Goal: Task Accomplishment & Management: Use online tool/utility

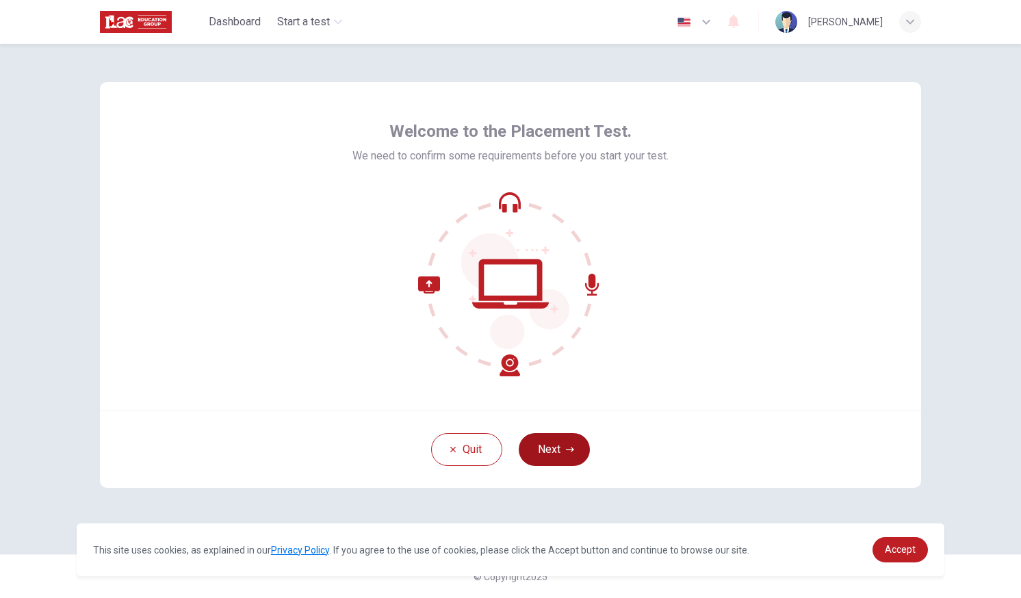
click at [556, 438] on button "Next" at bounding box center [554, 449] width 71 height 33
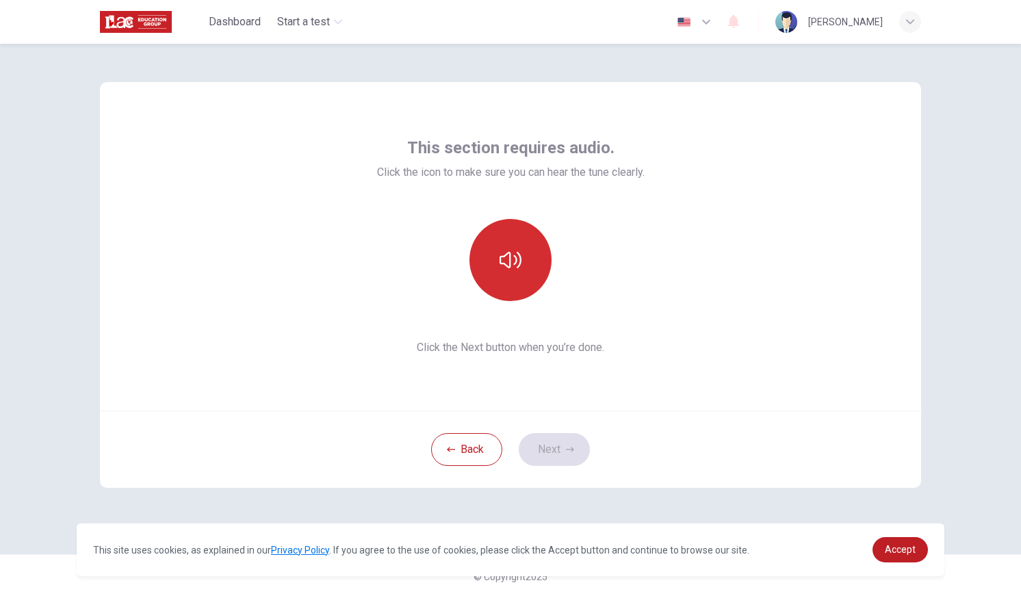
click at [519, 252] on icon "button" at bounding box center [511, 260] width 22 height 22
click at [558, 446] on button "Next" at bounding box center [554, 449] width 71 height 33
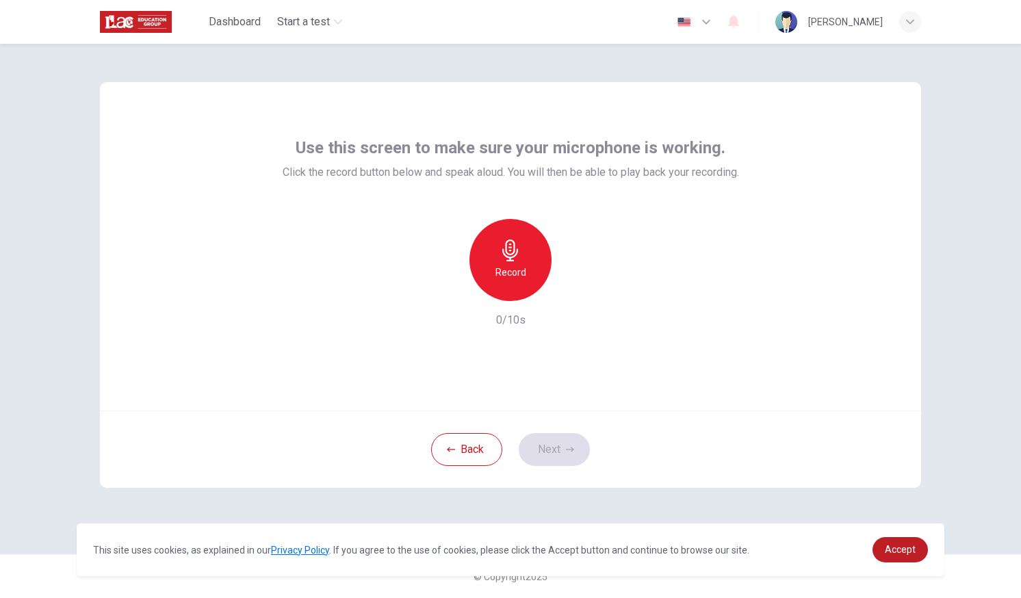
click at [519, 248] on icon "button" at bounding box center [511, 250] width 22 height 22
click at [511, 255] on icon "button" at bounding box center [510, 250] width 16 height 22
click at [579, 294] on icon "button" at bounding box center [574, 290] width 14 height 14
click at [557, 440] on button "Next" at bounding box center [554, 449] width 71 height 33
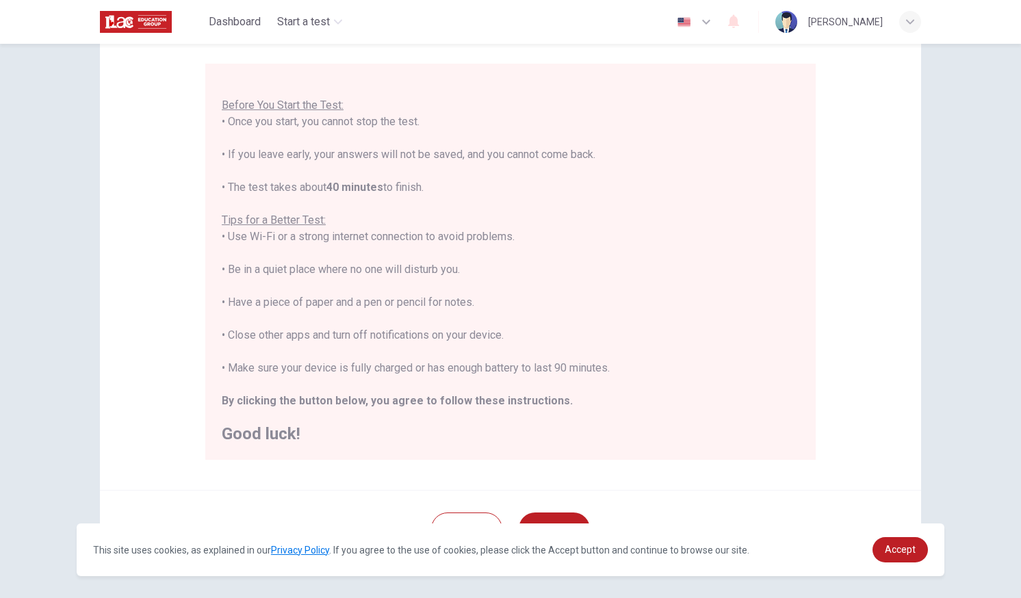
scroll to position [137, 0]
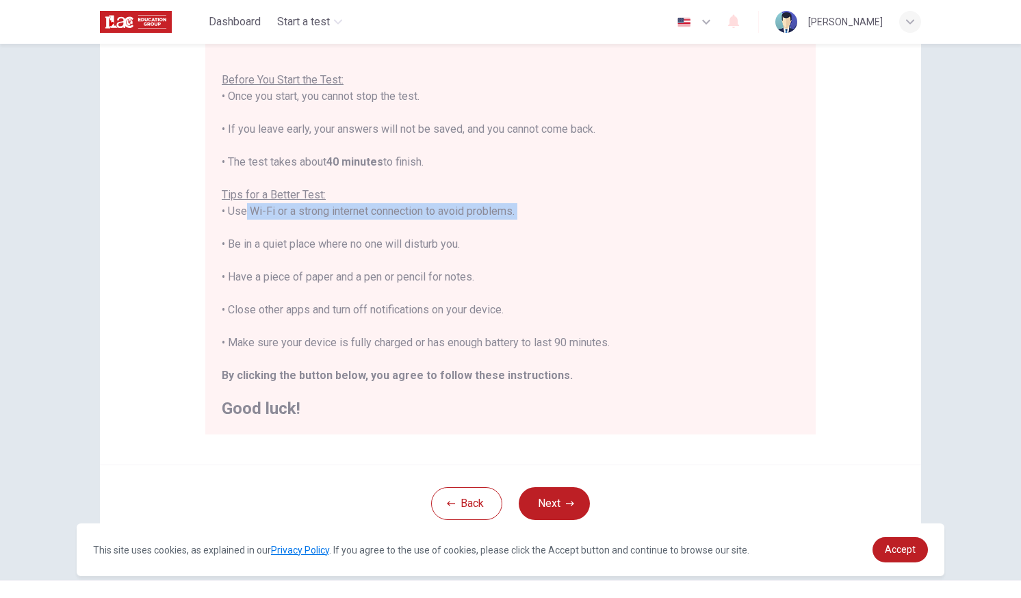
drag, startPoint x: 235, startPoint y: 207, endPoint x: 367, endPoint y: 226, distance: 132.8
click at [367, 226] on div "You are about to start a Placement Test . Before You Start the Test: • Once you…" at bounding box center [511, 228] width 578 height 378
drag, startPoint x: 367, startPoint y: 226, endPoint x: 280, endPoint y: 271, distance: 97.6
click at [280, 271] on div "You are about to start a Placement Test . Before You Start the Test: • Once you…" at bounding box center [511, 228] width 578 height 378
drag, startPoint x: 239, startPoint y: 279, endPoint x: 333, endPoint y: 281, distance: 93.8
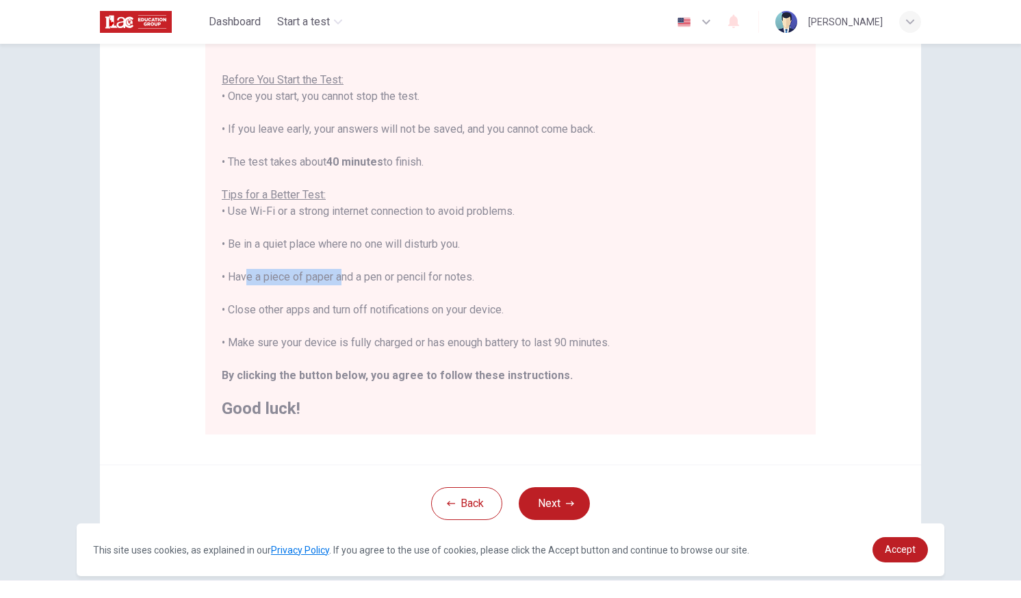
click at [333, 281] on div "You are about to start a Placement Test . Before You Start the Test: • Once you…" at bounding box center [511, 228] width 578 height 378
drag, startPoint x: 333, startPoint y: 281, endPoint x: 261, endPoint y: 313, distance: 78.4
click at [261, 313] on div "You are about to start a Placement Test . Before You Start the Test: • Once you…" at bounding box center [511, 228] width 578 height 378
drag, startPoint x: 224, startPoint y: 308, endPoint x: 514, endPoint y: 315, distance: 289.5
click at [514, 315] on div "You are about to start a Placement Test . Before You Start the Test: • Once you…" at bounding box center [511, 228] width 578 height 378
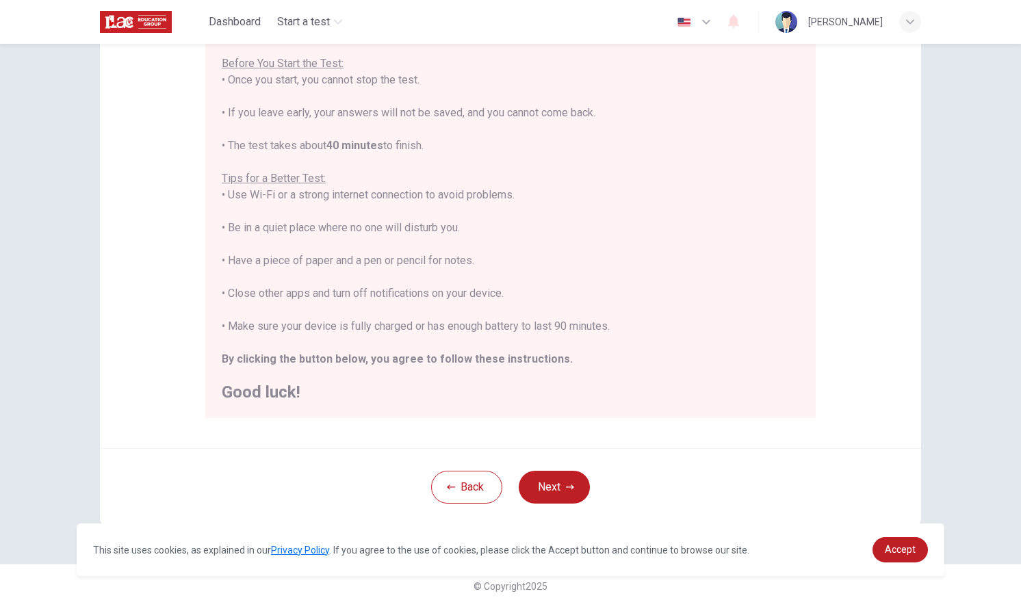
scroll to position [163, 0]
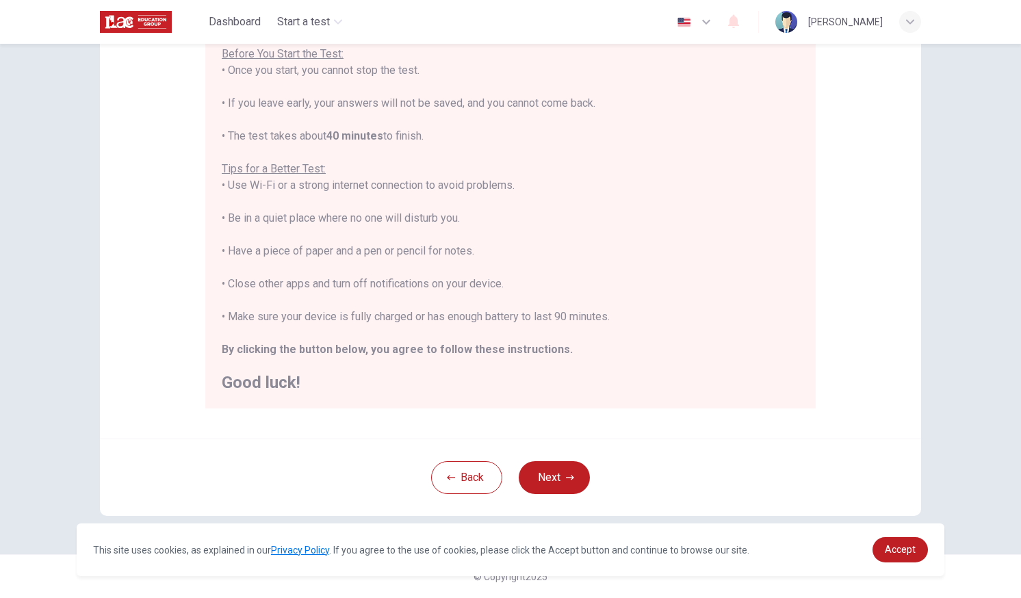
click at [695, 338] on div "You are about to start a Placement Test . Before You Start the Test: • Once you…" at bounding box center [511, 202] width 578 height 378
click at [552, 478] on button "Next" at bounding box center [554, 477] width 71 height 33
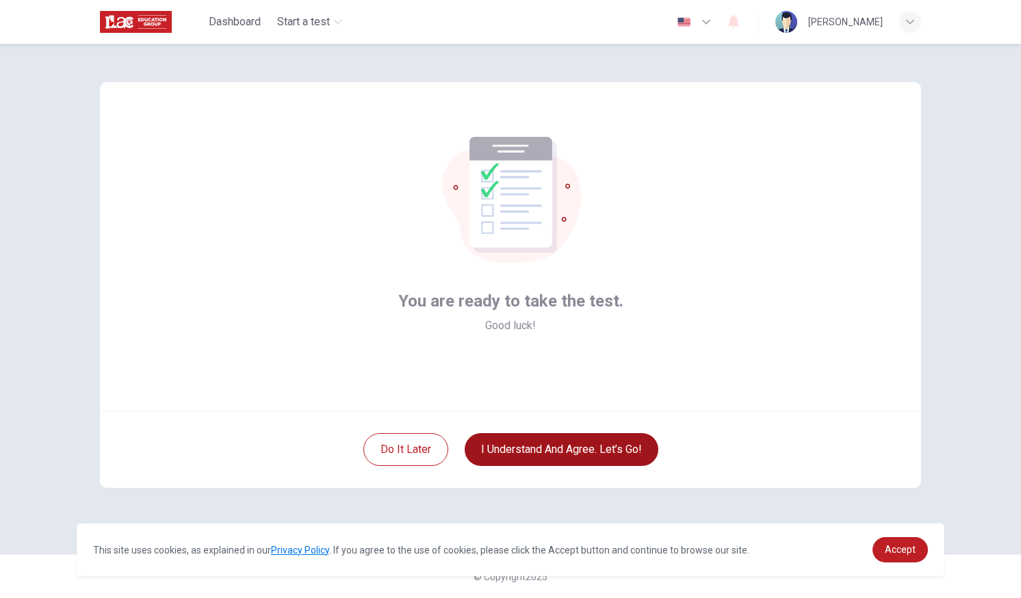
scroll to position [0, 0]
click at [534, 451] on button "I understand and agree. Let’s go!" at bounding box center [562, 449] width 194 height 33
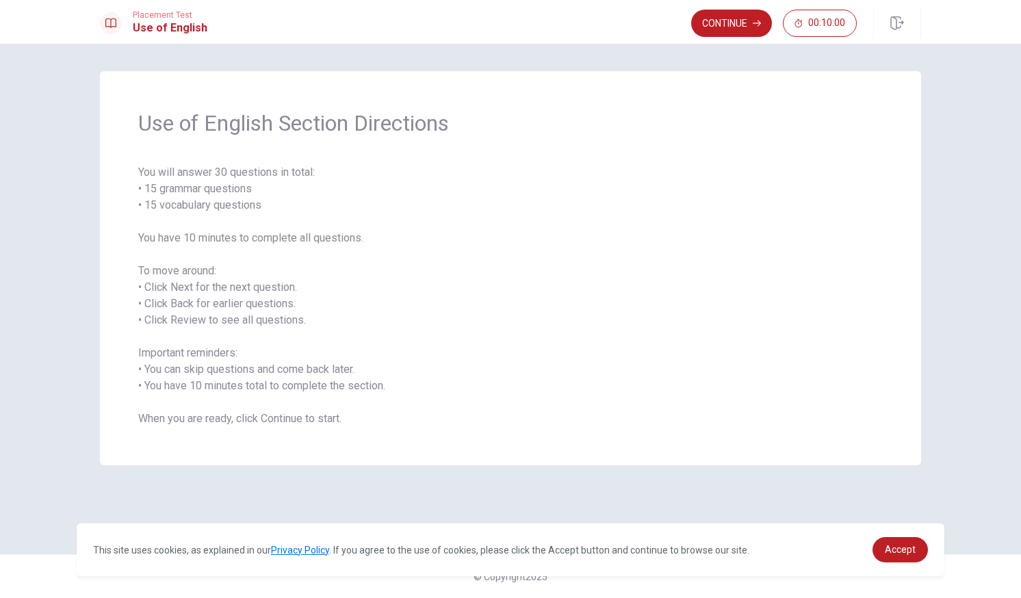
drag, startPoint x: 162, startPoint y: 191, endPoint x: 197, endPoint y: 191, distance: 34.9
click at [197, 191] on span "You will answer 30 questions in total: • 15 grammar questions • 15 vocabulary q…" at bounding box center [510, 295] width 744 height 263
drag, startPoint x: 175, startPoint y: 205, endPoint x: 222, endPoint y: 206, distance: 47.2
click at [222, 206] on span "You will answer 30 questions in total: • 15 grammar questions • 15 vocabulary q…" at bounding box center [510, 295] width 744 height 263
drag, startPoint x: 156, startPoint y: 243, endPoint x: 220, endPoint y: 245, distance: 64.4
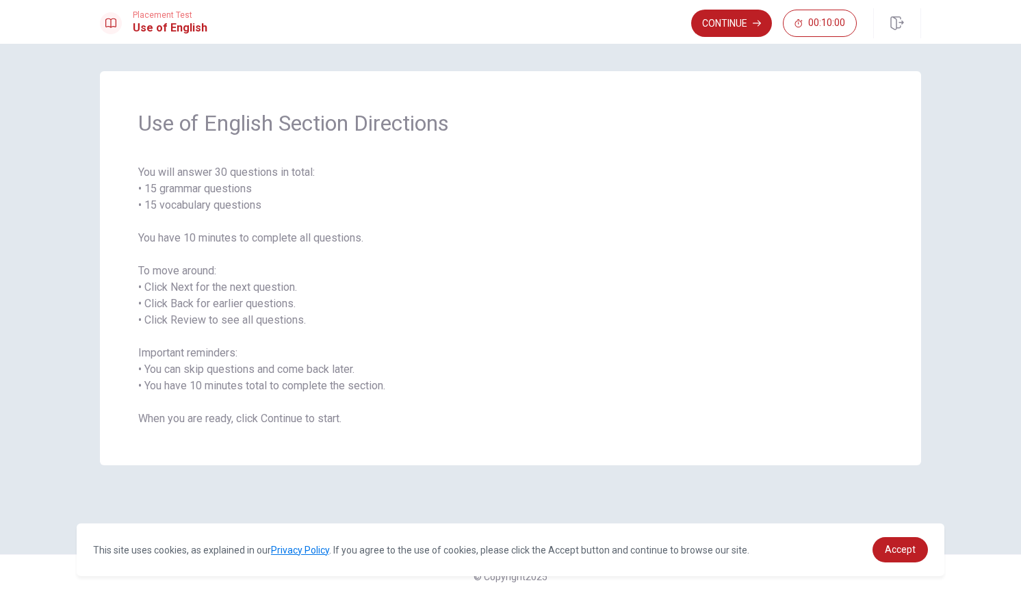
click at [220, 245] on span "You will answer 30 questions in total: • 15 grammar questions • 15 vocabulary q…" at bounding box center [510, 295] width 744 height 263
drag, startPoint x: 159, startPoint y: 292, endPoint x: 214, endPoint y: 324, distance: 64.1
click at [214, 324] on span "You will answer 30 questions in total: • 15 grammar questions • 15 vocabulary q…" at bounding box center [510, 295] width 744 height 263
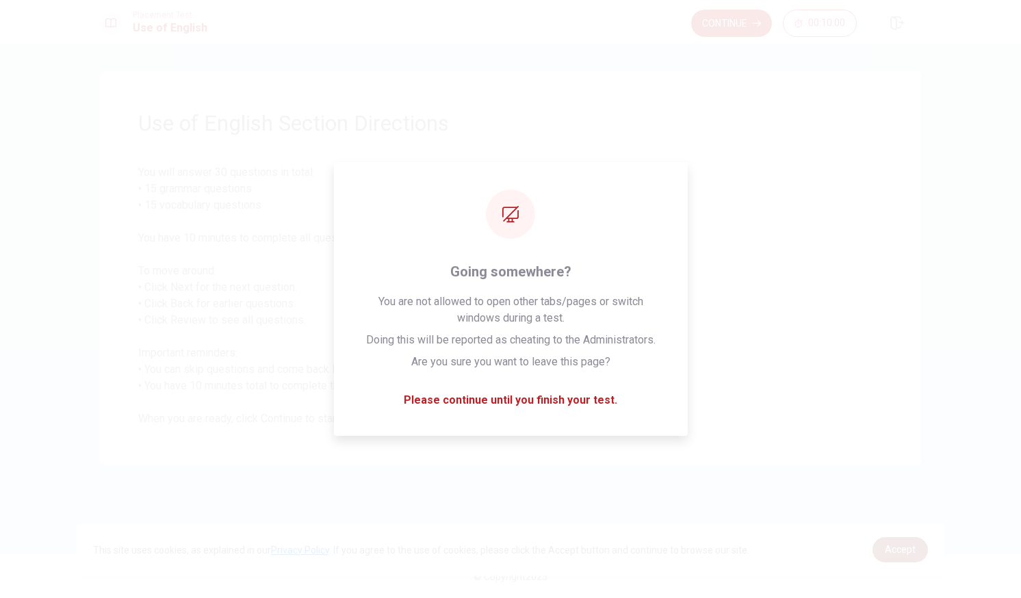
click at [892, 554] on span "Accept" at bounding box center [900, 549] width 31 height 11
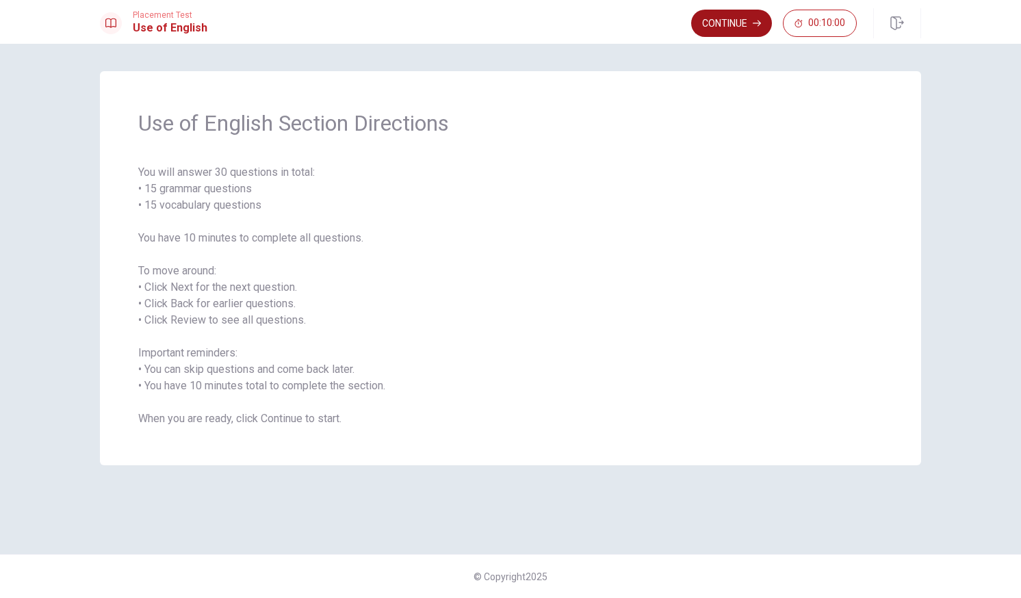
click at [736, 25] on button "Continue" at bounding box center [731, 23] width 81 height 27
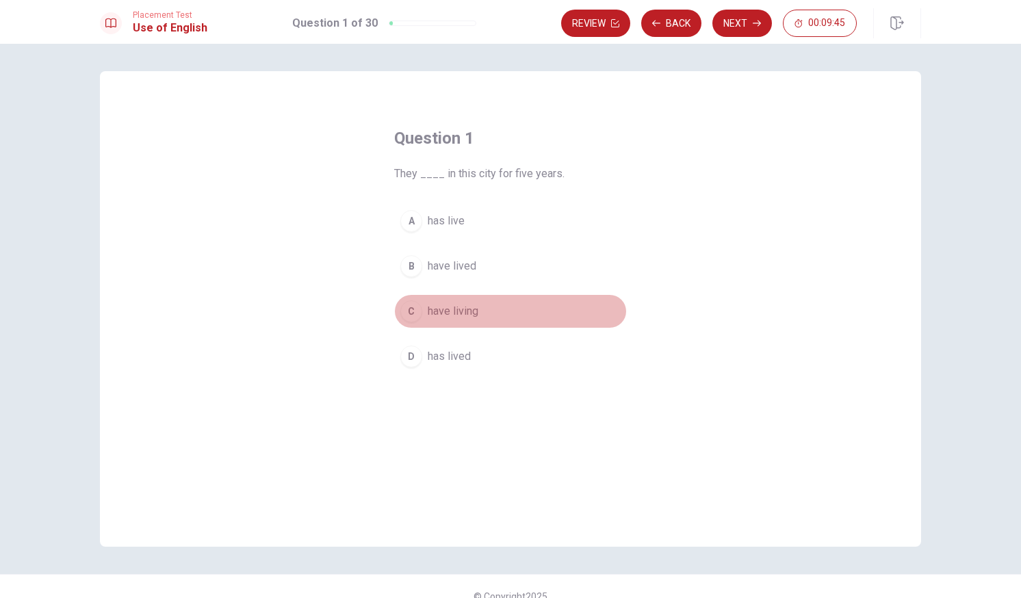
click at [452, 309] on span "have living" at bounding box center [453, 311] width 51 height 16
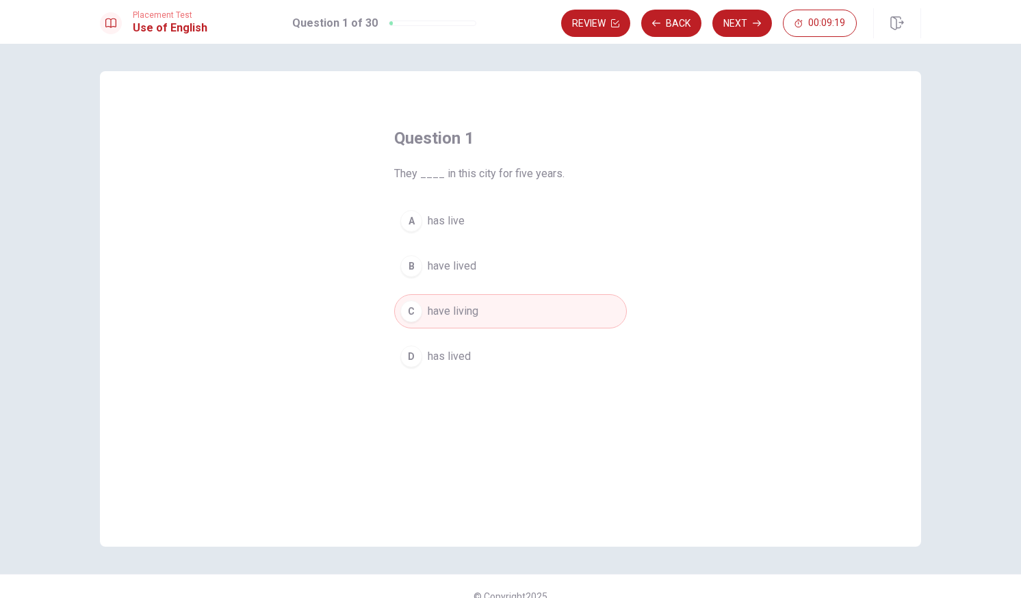
click at [428, 265] on span "have lived" at bounding box center [452, 266] width 49 height 16
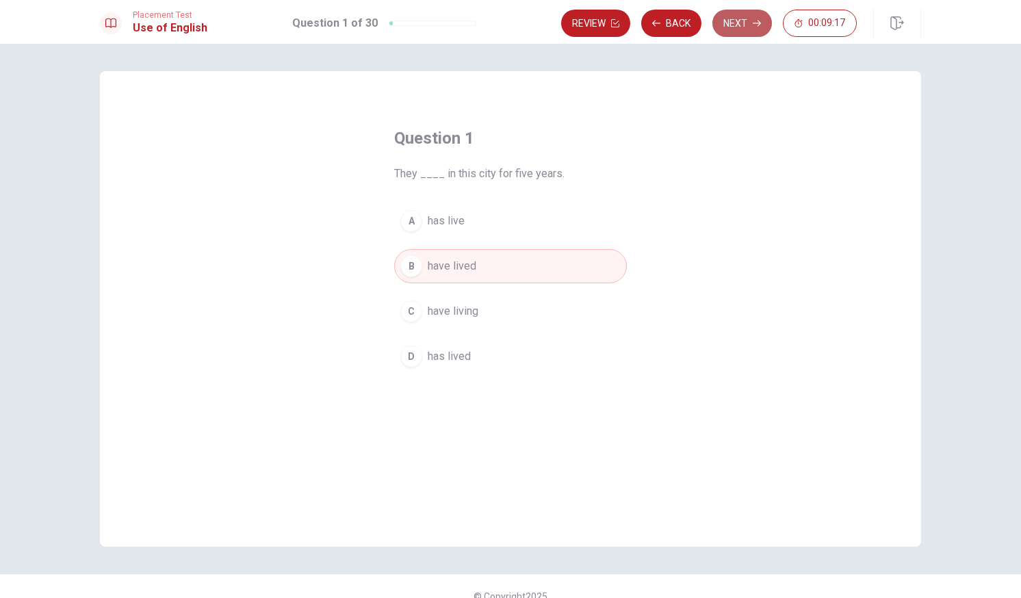
click at [732, 24] on button "Next" at bounding box center [742, 23] width 60 height 27
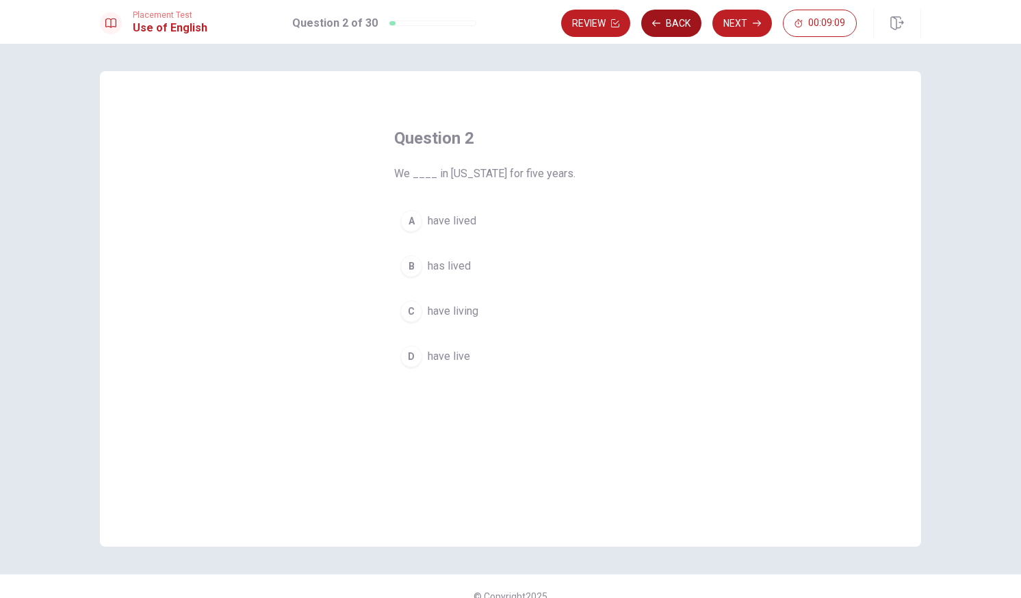
click at [668, 17] on button "Back" at bounding box center [671, 23] width 60 height 27
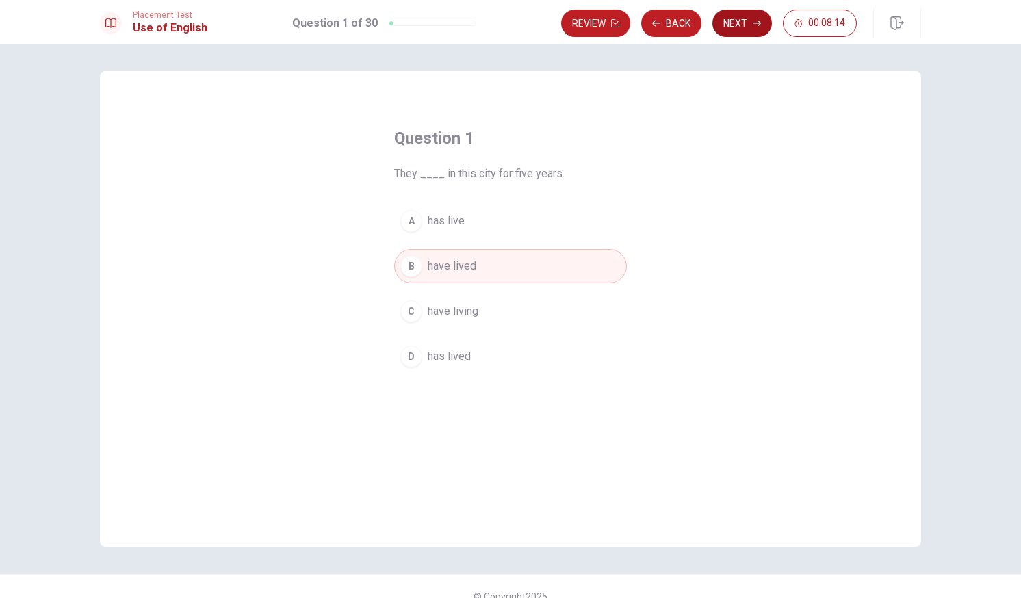
click at [740, 22] on button "Next" at bounding box center [742, 23] width 60 height 27
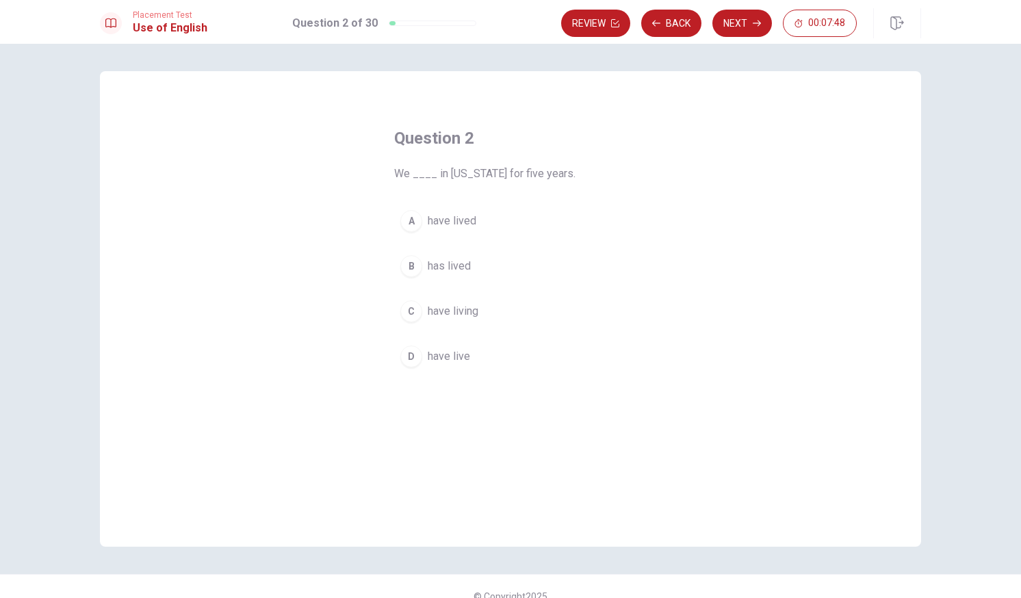
click at [456, 222] on span "have lived" at bounding box center [452, 221] width 49 height 16
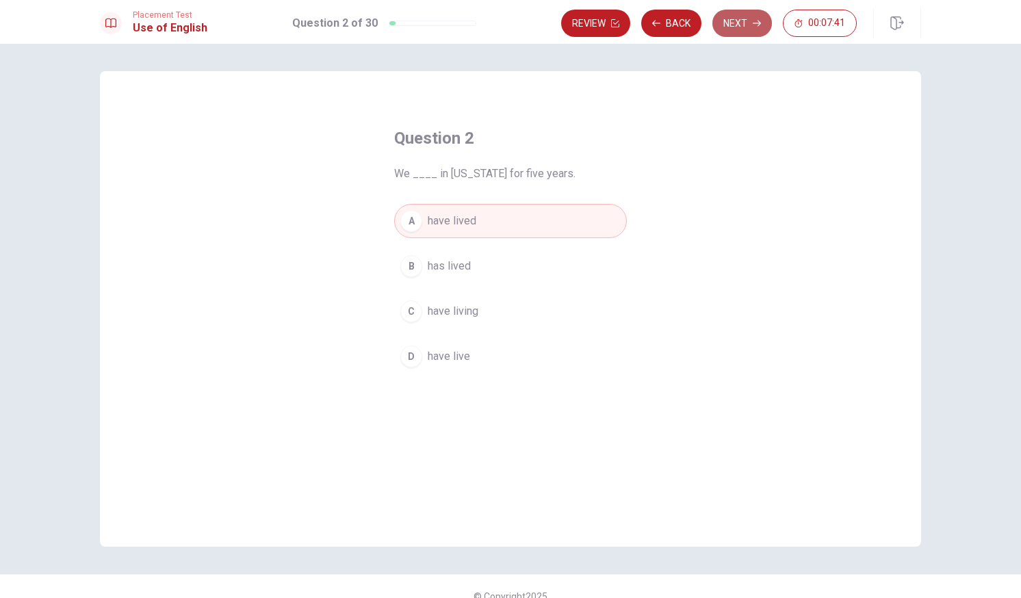
click at [738, 22] on button "Next" at bounding box center [742, 23] width 60 height 27
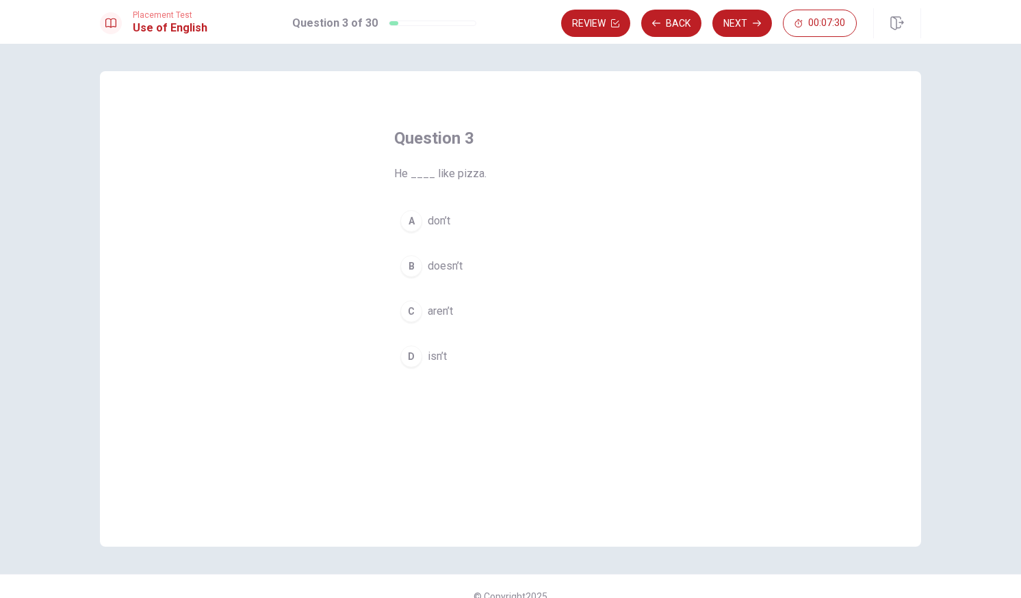
click at [430, 265] on span "doesn’t" at bounding box center [445, 266] width 35 height 16
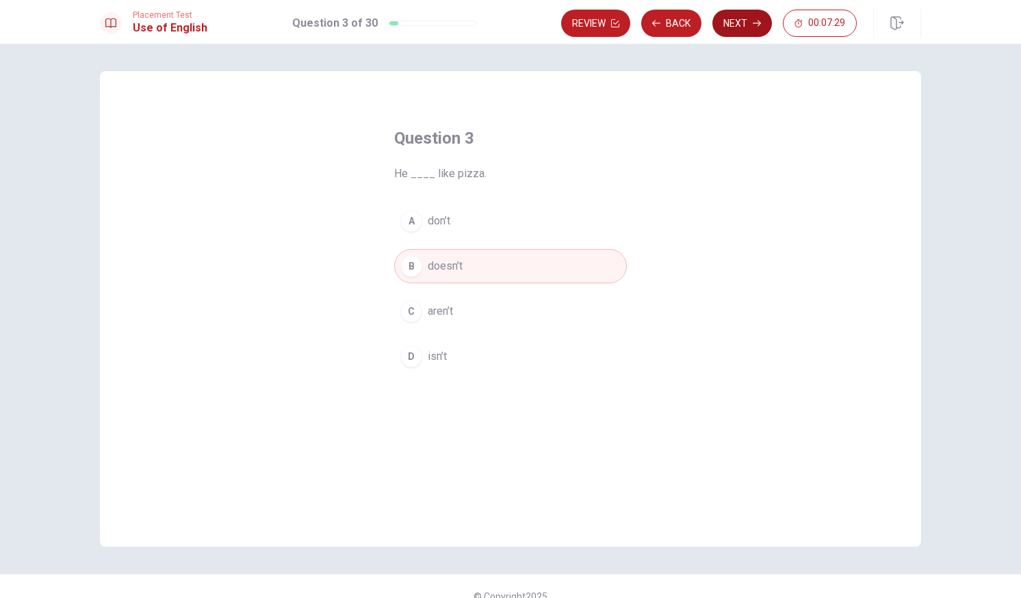
click at [747, 19] on button "Next" at bounding box center [742, 23] width 60 height 27
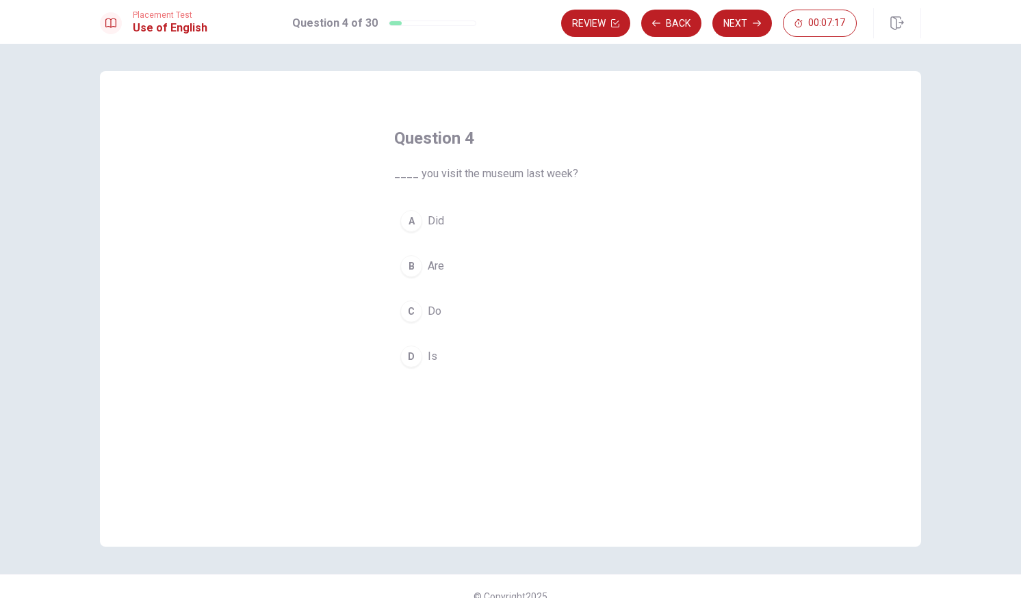
click at [430, 222] on span "Did" at bounding box center [436, 221] width 16 height 16
click at [741, 22] on button "Next" at bounding box center [742, 23] width 60 height 27
click at [418, 269] on div "B" at bounding box center [411, 266] width 22 height 22
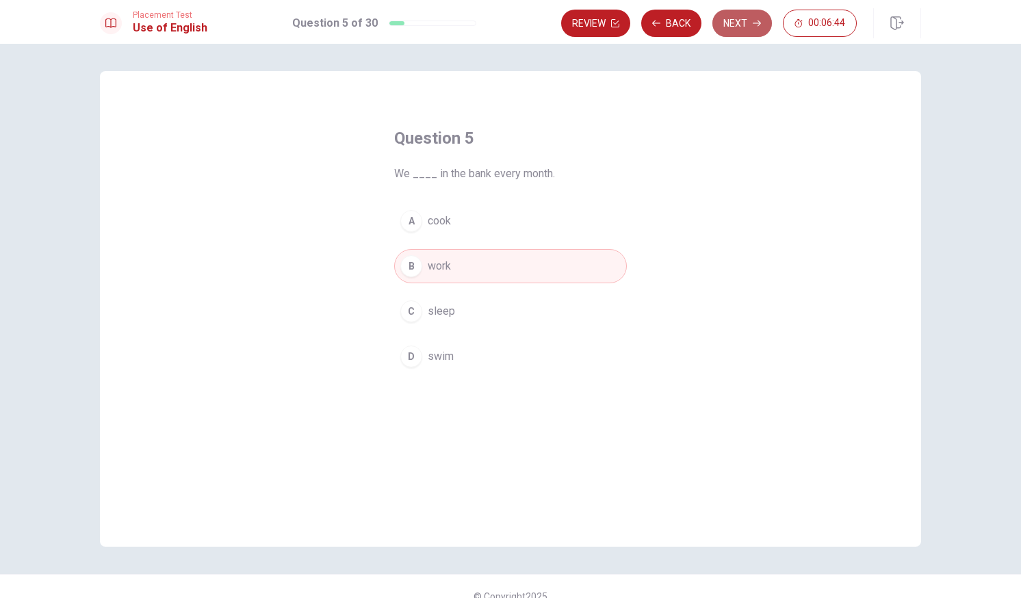
click at [744, 27] on button "Next" at bounding box center [742, 23] width 60 height 27
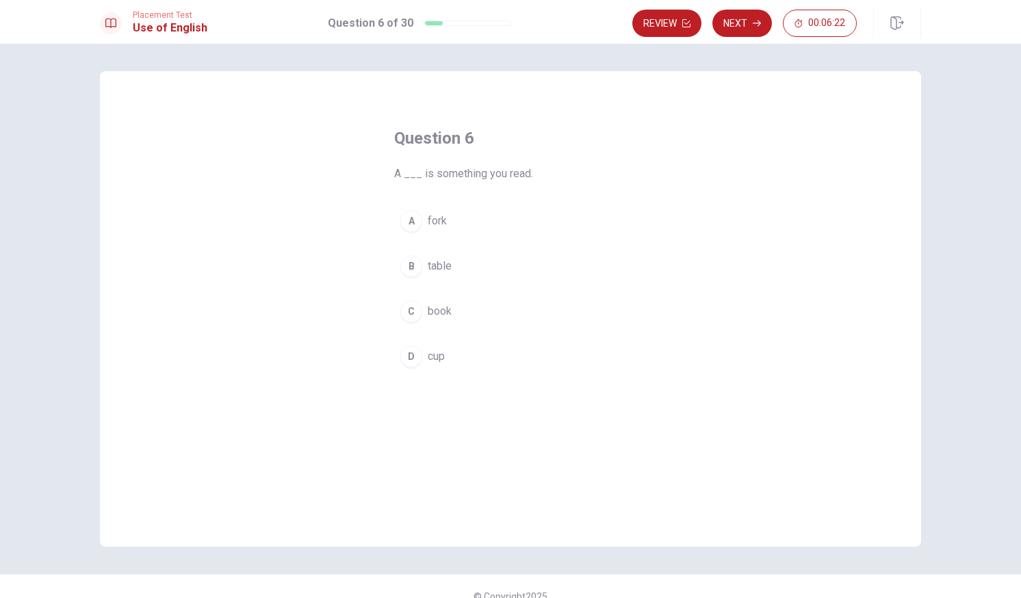
click at [439, 309] on span "book" at bounding box center [440, 311] width 24 height 16
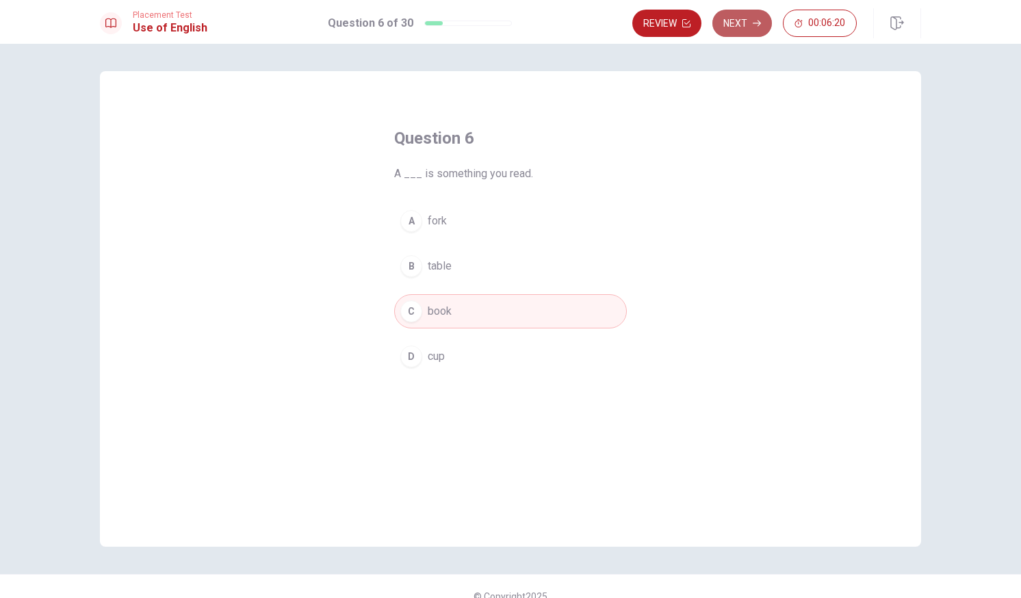
click at [734, 15] on button "Next" at bounding box center [742, 23] width 60 height 27
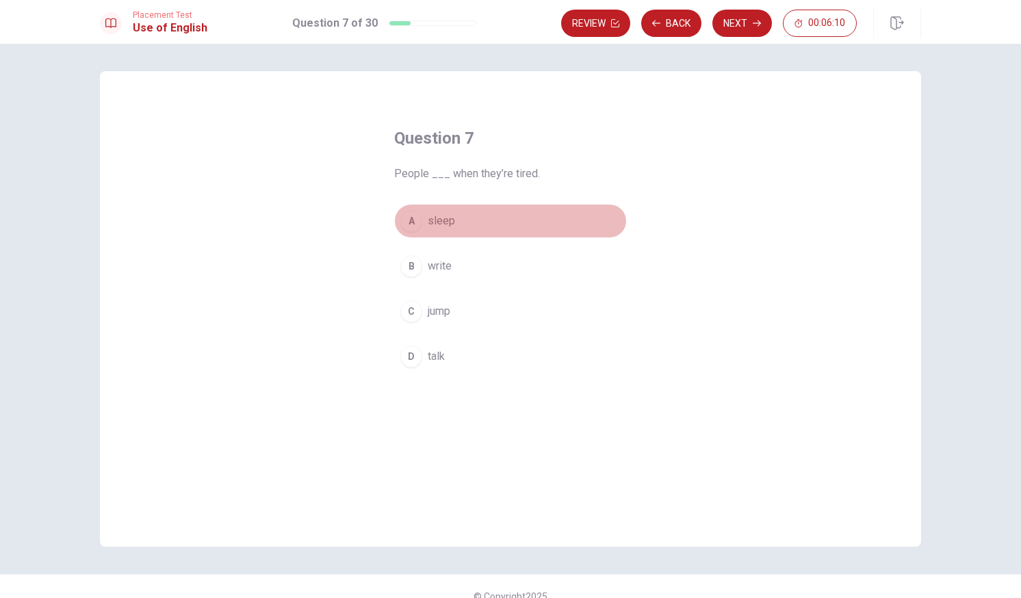
click at [447, 220] on span "sleep" at bounding box center [441, 221] width 27 height 16
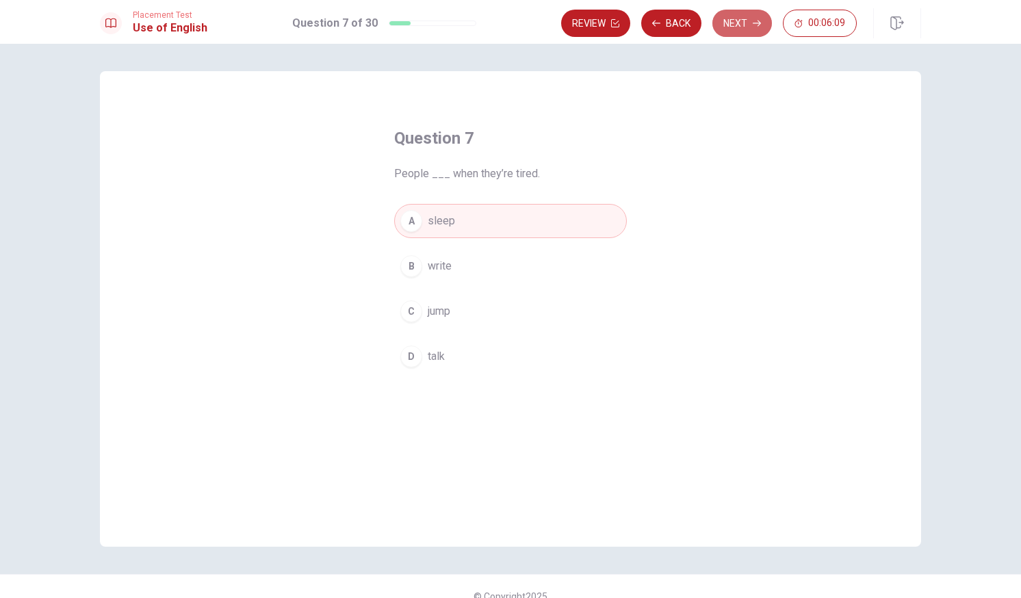
drag, startPoint x: 732, startPoint y: 14, endPoint x: 727, endPoint y: -23, distance: 38.0
click at [727, 0] on html "This site uses cookies, as explained in our Privacy Policy . If you agree to th…" at bounding box center [510, 299] width 1021 height 598
click at [734, 21] on button "Next" at bounding box center [742, 23] width 60 height 27
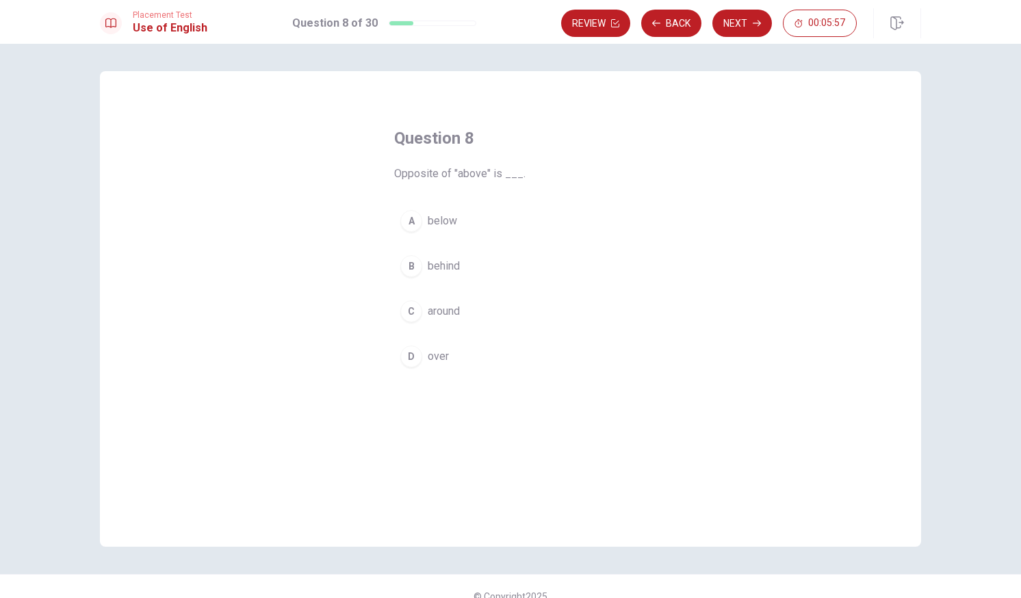
click at [432, 220] on span "below" at bounding box center [442, 221] width 29 height 16
click at [742, 25] on button "Next" at bounding box center [742, 23] width 60 height 27
click at [439, 270] on span "flower" at bounding box center [443, 266] width 30 height 16
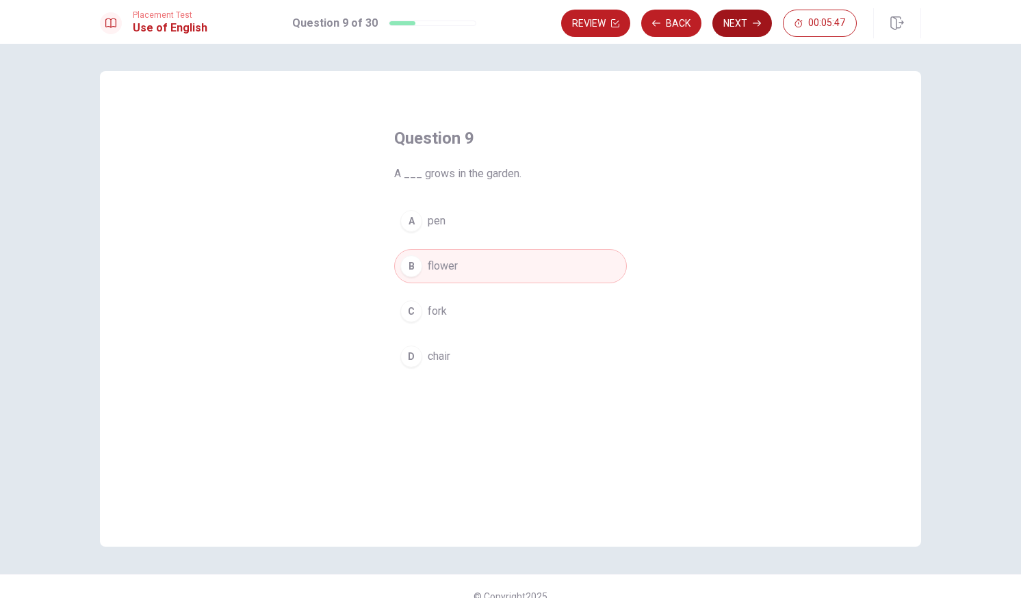
click at [738, 19] on button "Next" at bounding box center [742, 23] width 60 height 27
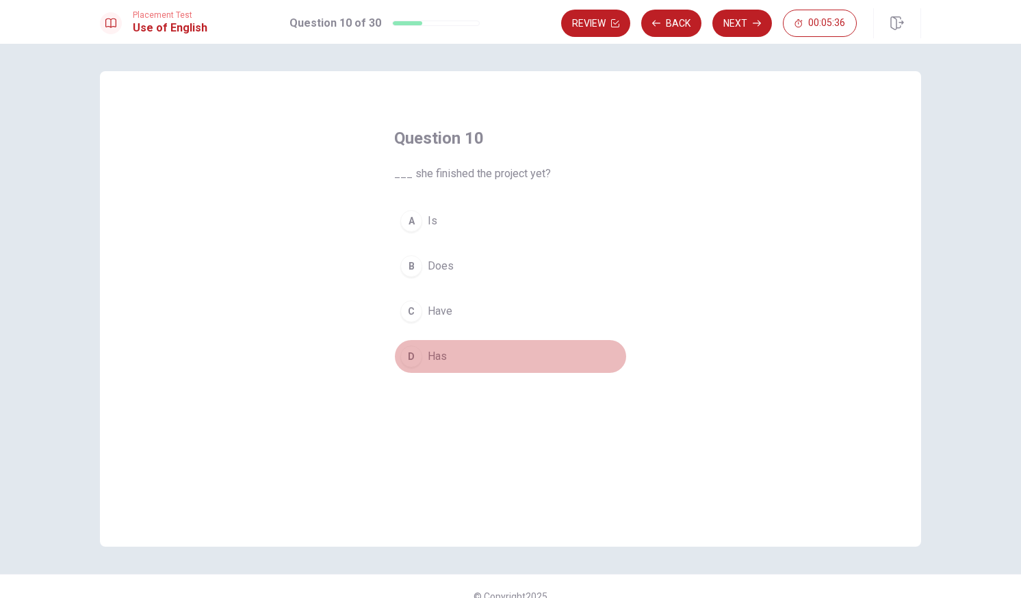
click at [433, 361] on span "Has" at bounding box center [437, 356] width 19 height 16
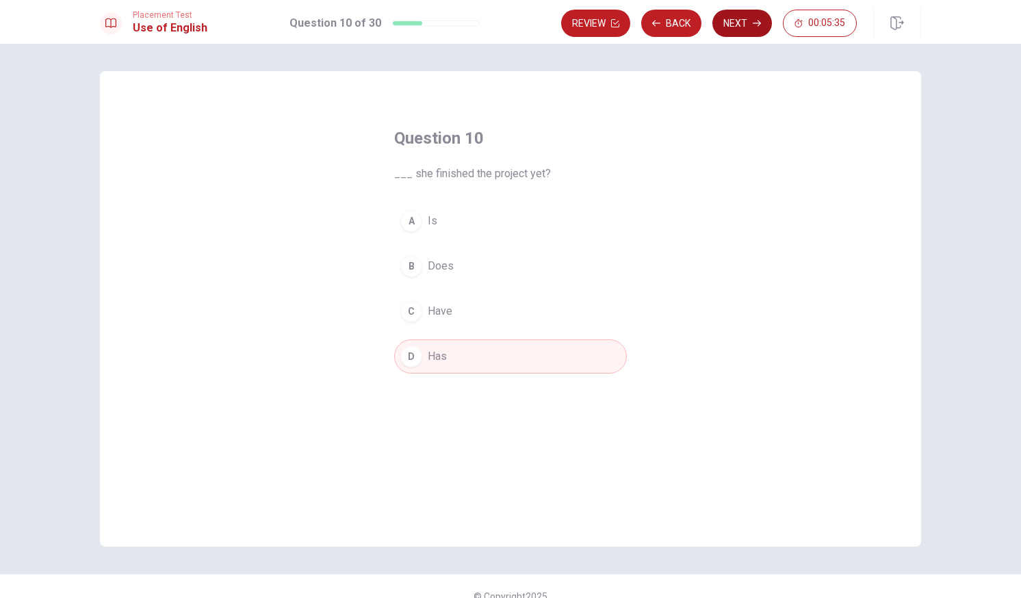
click at [738, 14] on button "Next" at bounding box center [742, 23] width 60 height 27
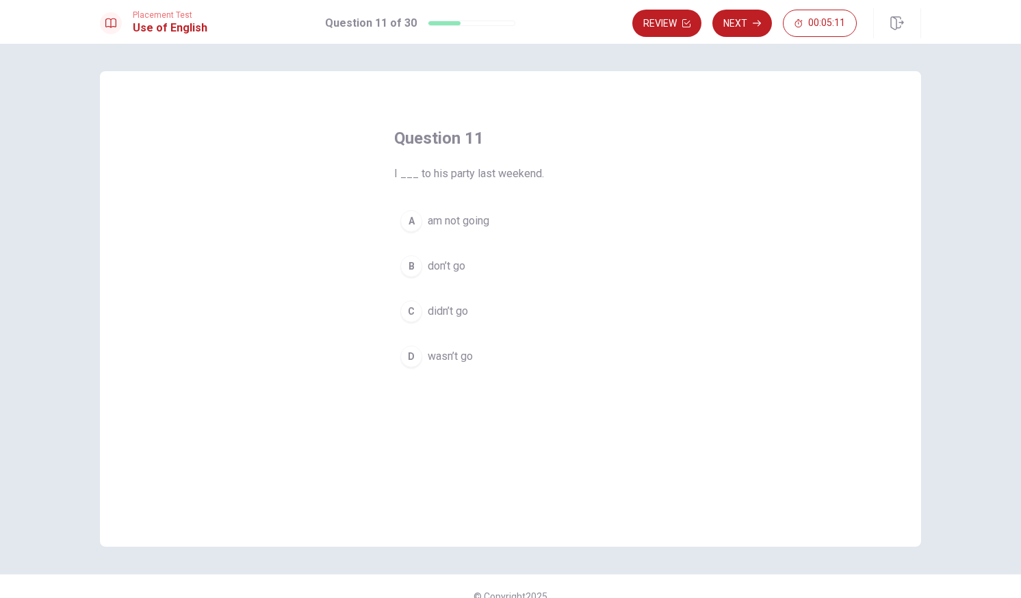
click at [434, 311] on span "didn’t go" at bounding box center [448, 311] width 40 height 16
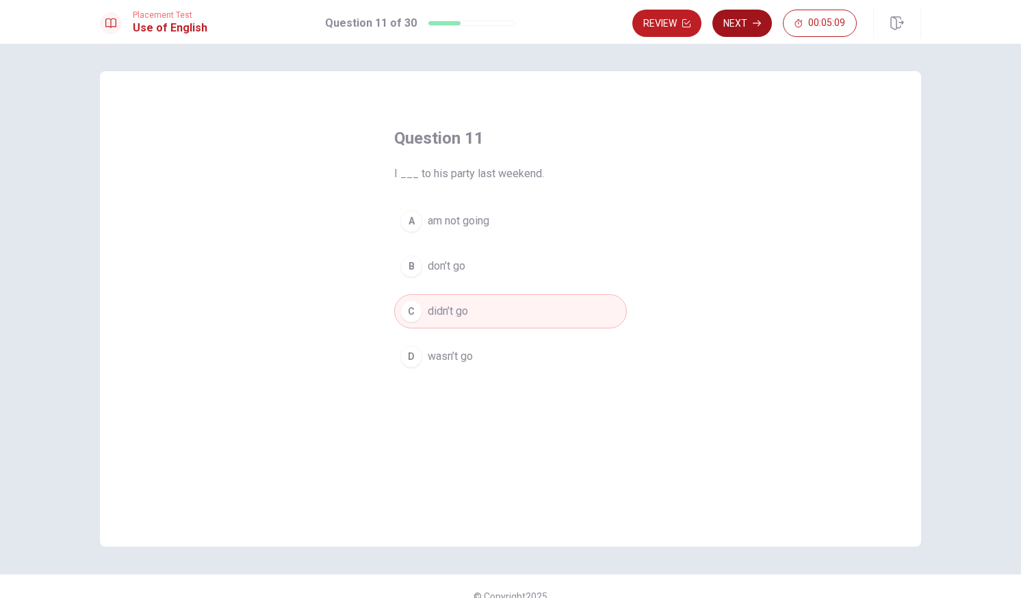
click at [736, 21] on button "Next" at bounding box center [742, 23] width 60 height 27
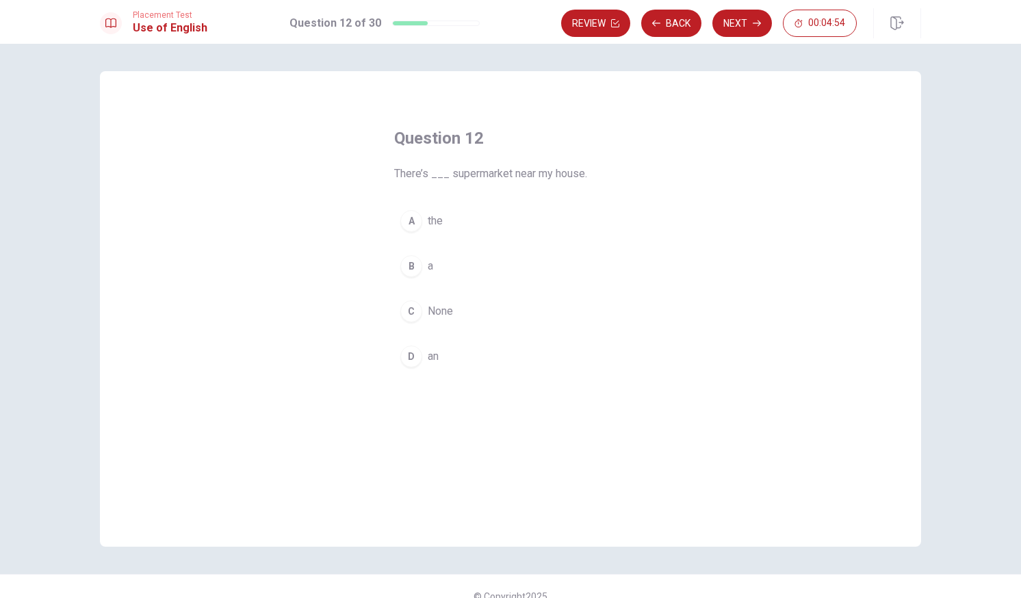
click at [417, 263] on div "B" at bounding box center [411, 266] width 22 height 22
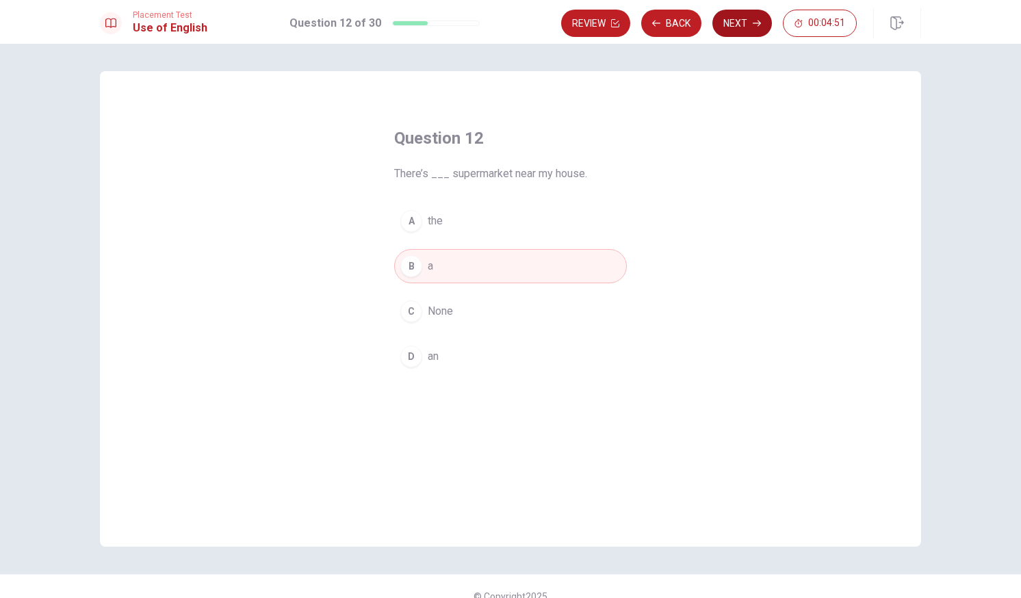
click at [729, 24] on button "Next" at bounding box center [742, 23] width 60 height 27
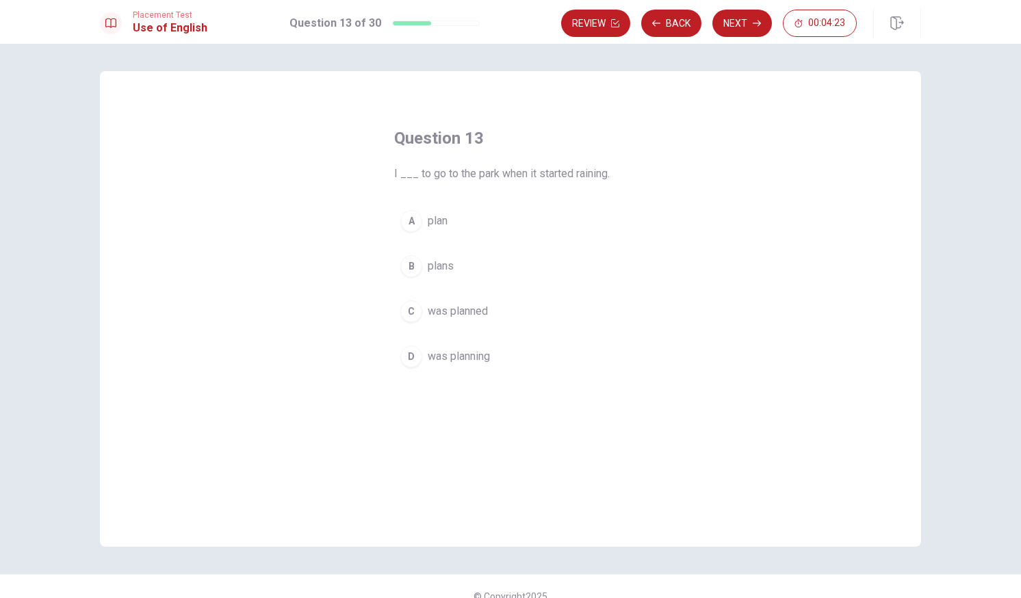
click at [447, 357] on span "was planning" at bounding box center [459, 356] width 62 height 16
click at [736, 23] on button "Next" at bounding box center [742, 23] width 60 height 27
click at [424, 358] on button "D at" at bounding box center [510, 356] width 233 height 34
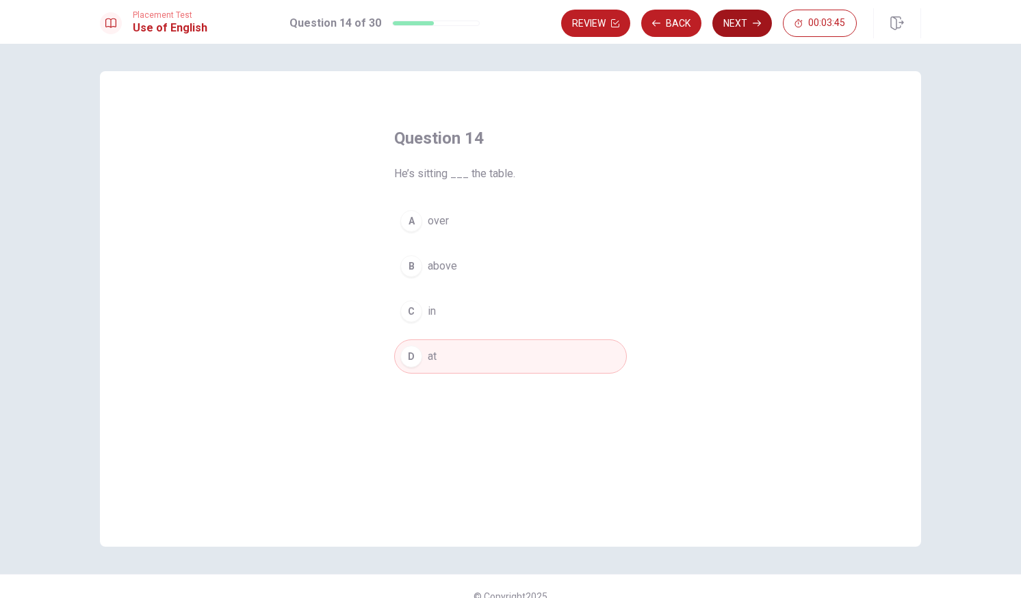
click at [743, 24] on button "Next" at bounding box center [742, 23] width 60 height 27
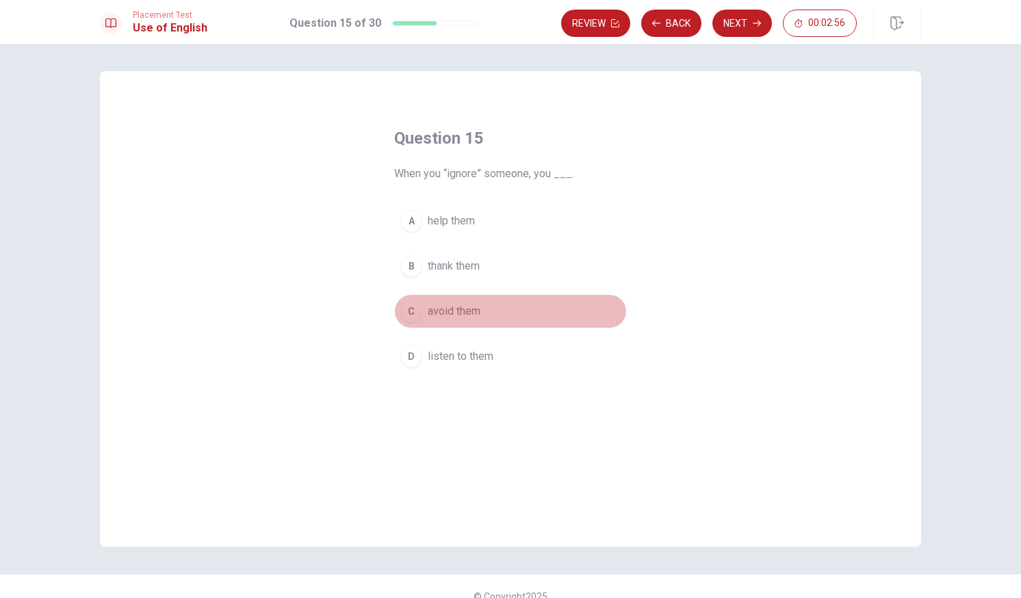
click at [458, 315] on span "avoid them" at bounding box center [454, 311] width 53 height 16
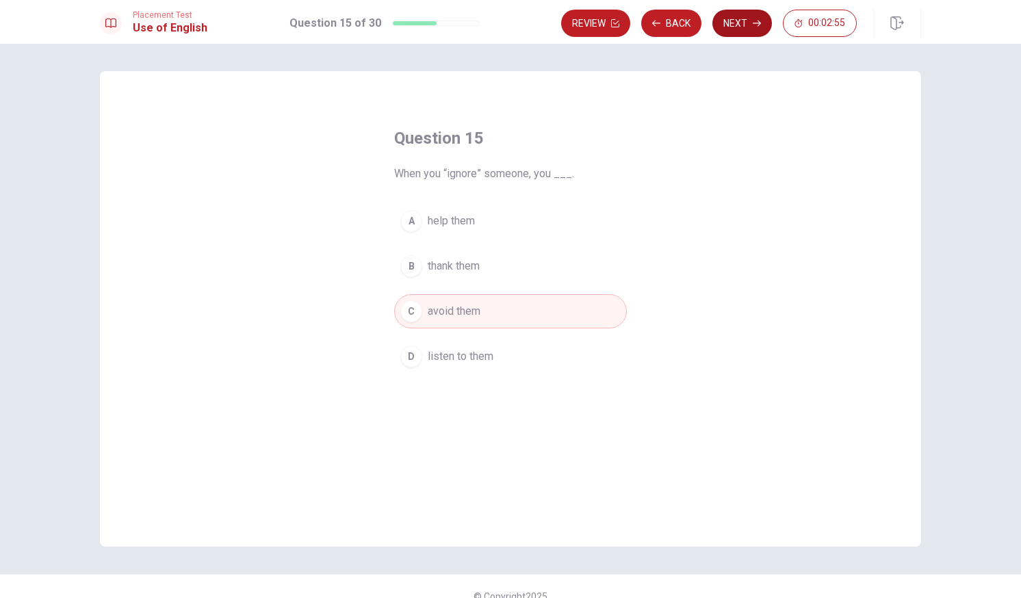
click at [744, 24] on button "Next" at bounding box center [742, 23] width 60 height 27
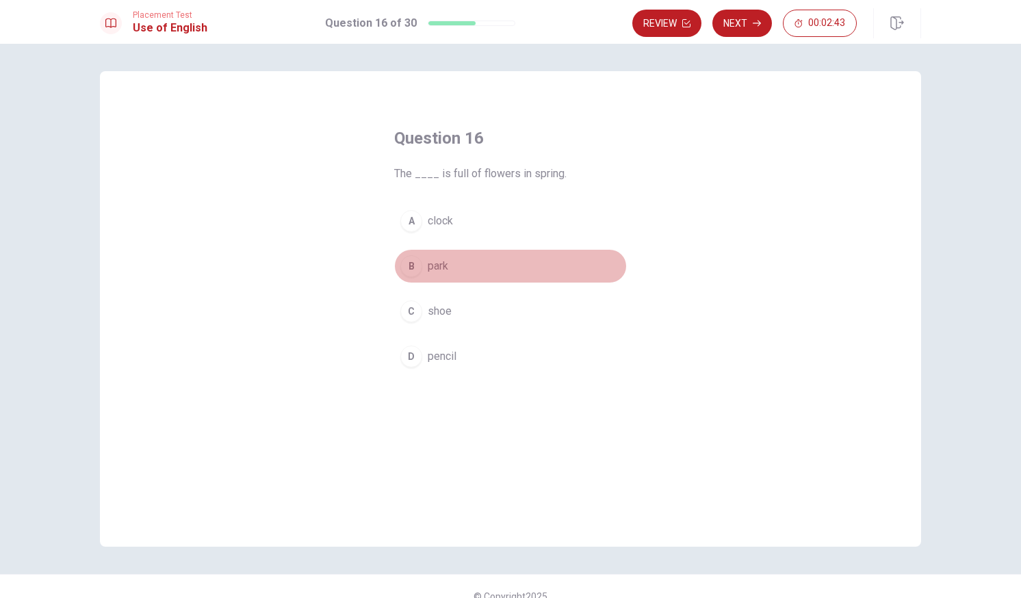
click at [423, 267] on button "B park" at bounding box center [510, 266] width 233 height 34
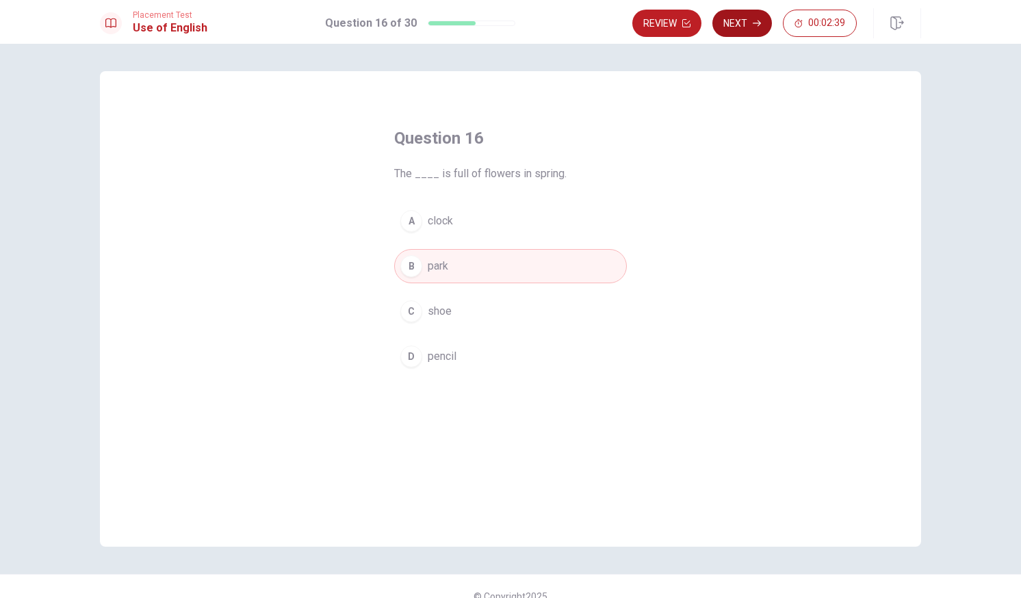
click at [738, 12] on button "Next" at bounding box center [742, 23] width 60 height 27
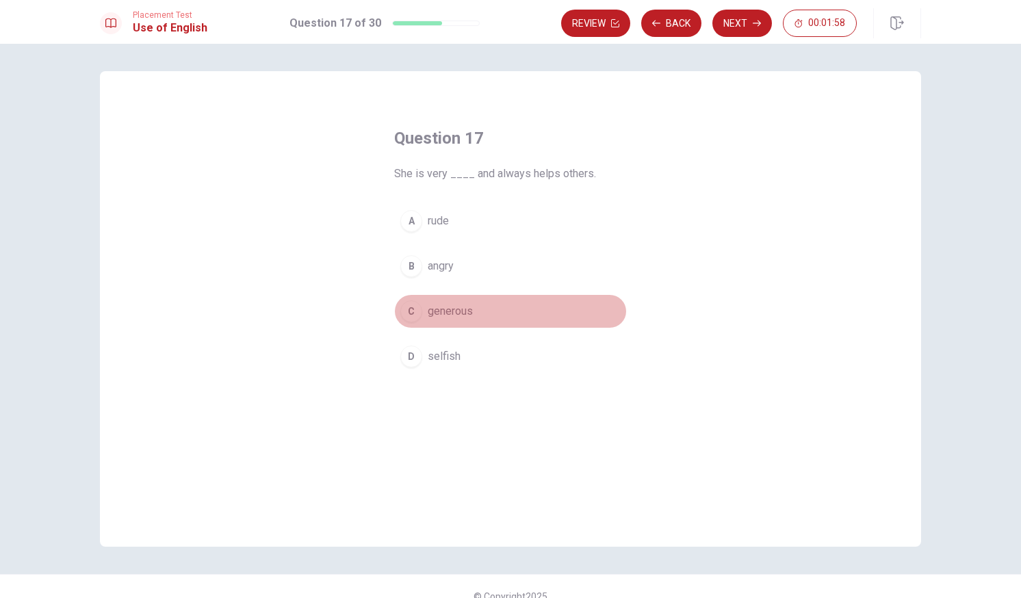
click at [430, 314] on span "generous" at bounding box center [450, 311] width 45 height 16
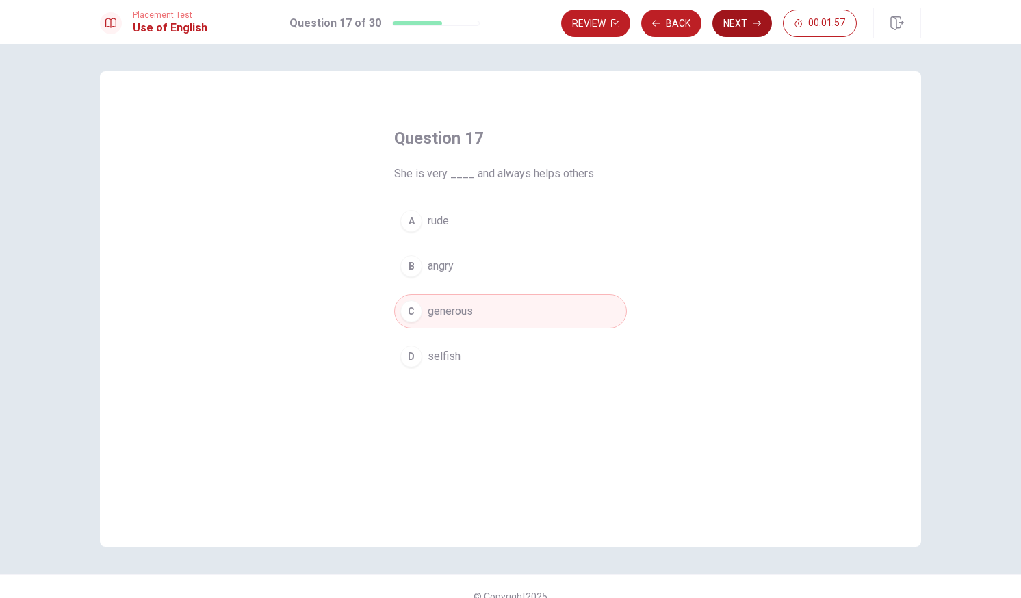
click at [740, 22] on button "Next" at bounding box center [742, 23] width 60 height 27
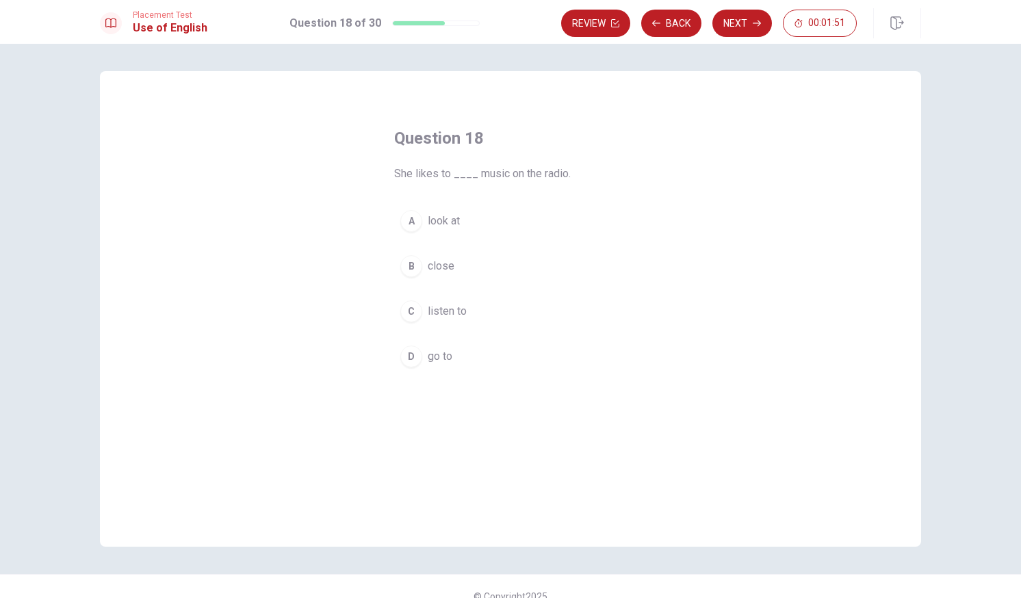
click at [444, 309] on span "listen to" at bounding box center [447, 311] width 39 height 16
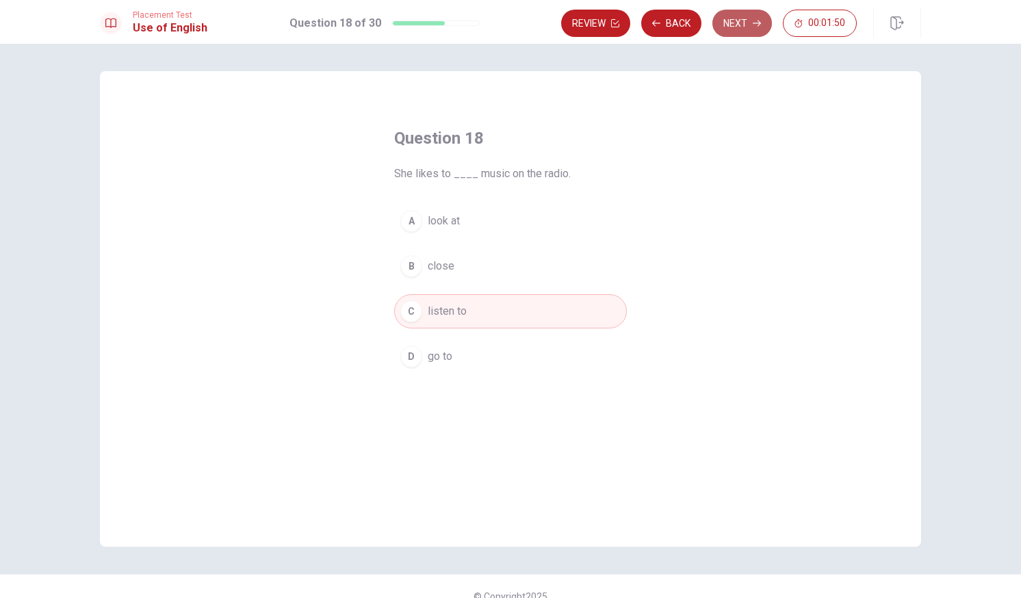
click at [736, 14] on button "Next" at bounding box center [742, 23] width 60 height 27
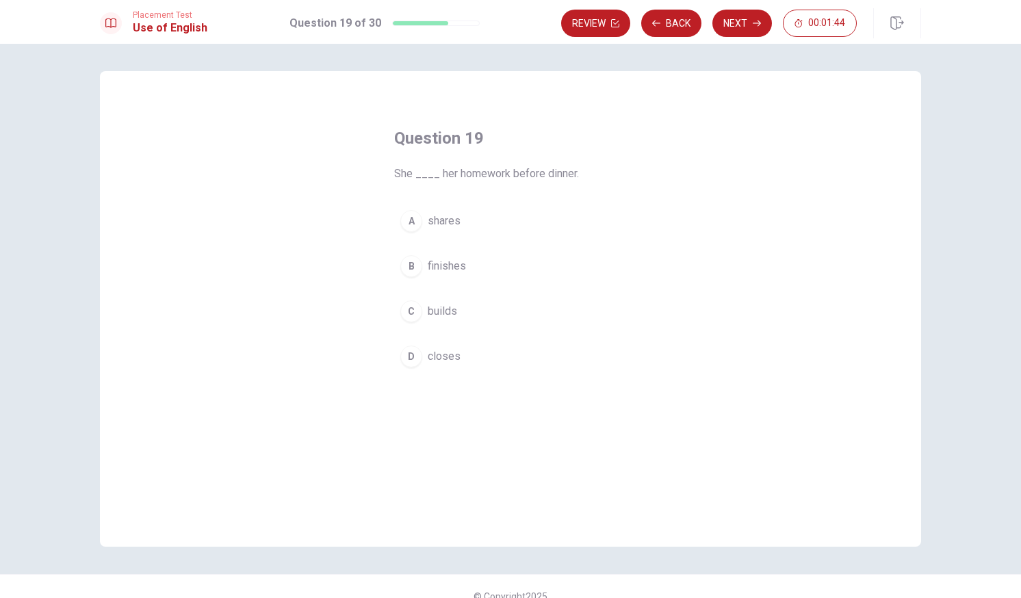
click at [437, 270] on span "finishes" at bounding box center [447, 266] width 38 height 16
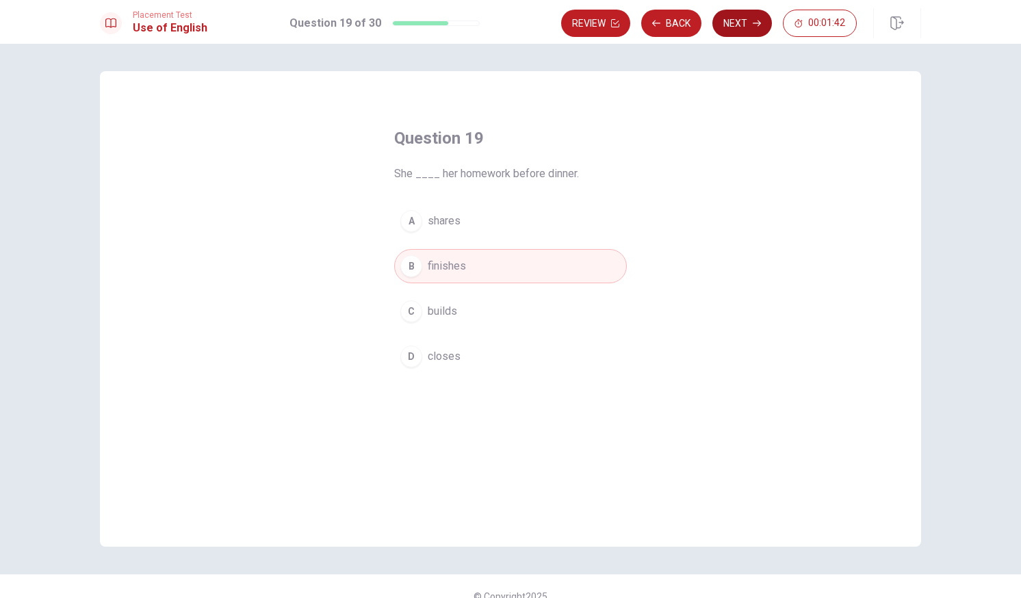
click at [733, 18] on button "Next" at bounding box center [742, 23] width 60 height 27
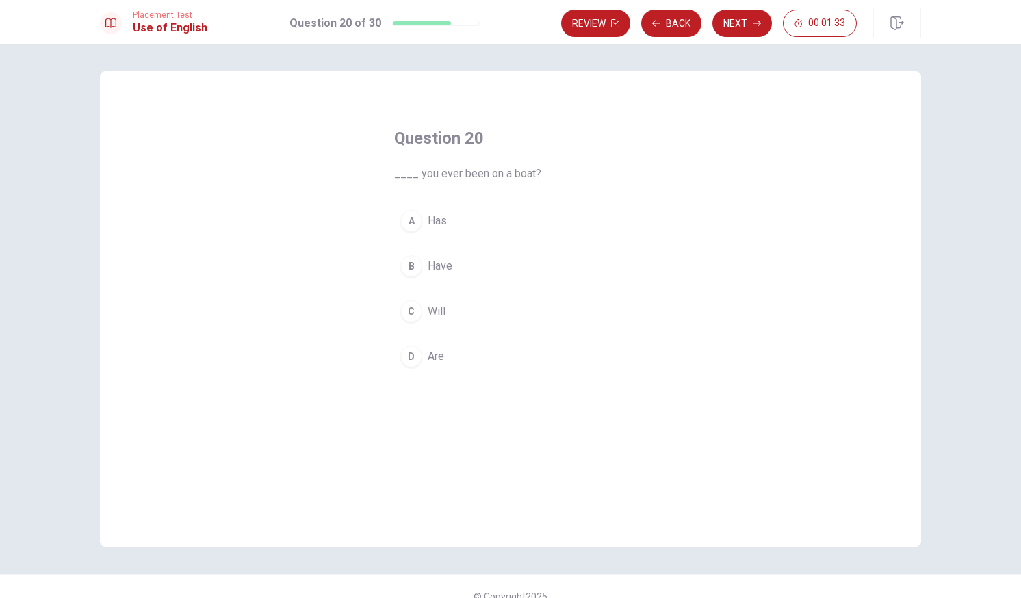
click at [432, 264] on span "Have" at bounding box center [440, 266] width 25 height 16
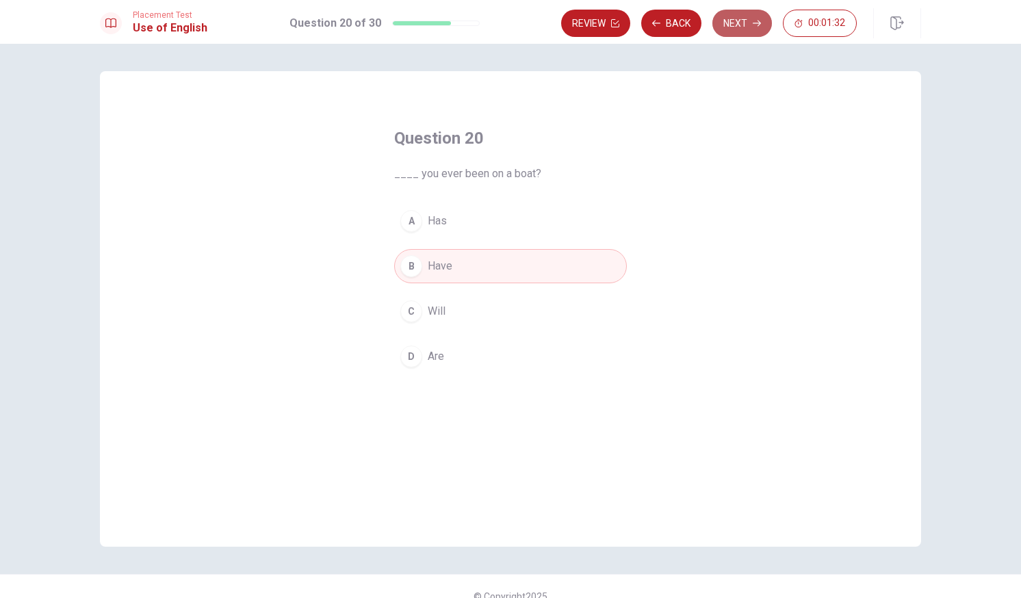
click at [736, 23] on button "Next" at bounding box center [742, 23] width 60 height 27
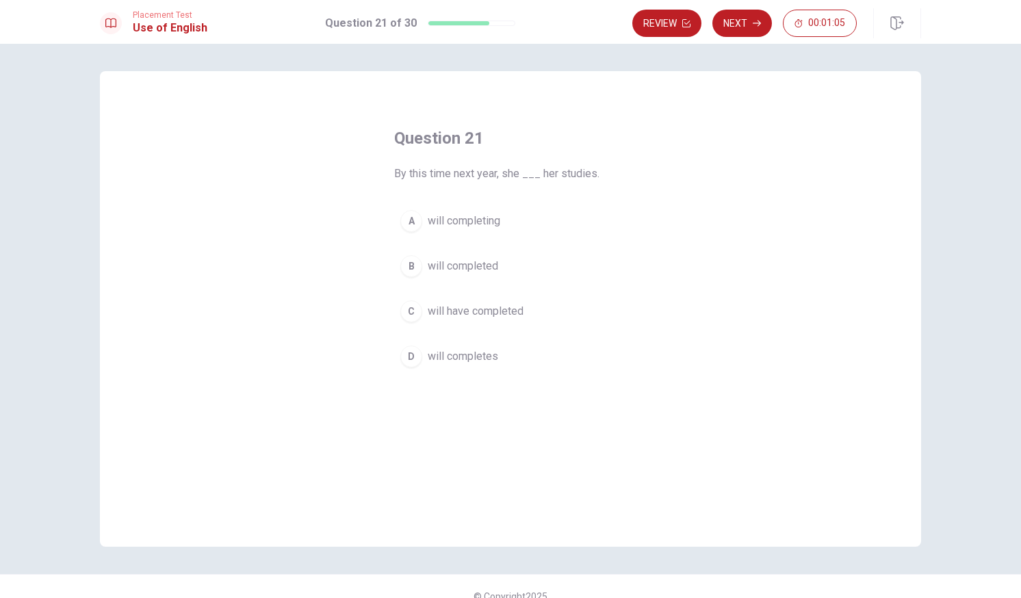
click at [448, 219] on span "will completing" at bounding box center [464, 221] width 73 height 16
click at [736, 24] on button "Next" at bounding box center [742, 23] width 60 height 27
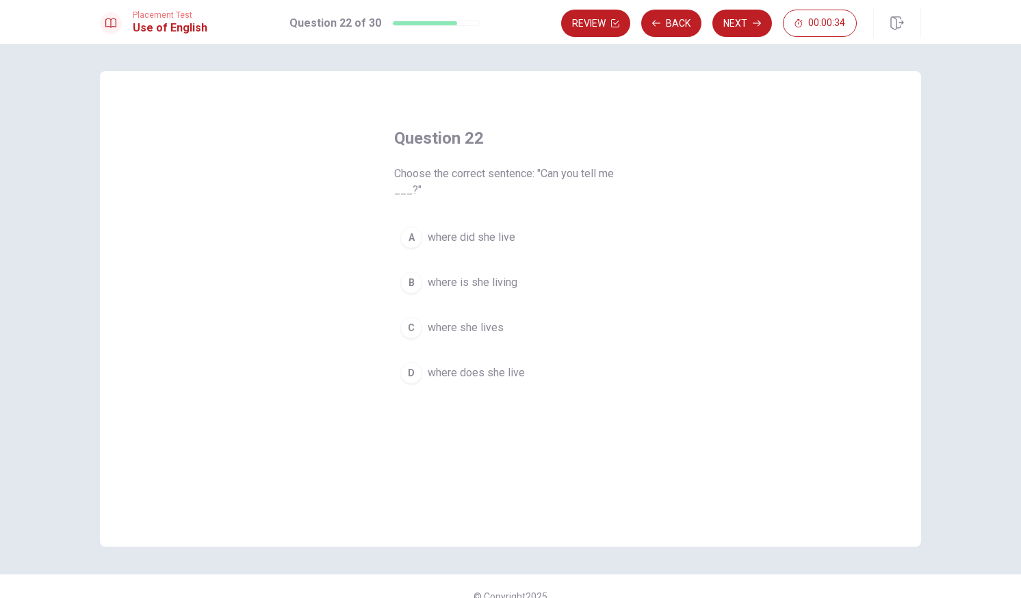
click at [443, 282] on span "where is she living" at bounding box center [473, 282] width 90 height 16
click at [751, 21] on button "Next" at bounding box center [742, 23] width 60 height 27
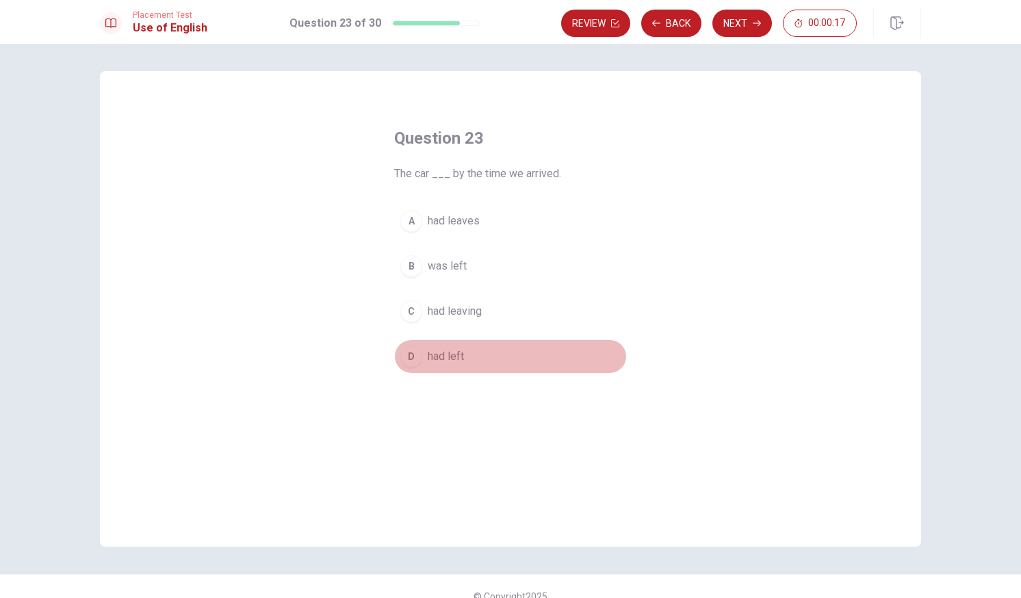
click at [451, 354] on span "had left" at bounding box center [446, 356] width 36 height 16
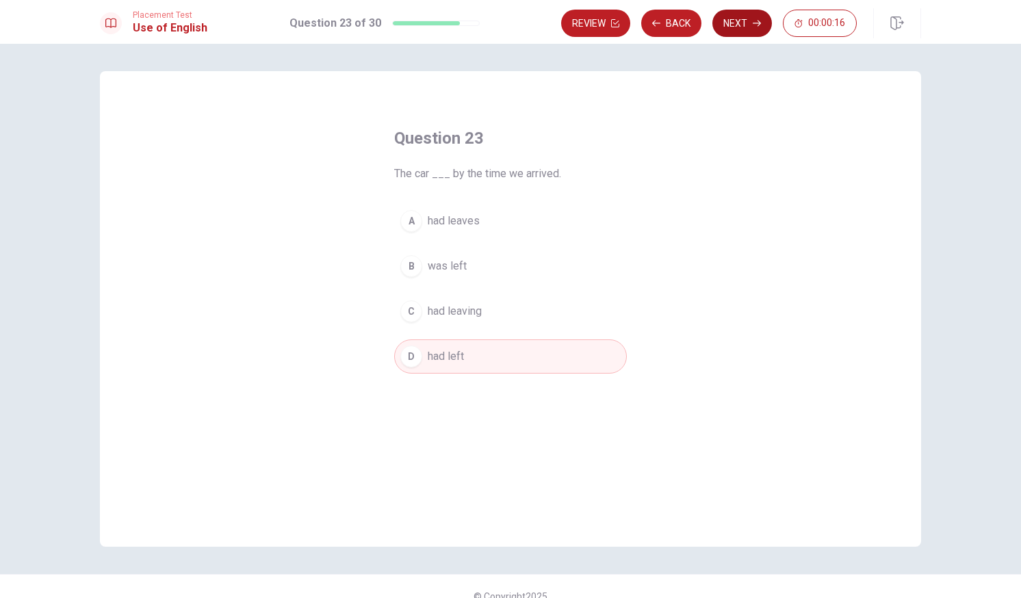
click at [731, 19] on button "Next" at bounding box center [742, 23] width 60 height 27
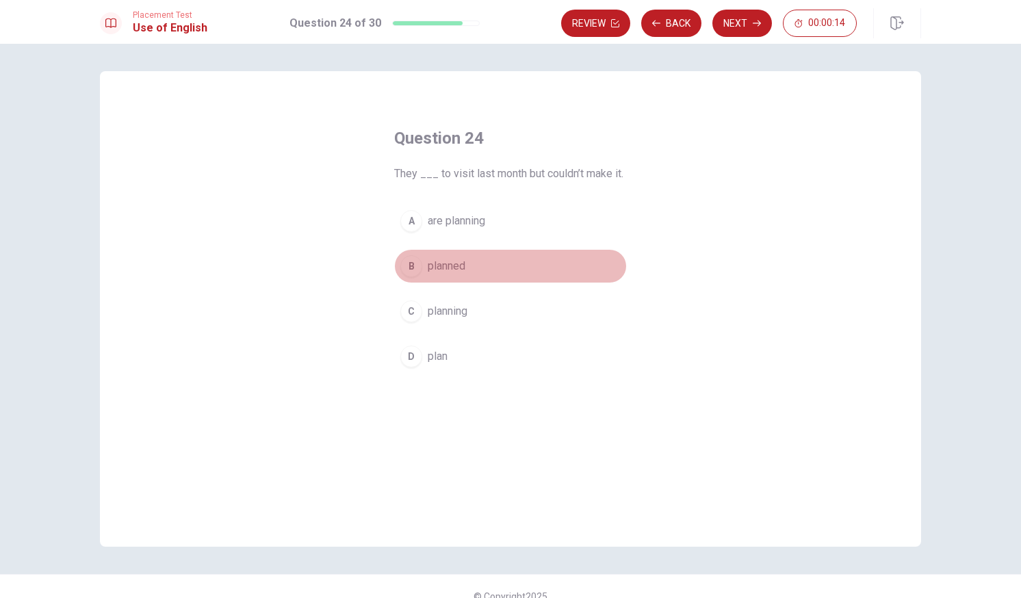
click at [451, 259] on span "planned" at bounding box center [447, 266] width 38 height 16
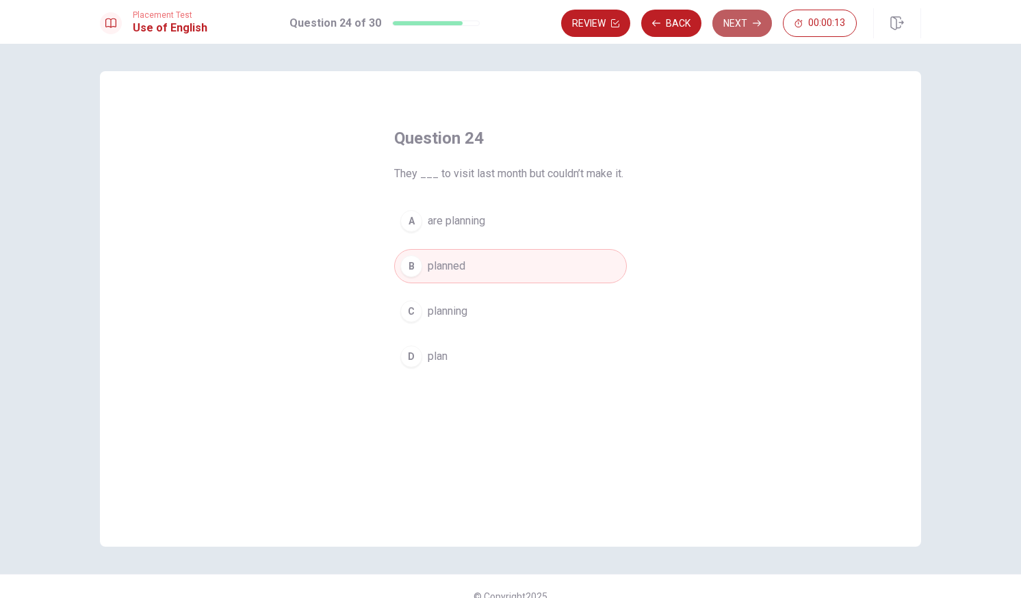
click at [742, 19] on button "Next" at bounding box center [742, 23] width 60 height 27
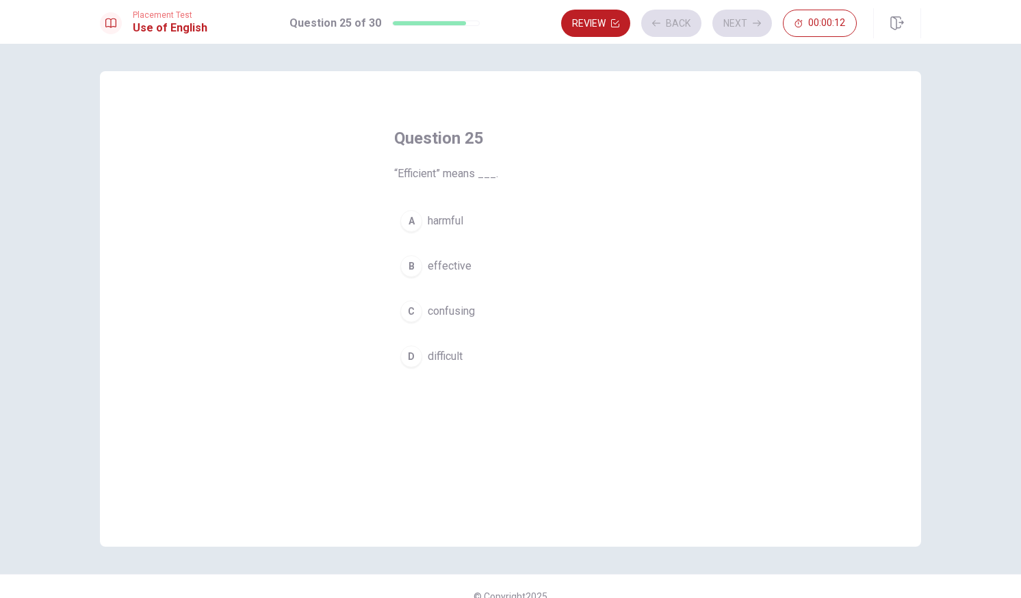
click at [440, 307] on span "confusing" at bounding box center [451, 311] width 47 height 16
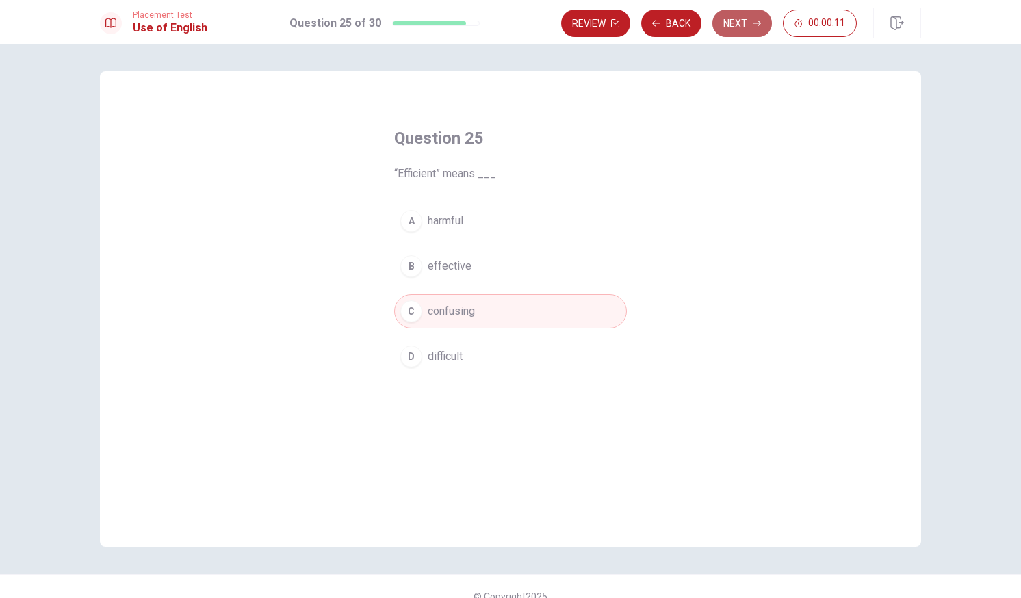
click at [744, 24] on button "Next" at bounding box center [742, 23] width 60 height 27
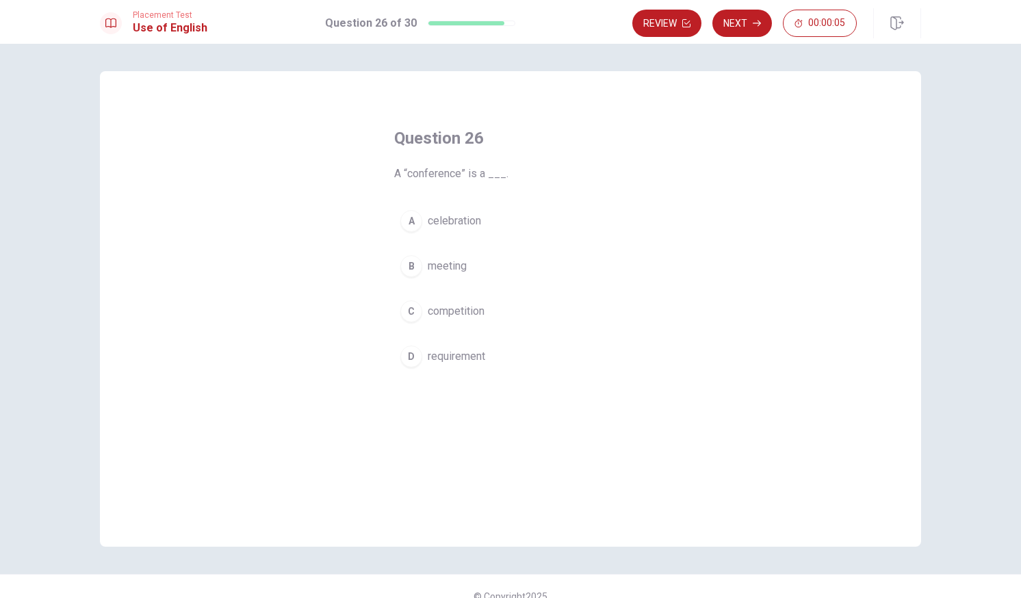
click at [444, 266] on span "meeting" at bounding box center [447, 266] width 39 height 16
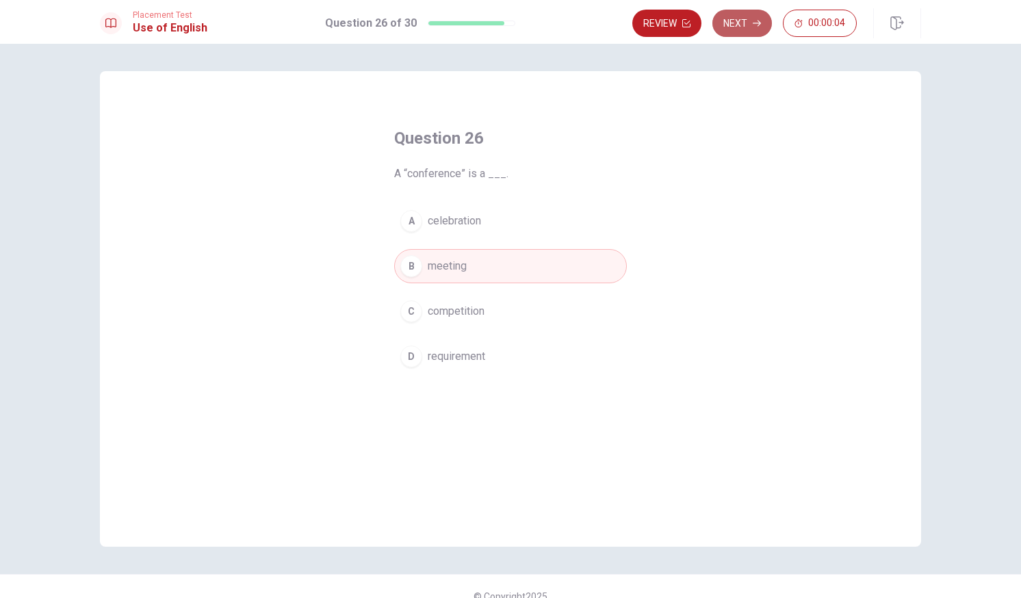
click at [740, 24] on button "Next" at bounding box center [742, 23] width 60 height 27
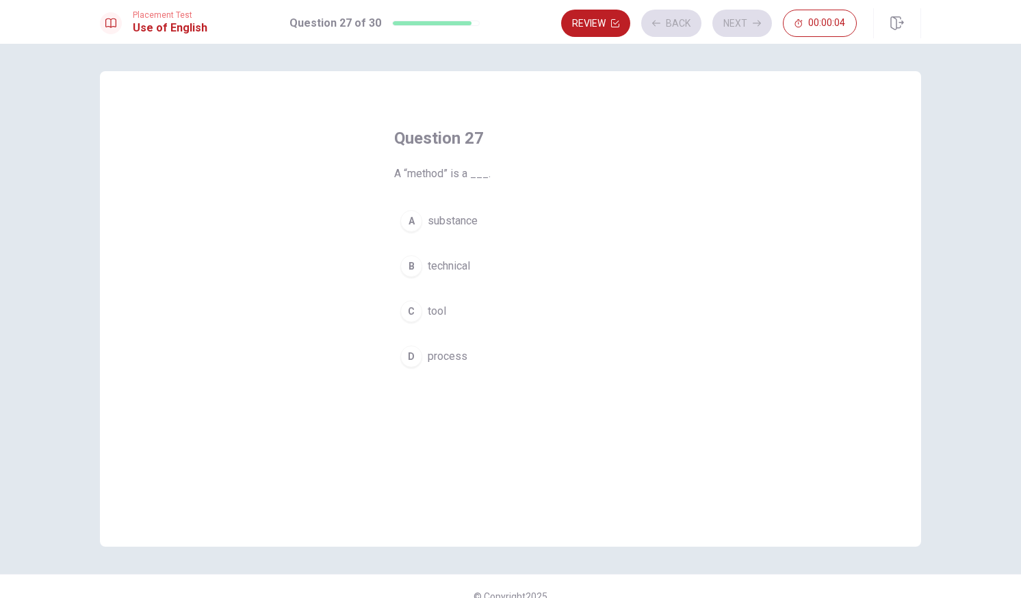
click at [445, 268] on span "technical" at bounding box center [449, 266] width 42 height 16
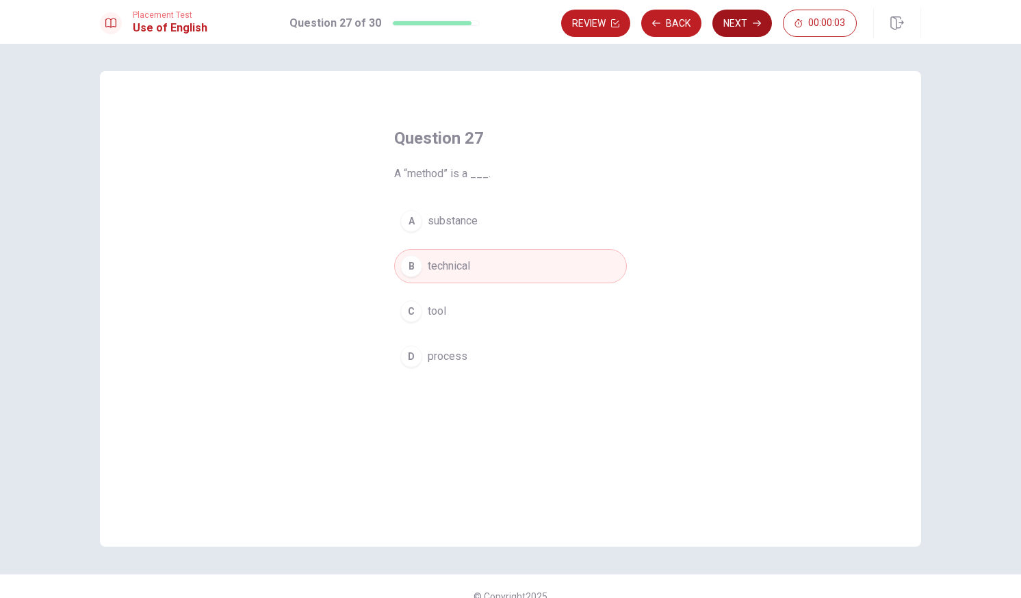
click at [746, 20] on button "Next" at bounding box center [742, 23] width 60 height 27
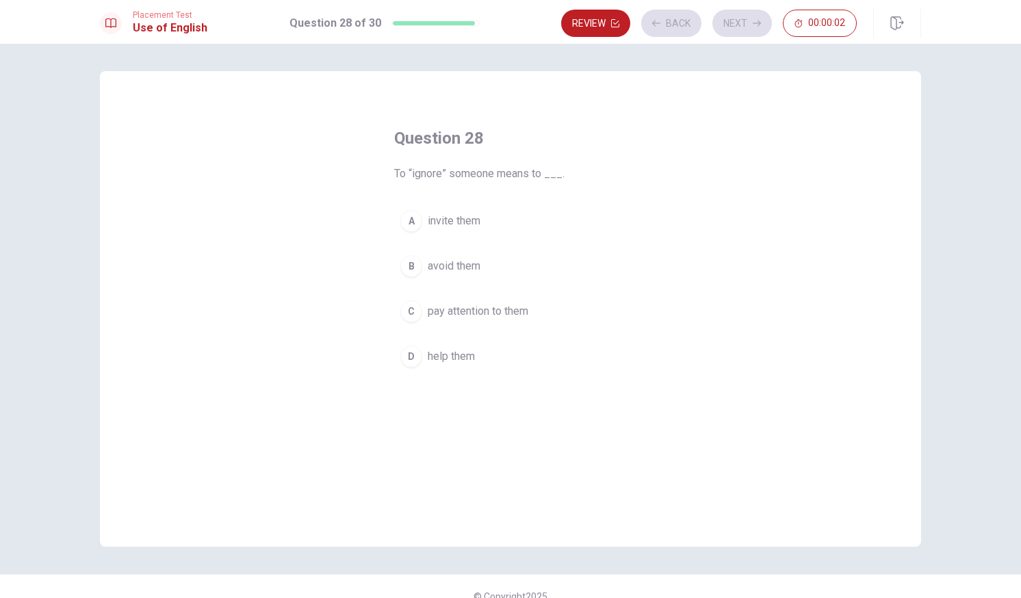
click at [460, 305] on span "pay attention to them" at bounding box center [478, 311] width 101 height 16
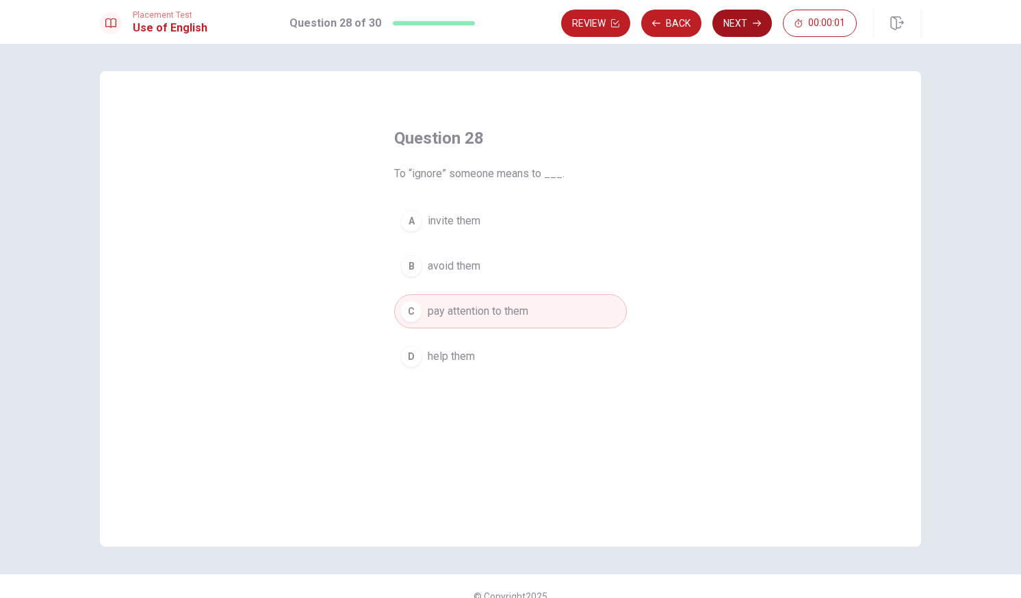
click at [733, 19] on button "Next" at bounding box center [742, 23] width 60 height 27
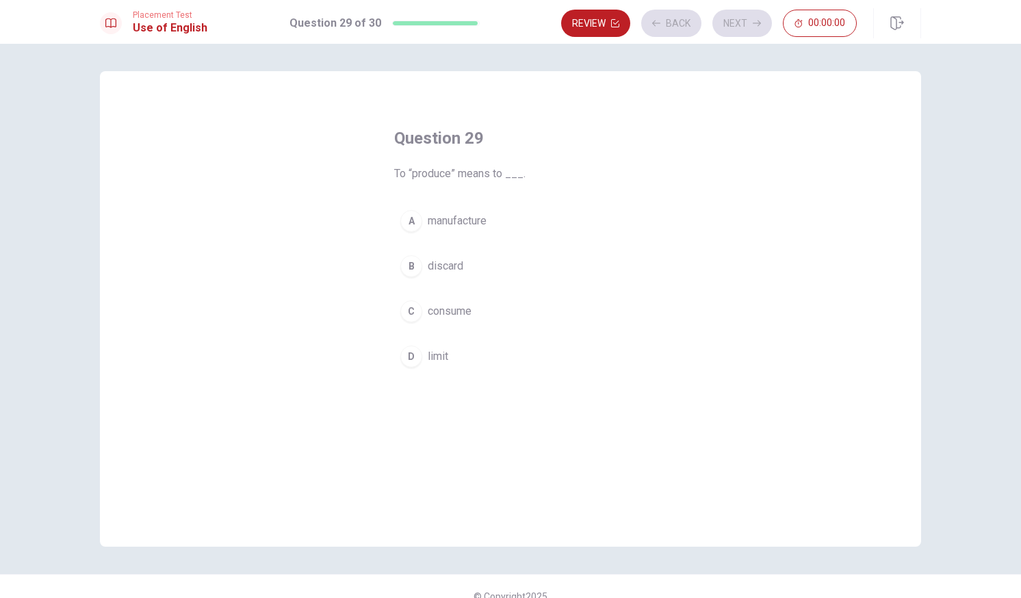
click at [438, 309] on span "consume" at bounding box center [450, 311] width 44 height 16
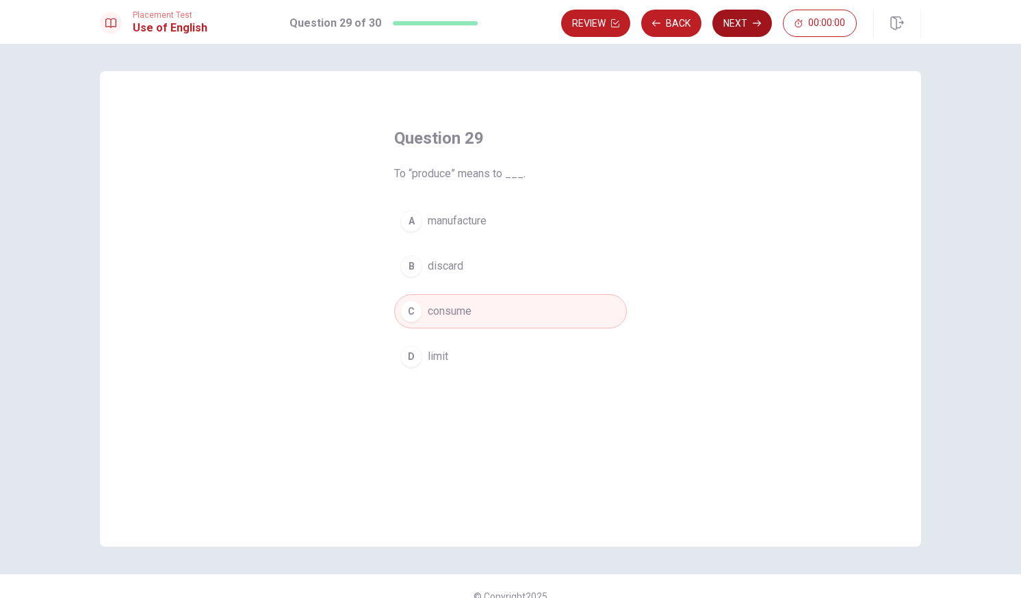
click at [746, 14] on button "Next" at bounding box center [742, 23] width 60 height 27
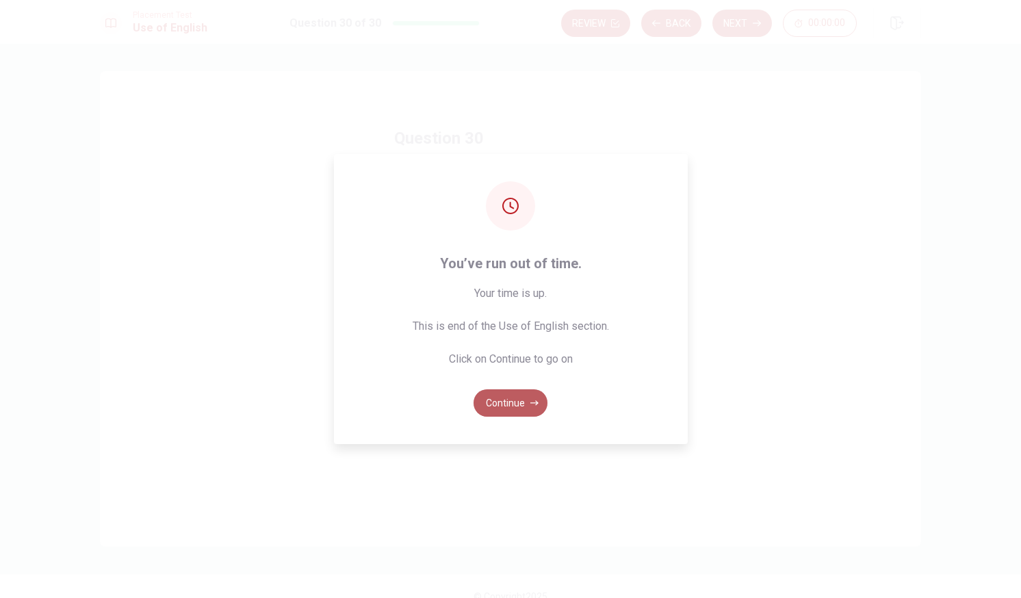
click at [507, 398] on button "Continue" at bounding box center [511, 402] width 74 height 27
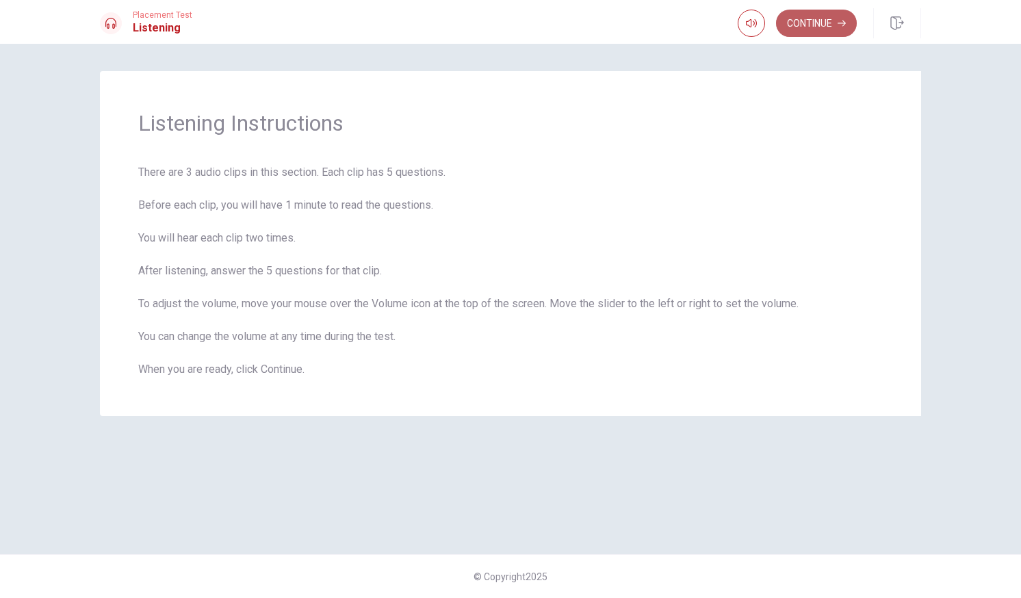
click at [799, 23] on button "Continue" at bounding box center [816, 23] width 81 height 27
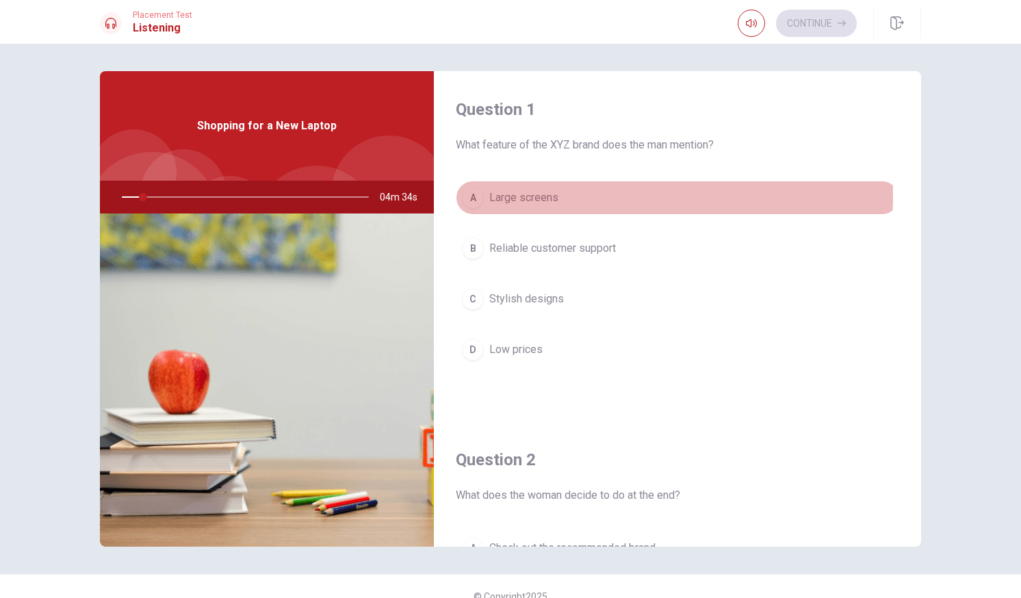
drag, startPoint x: 515, startPoint y: 195, endPoint x: 545, endPoint y: 196, distance: 29.5
click at [545, 196] on span "Large screens" at bounding box center [523, 198] width 69 height 16
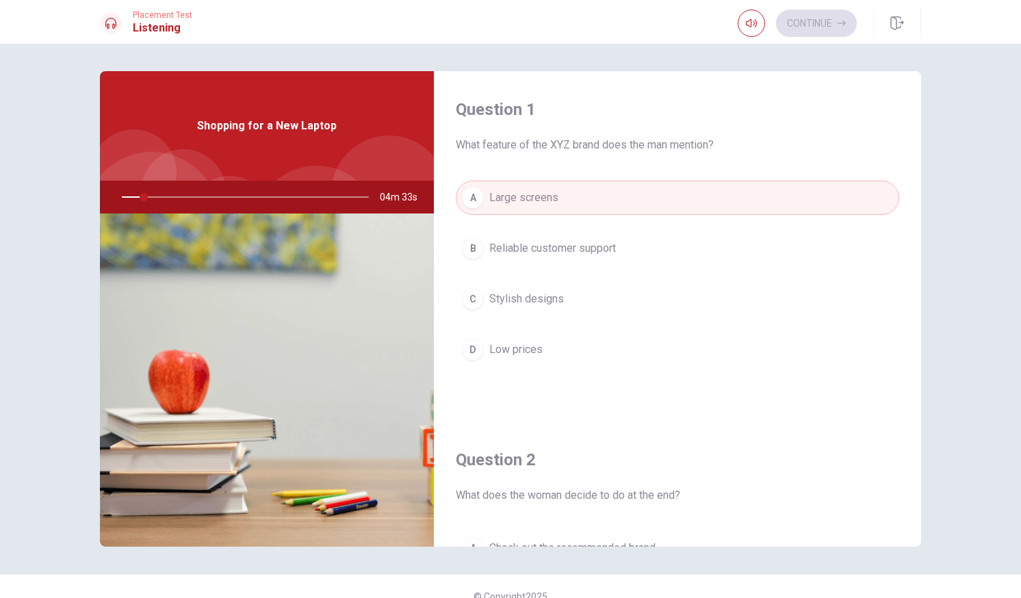
click at [544, 257] on button "B Reliable customer support" at bounding box center [677, 248] width 443 height 34
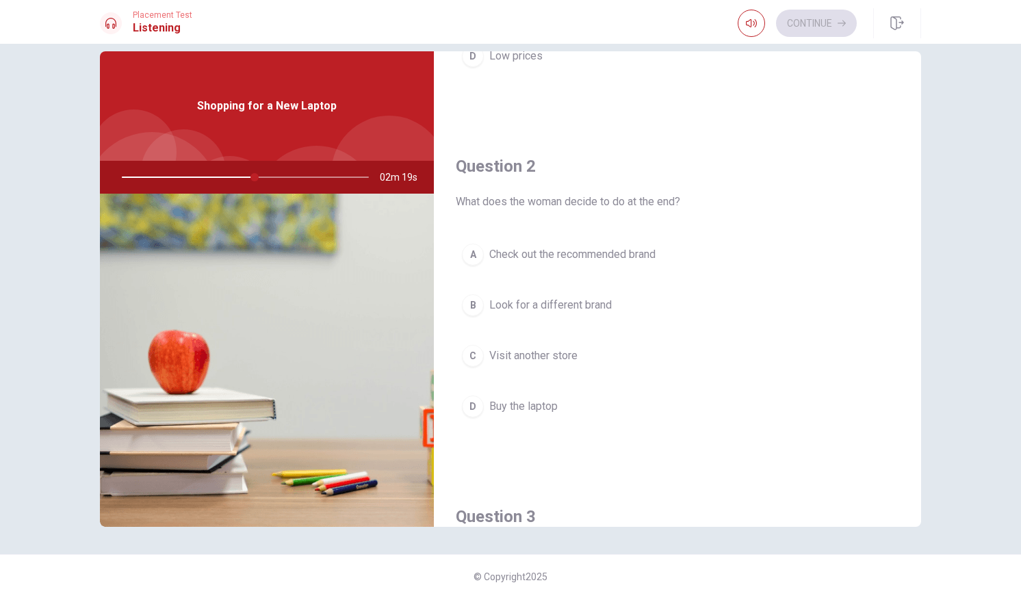
scroll to position [342, 0]
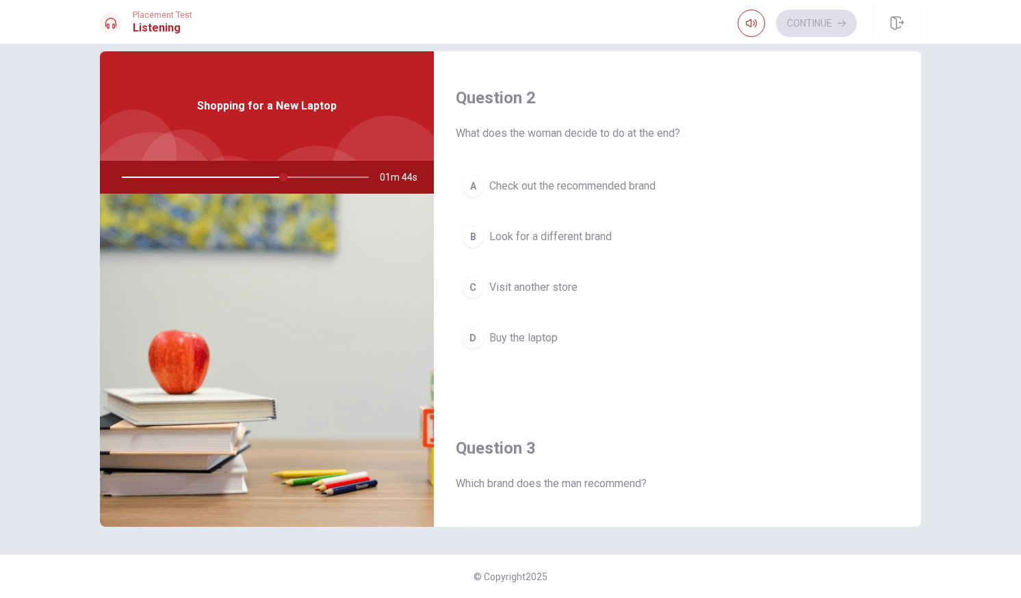
click at [51, 385] on div "Question 1 What feature of the XYZ brand does the man mention? A Large screens …" at bounding box center [510, 321] width 1021 height 554
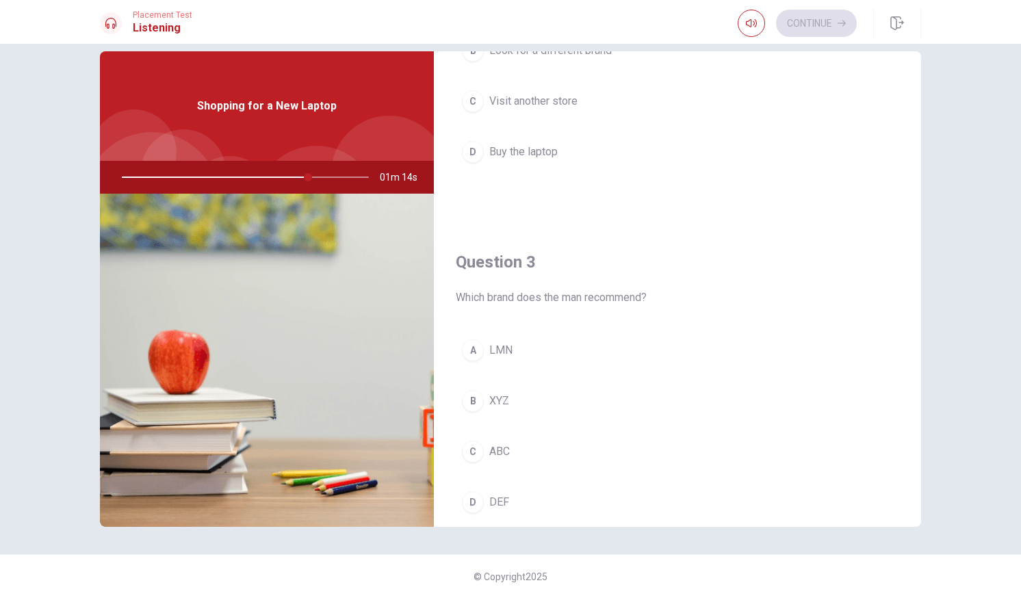
scroll to position [537, 0]
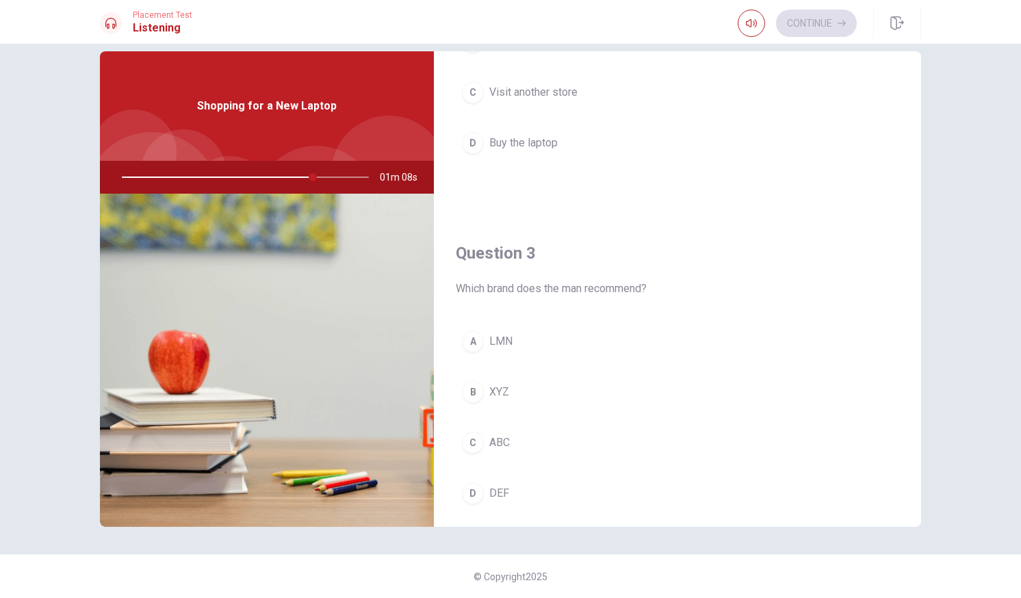
click at [481, 393] on button "B XYZ" at bounding box center [677, 392] width 443 height 34
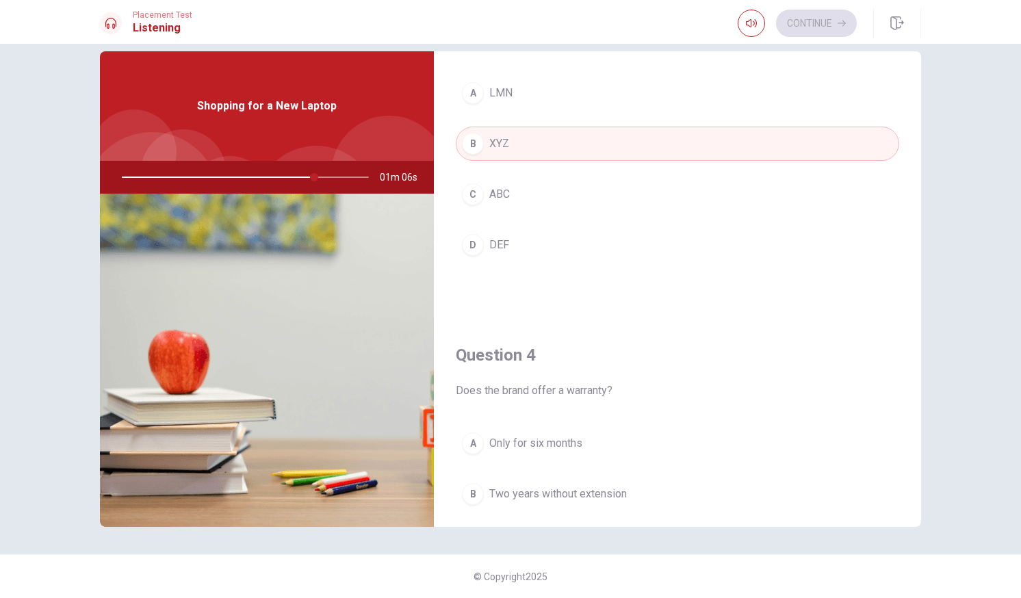
scroll to position [1016, 0]
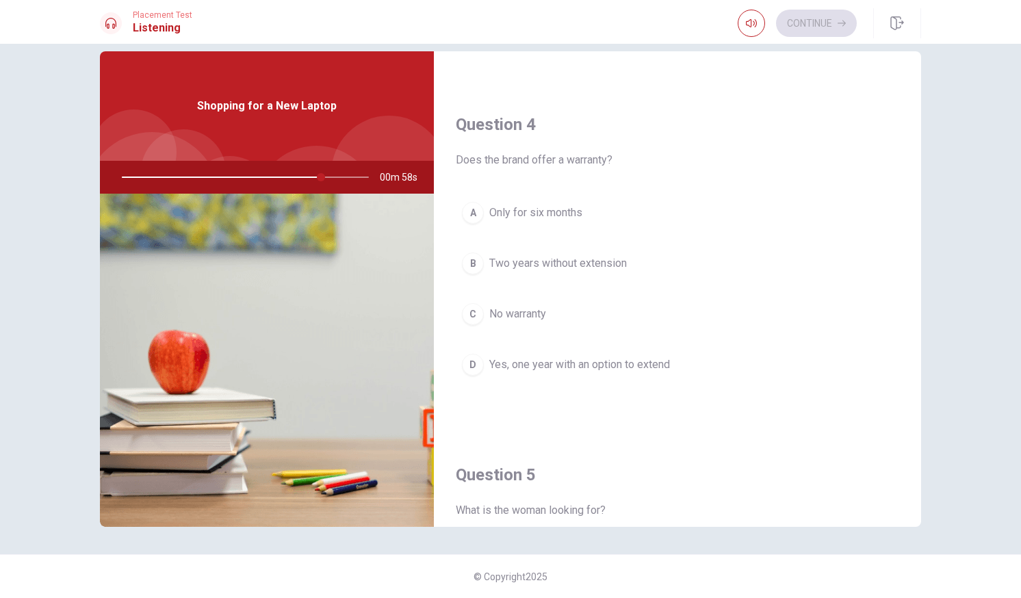
click at [576, 367] on span "Yes, one year with an option to extend" at bounding box center [579, 365] width 181 height 16
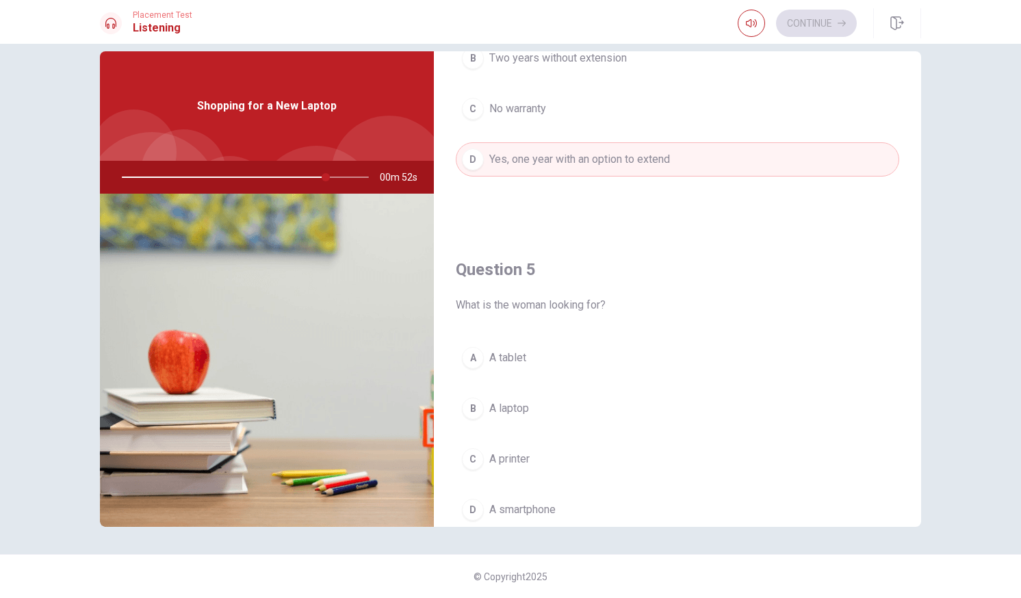
scroll to position [1276, 0]
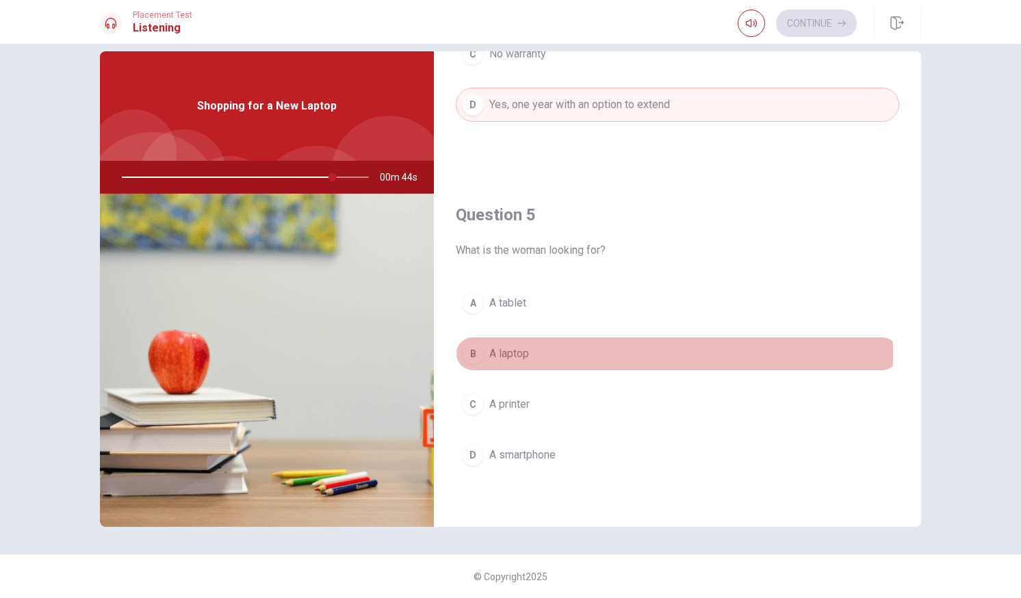
click at [509, 354] on span "A laptop" at bounding box center [509, 354] width 40 height 16
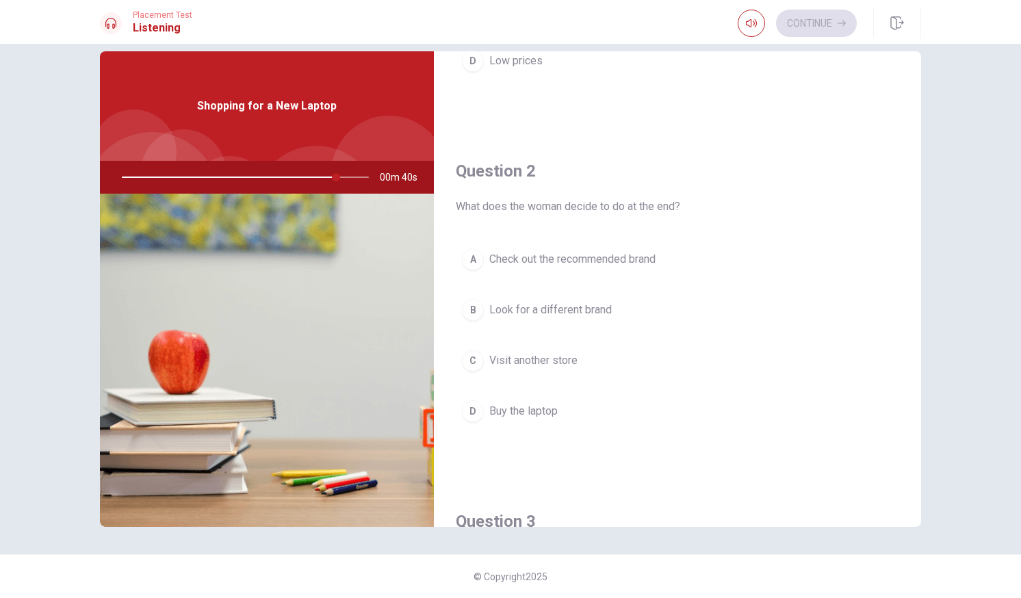
scroll to position [250, 0]
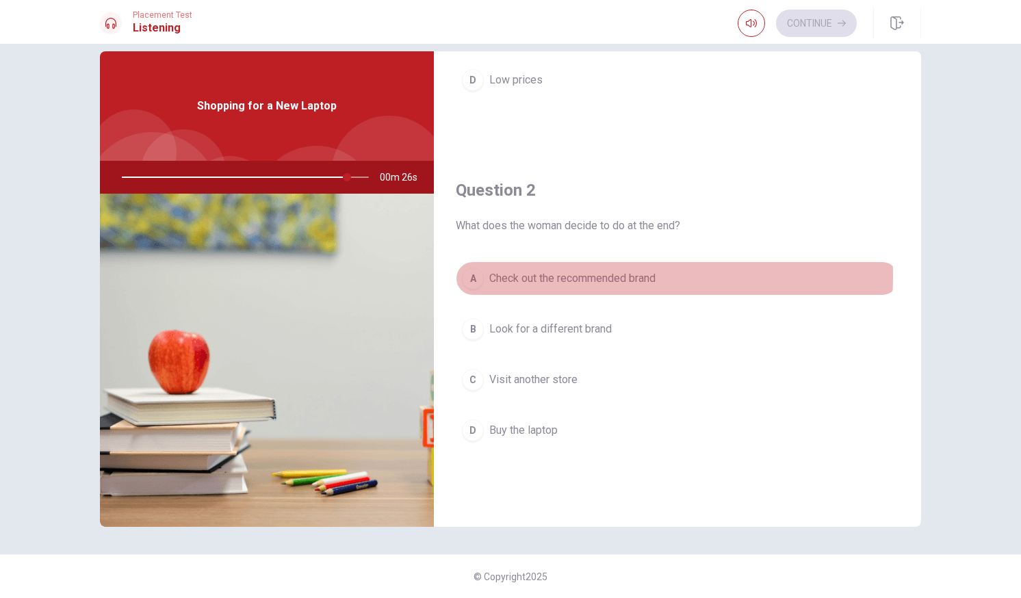
click at [549, 276] on span "Check out the recommended brand" at bounding box center [572, 278] width 166 height 16
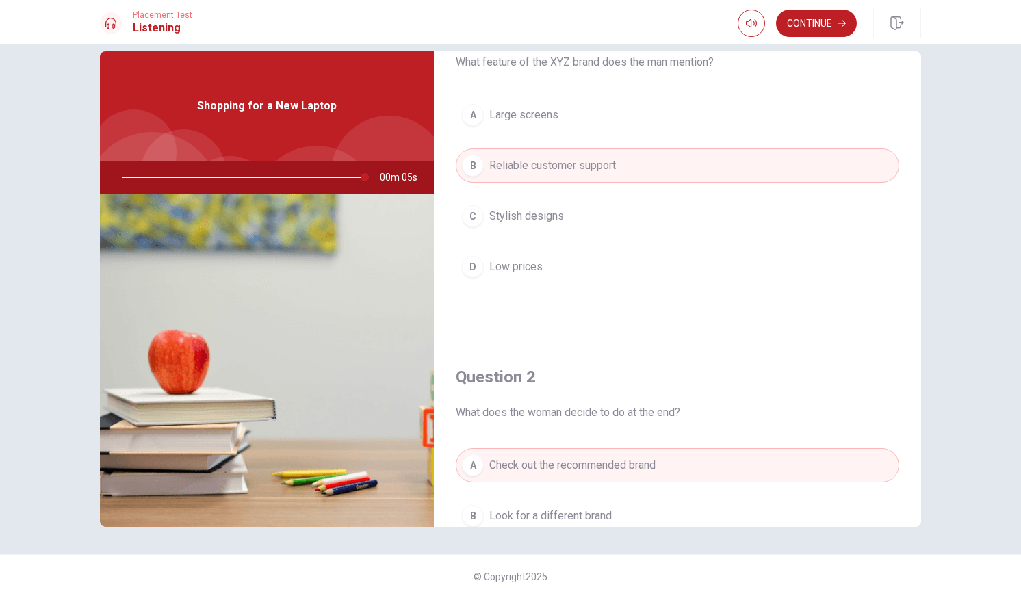
scroll to position [0, 0]
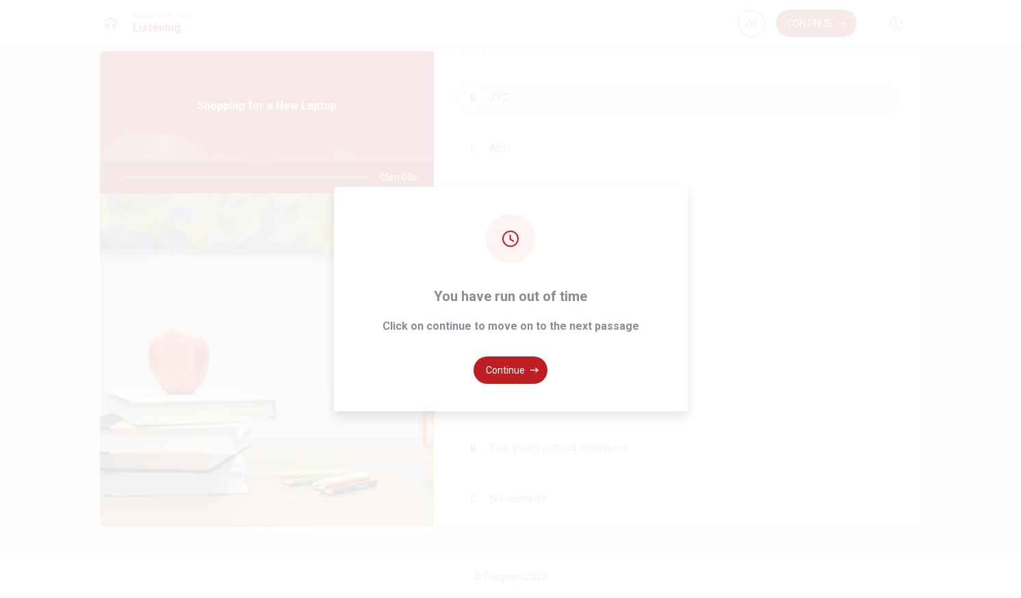
type input "0"
click at [500, 383] on button "Continue" at bounding box center [511, 370] width 74 height 27
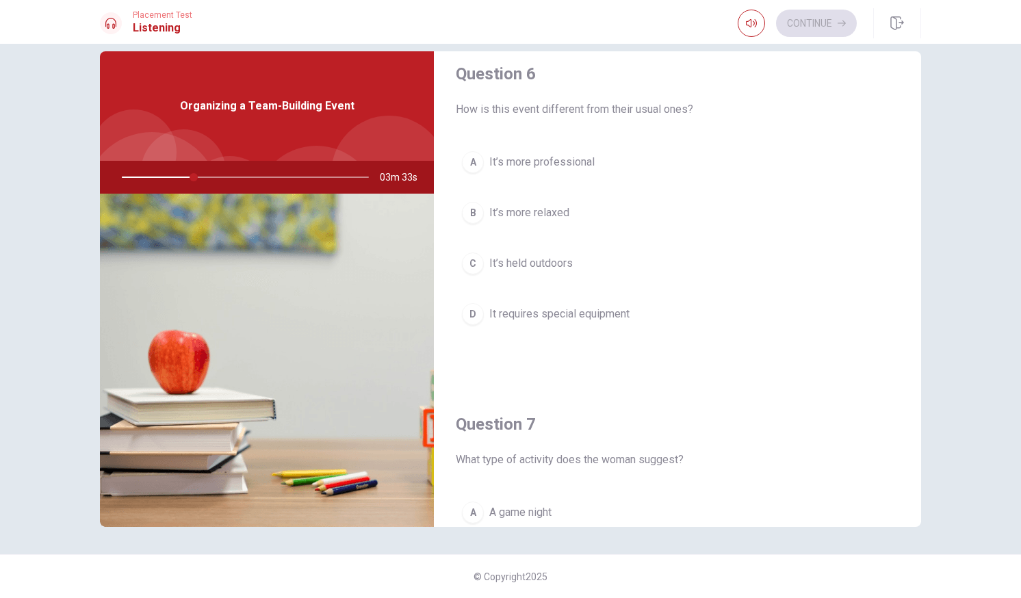
scroll to position [0, 0]
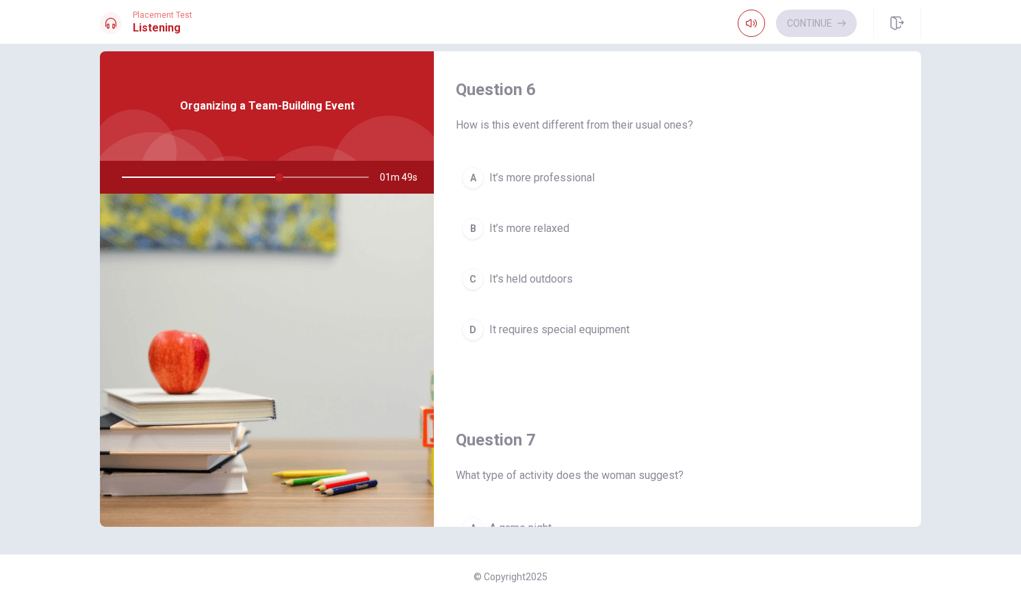
click at [540, 274] on span "It’s held outdoors" at bounding box center [530, 279] width 83 height 16
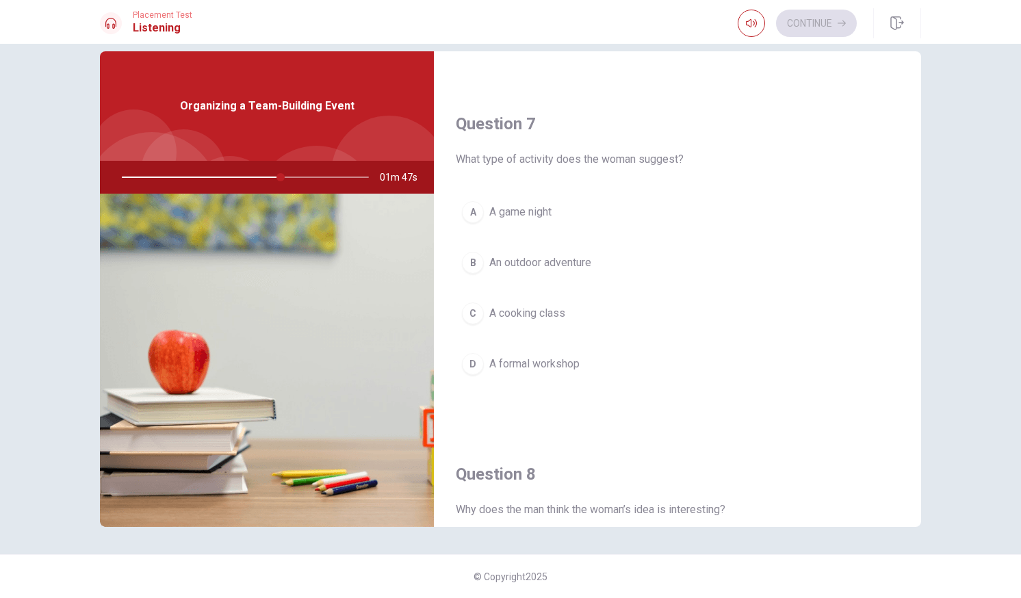
scroll to position [342, 0]
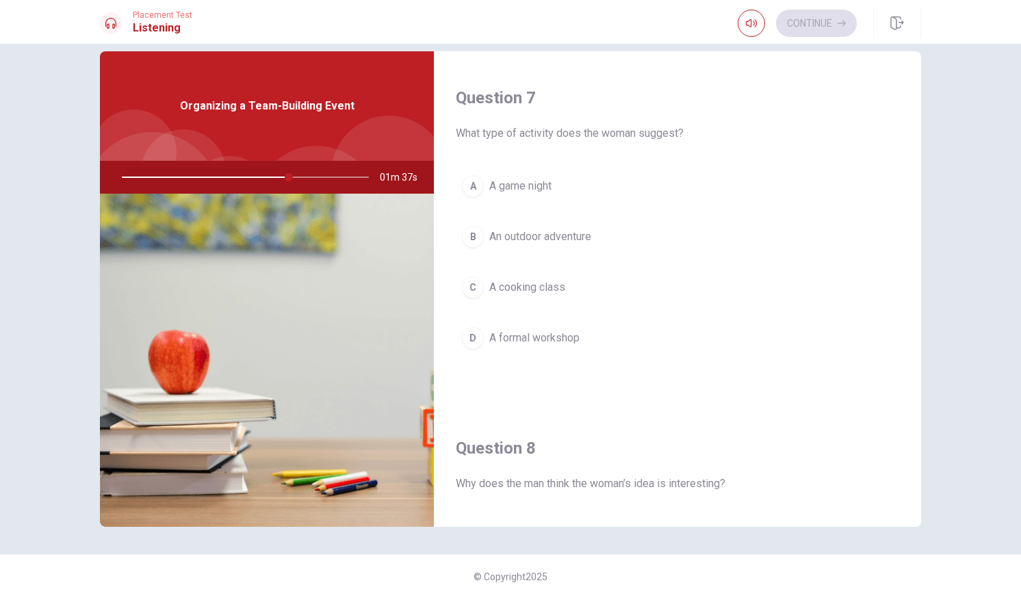
click at [565, 245] on button "B An outdoor adventure" at bounding box center [677, 237] width 443 height 34
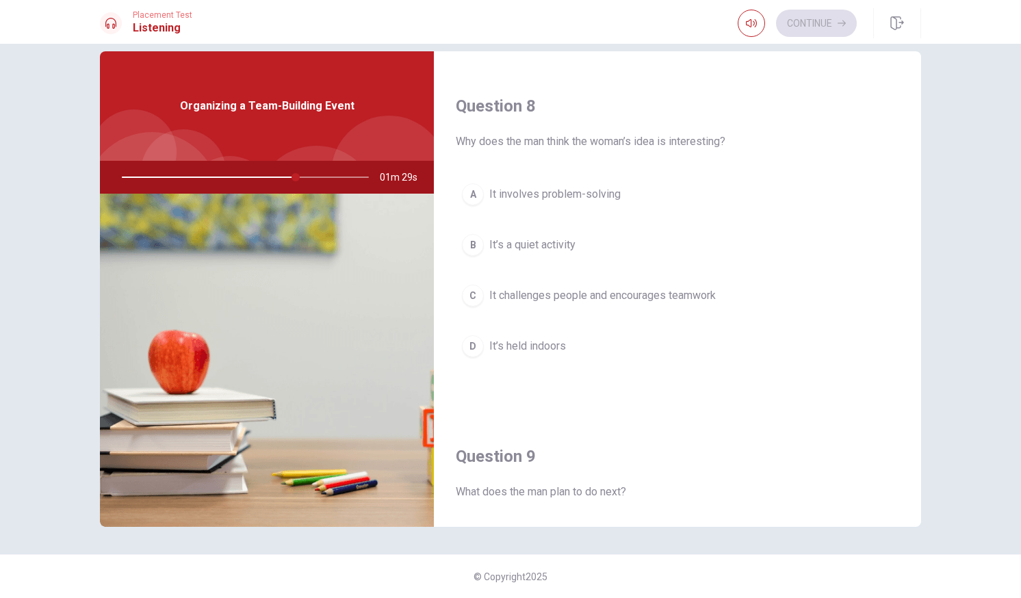
scroll to position [753, 0]
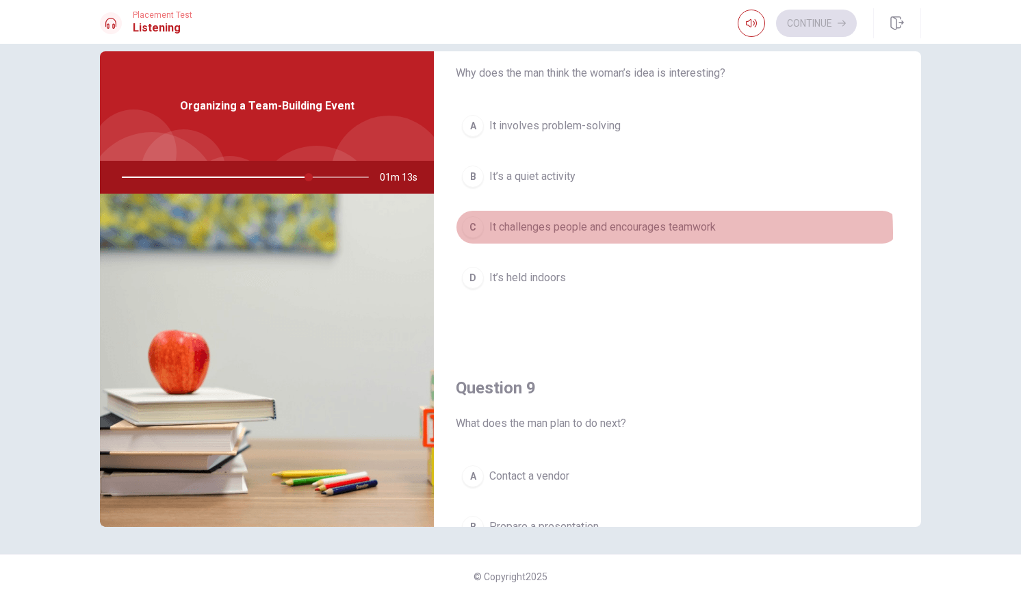
click at [624, 233] on span "It challenges people and encourages teamwork" at bounding box center [602, 227] width 226 height 16
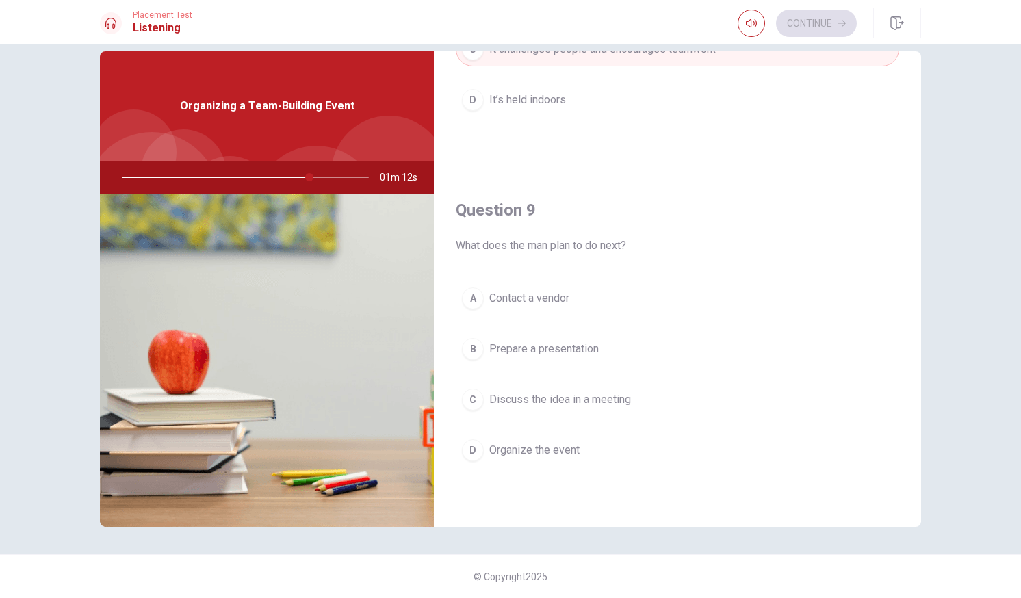
scroll to position [958, 0]
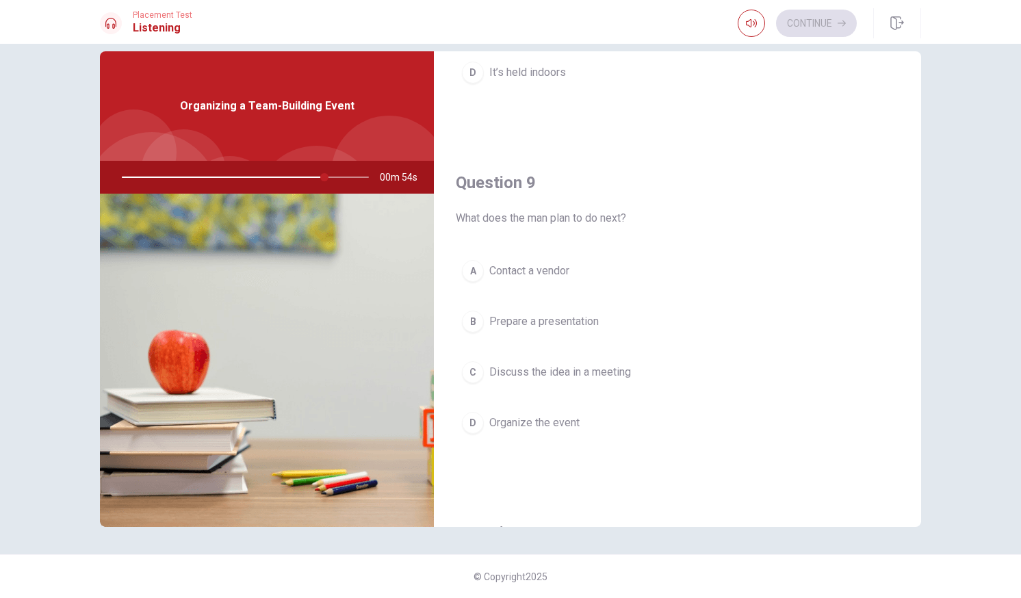
click at [529, 372] on span "Discuss the idea in a meeting" at bounding box center [560, 372] width 142 height 16
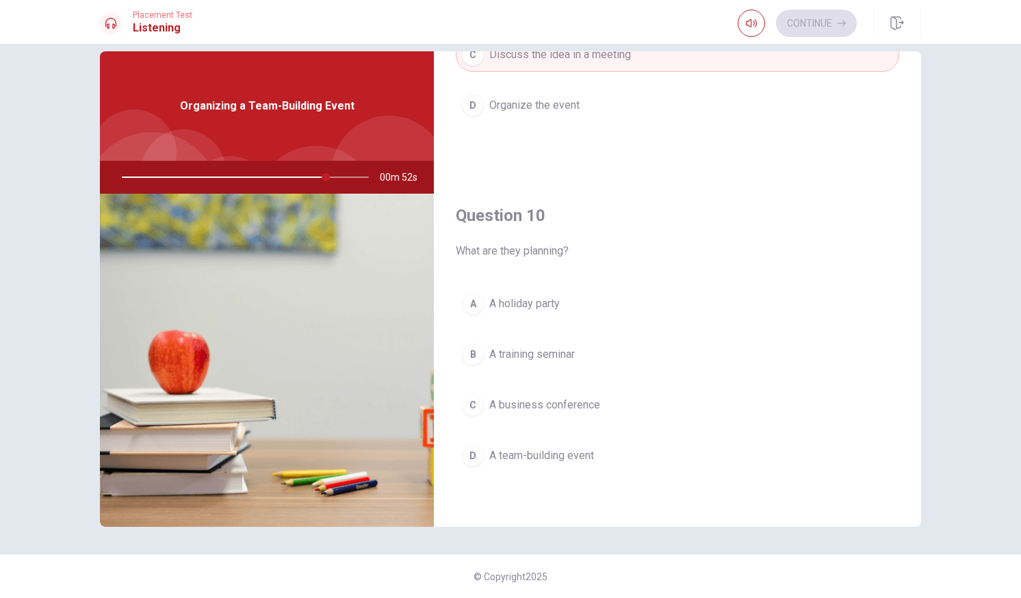
scroll to position [1276, 0]
click at [564, 456] on span "A team-building event" at bounding box center [541, 455] width 105 height 16
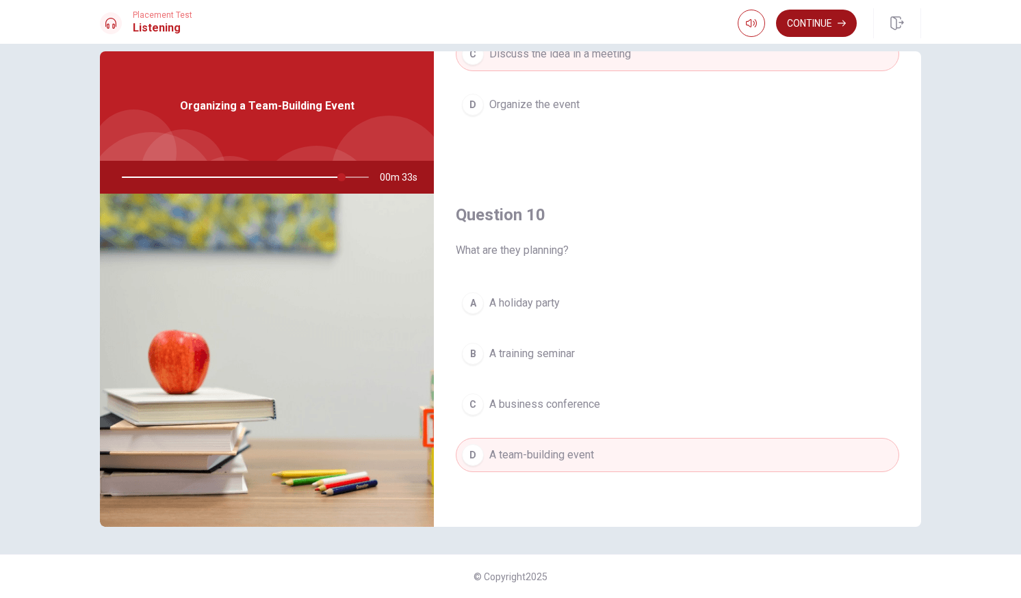
click at [807, 20] on button "Continue" at bounding box center [816, 23] width 81 height 27
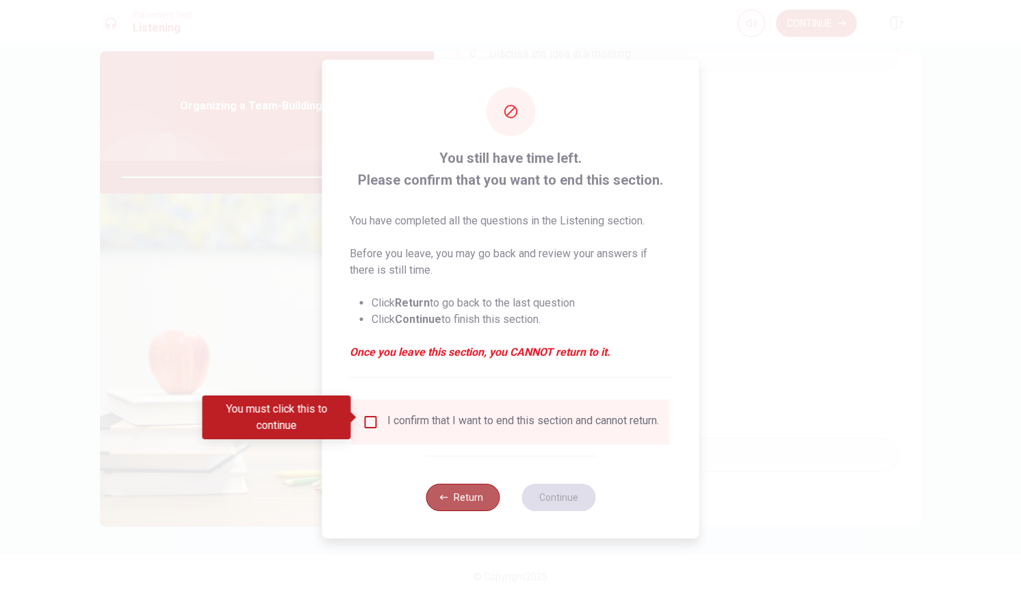
click at [471, 507] on button "Return" at bounding box center [463, 497] width 74 height 27
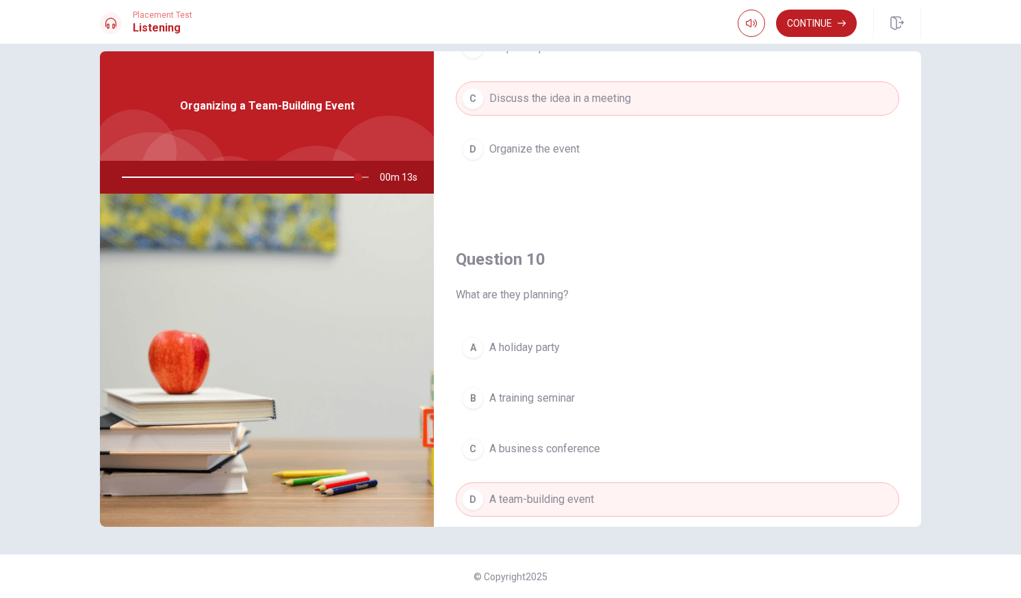
scroll to position [1208, 0]
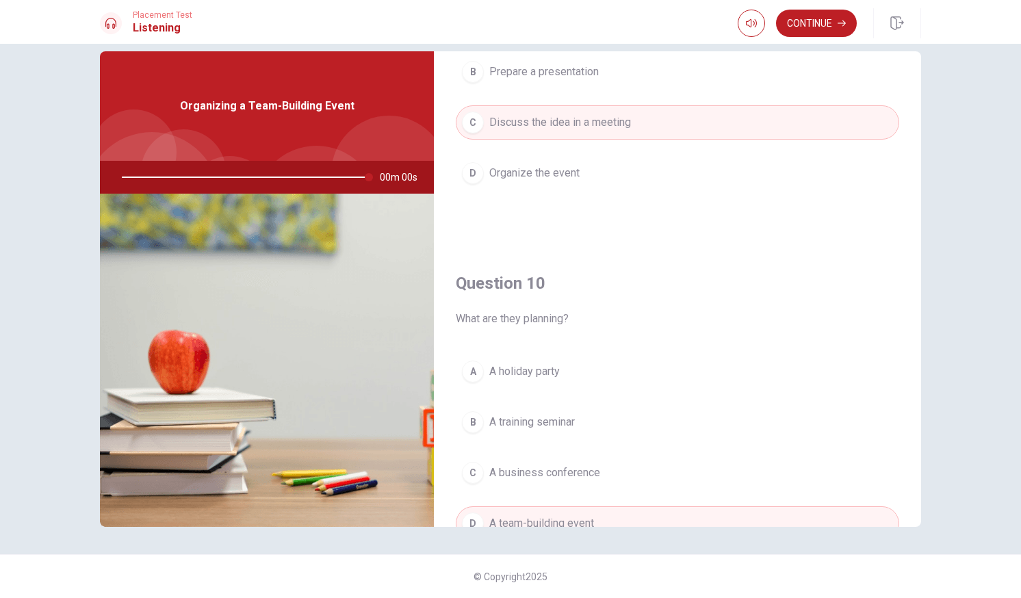
type input "0"
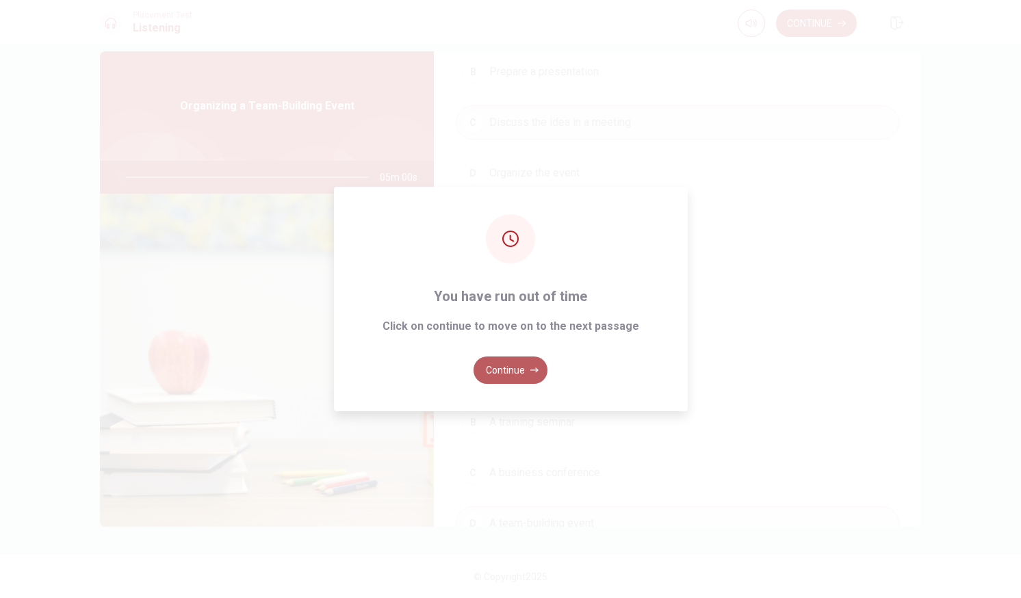
click at [506, 378] on button "Continue" at bounding box center [511, 370] width 74 height 27
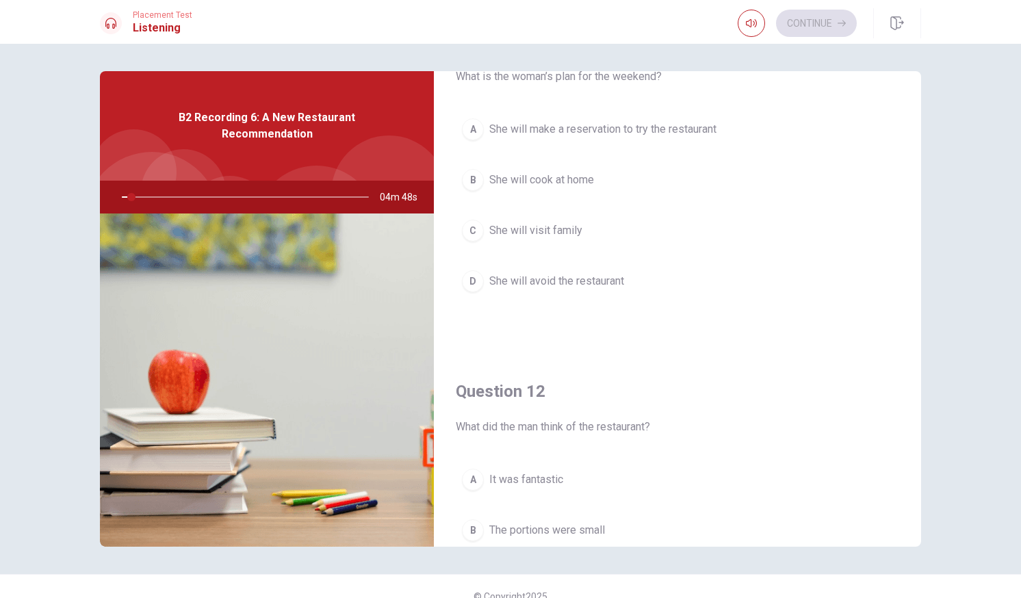
scroll to position [0, 0]
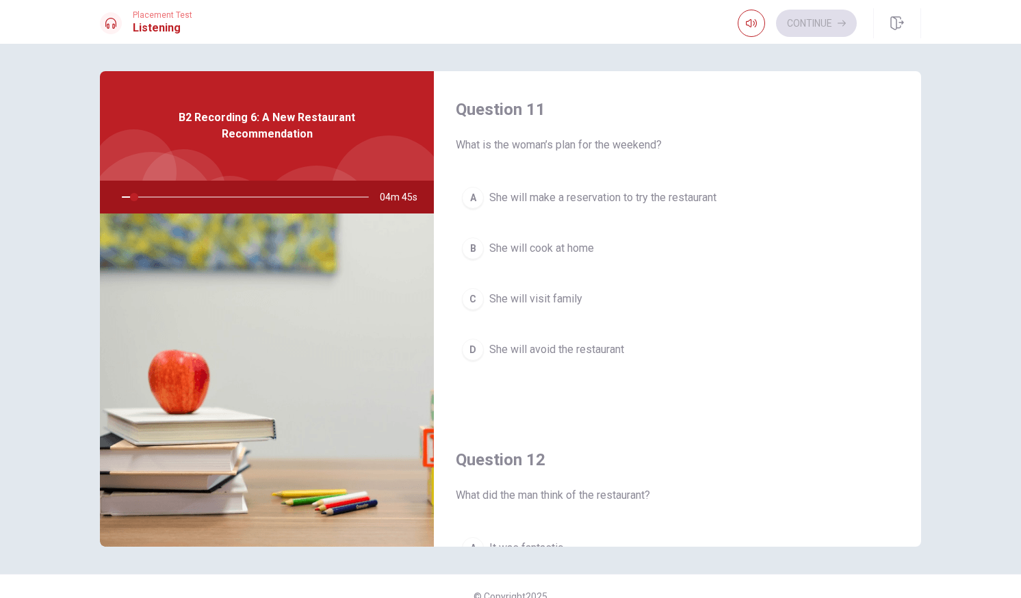
drag, startPoint x: 513, startPoint y: 144, endPoint x: 656, endPoint y: 144, distance: 143.7
click at [656, 144] on span "What is the woman’s plan for the weekend?" at bounding box center [677, 145] width 443 height 16
drag, startPoint x: 507, startPoint y: 146, endPoint x: 587, endPoint y: 146, distance: 80.1
click at [587, 146] on span "What is the woman’s plan for the weekend?" at bounding box center [677, 145] width 443 height 16
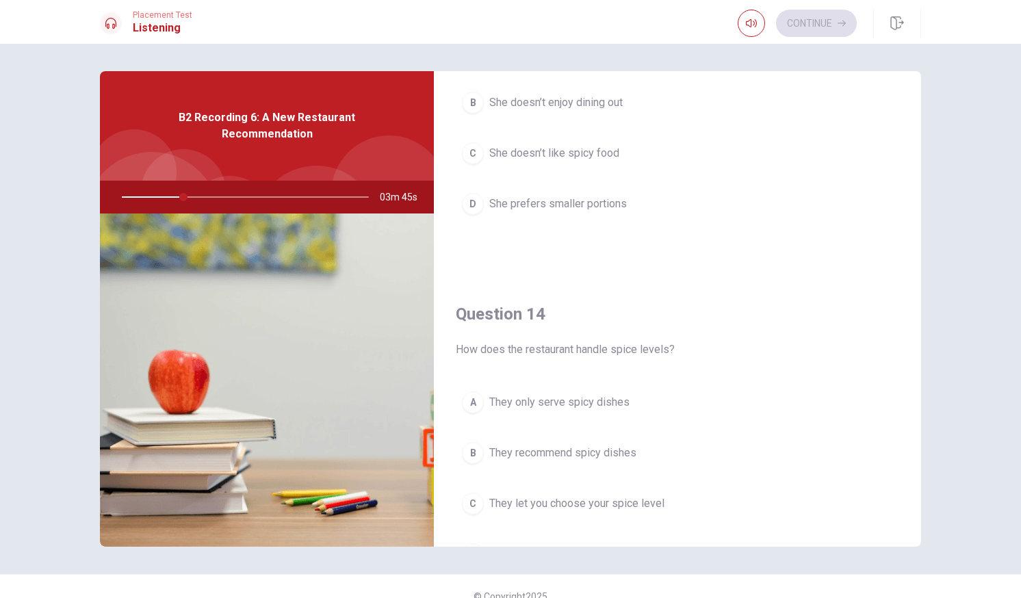
scroll to position [890, 0]
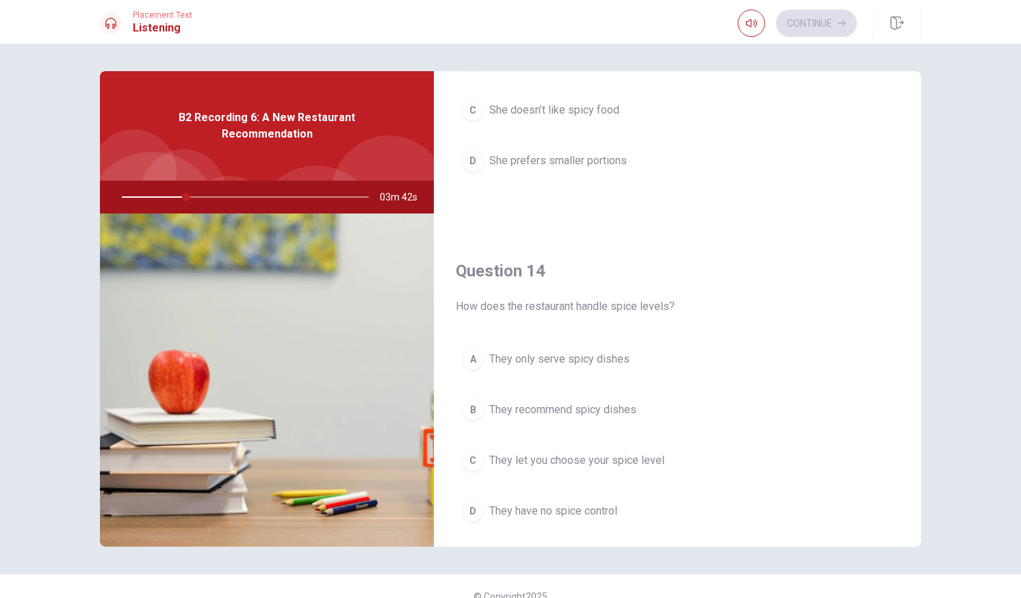
drag, startPoint x: 487, startPoint y: 313, endPoint x: 697, endPoint y: 333, distance: 211.0
click at [697, 333] on div "Question 14 How does the restaurant handle spice levels? A They only serve spic…" at bounding box center [677, 408] width 487 height 350
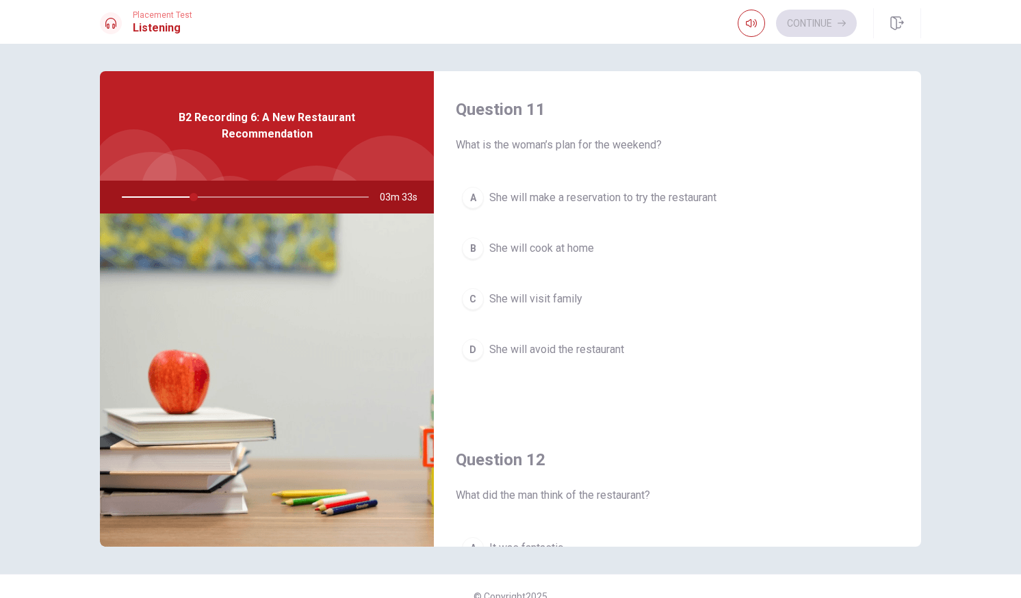
scroll to position [0, 0]
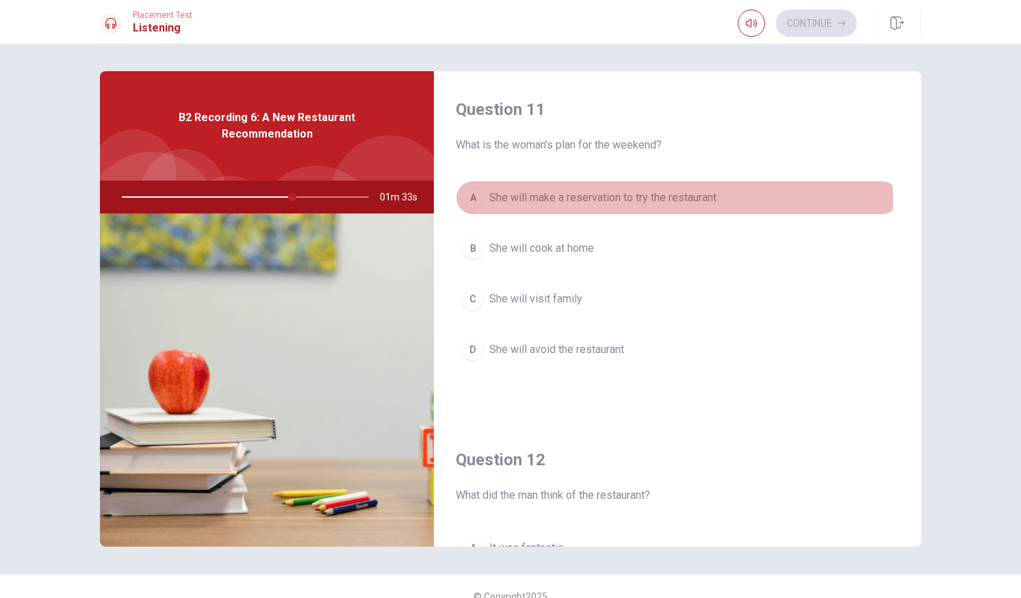
click at [587, 203] on span "She will make a reservation to try the restaurant" at bounding box center [602, 198] width 227 height 16
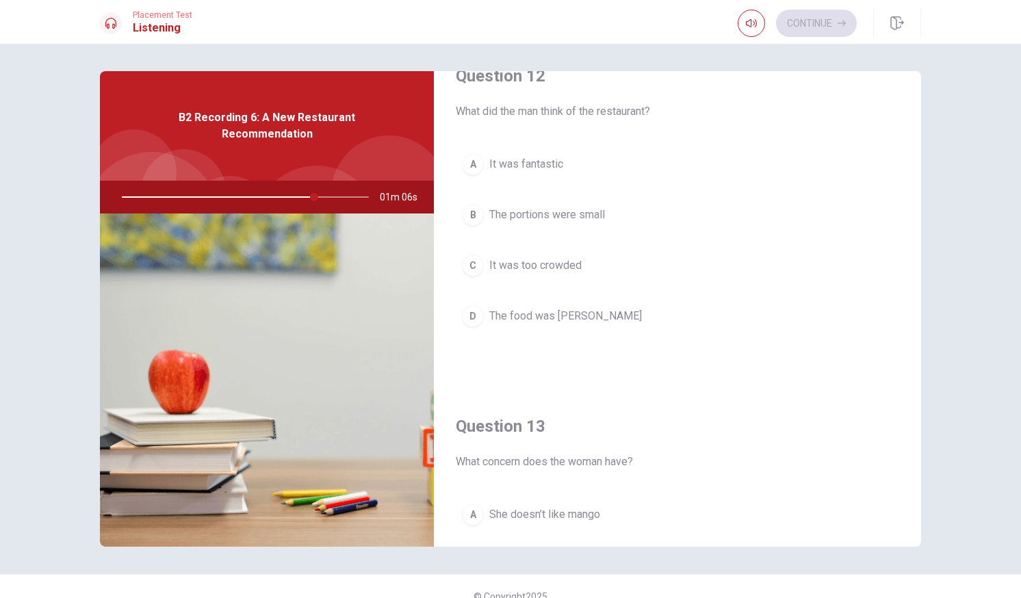
scroll to position [411, 0]
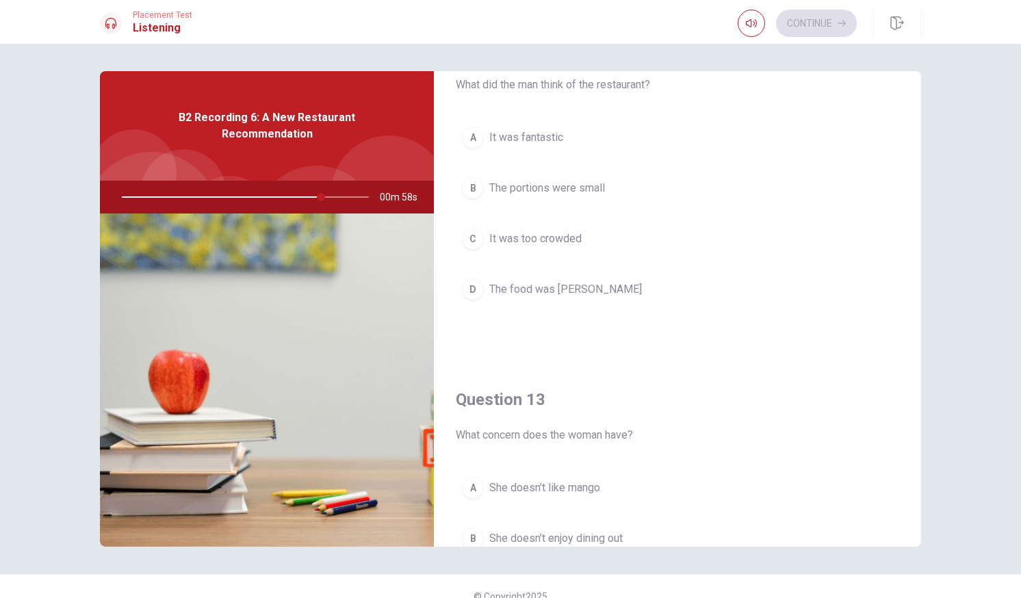
click at [553, 142] on span "It was fantastic" at bounding box center [526, 137] width 74 height 16
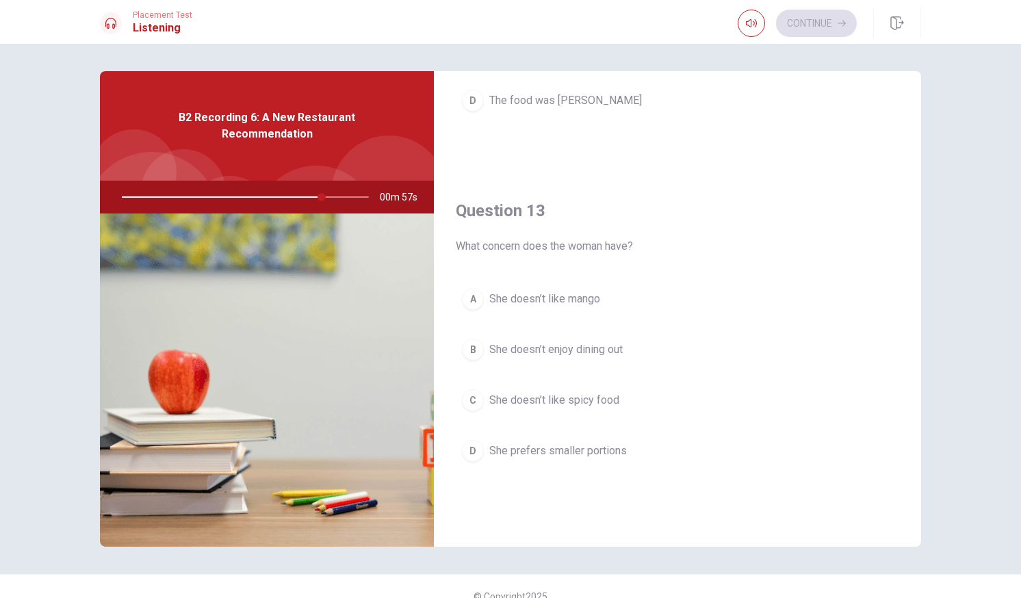
scroll to position [616, 0]
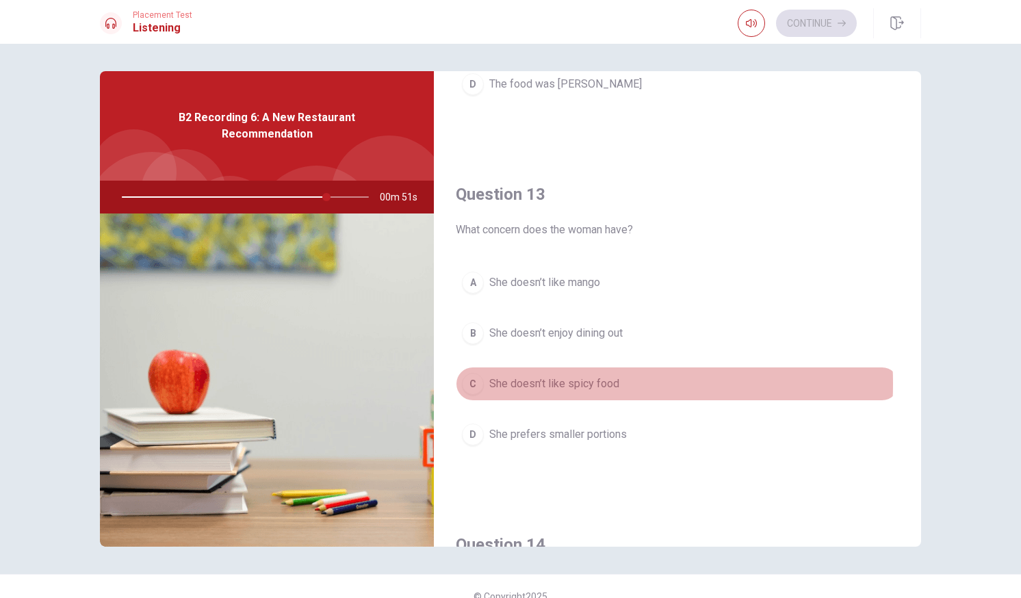
click at [551, 384] on span "She doesn’t like spicy food" at bounding box center [554, 384] width 130 height 16
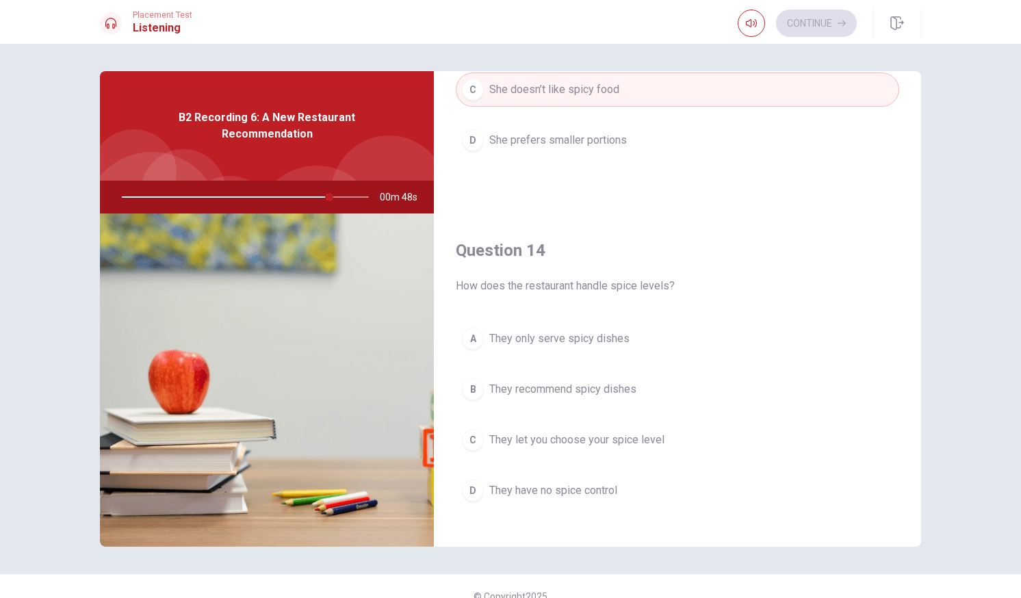
scroll to position [958, 0]
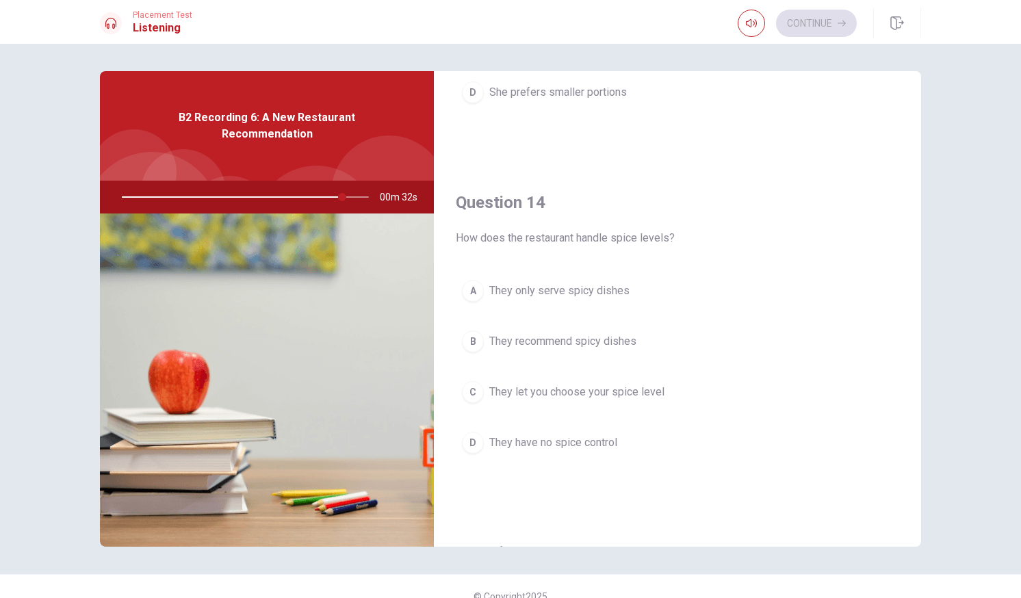
click at [562, 388] on span "They let you choose your spice level" at bounding box center [576, 392] width 175 height 16
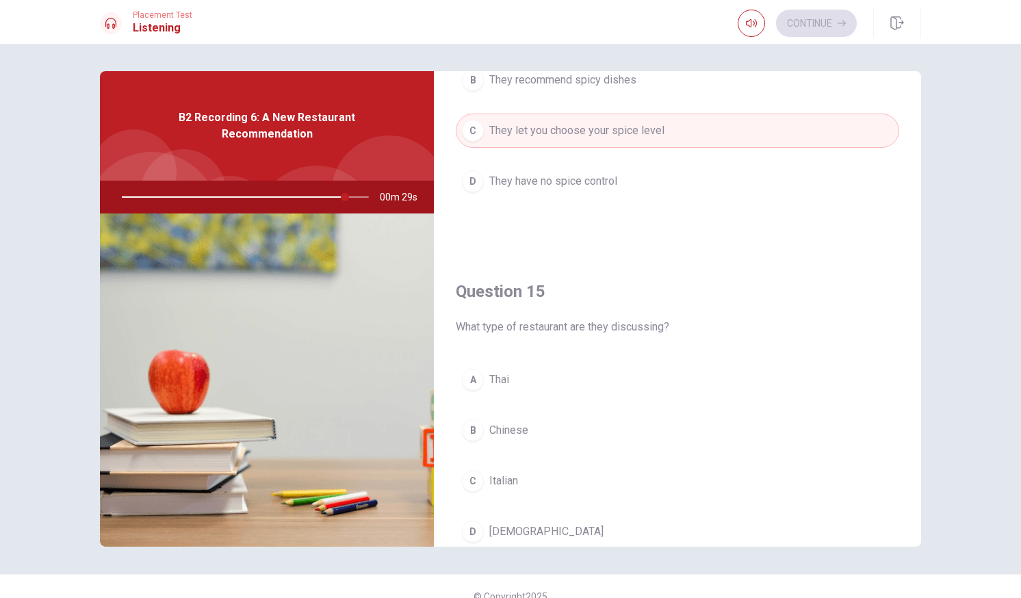
scroll to position [1232, 0]
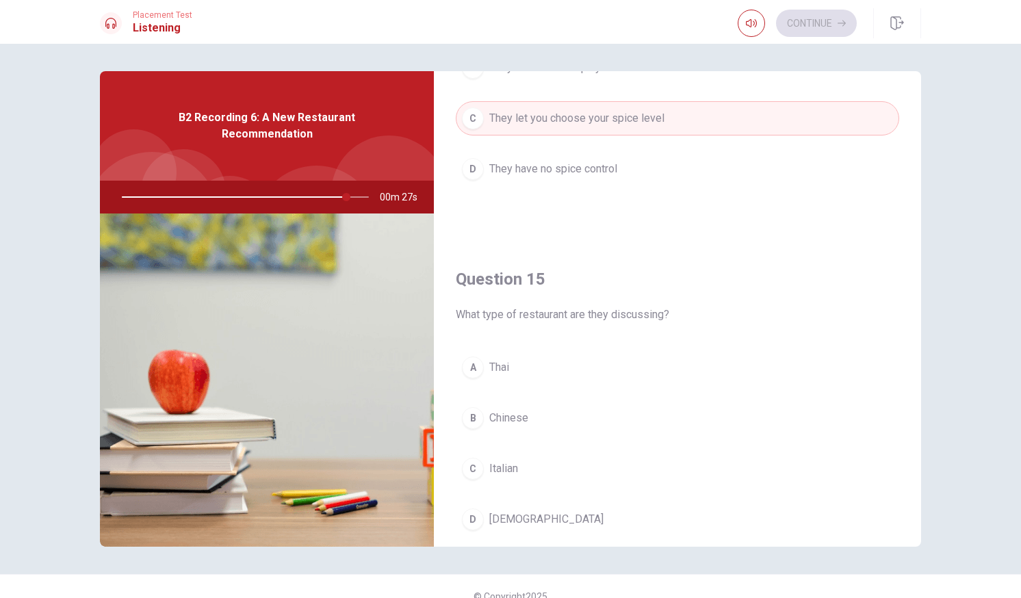
click at [492, 363] on span "Thai" at bounding box center [499, 367] width 20 height 16
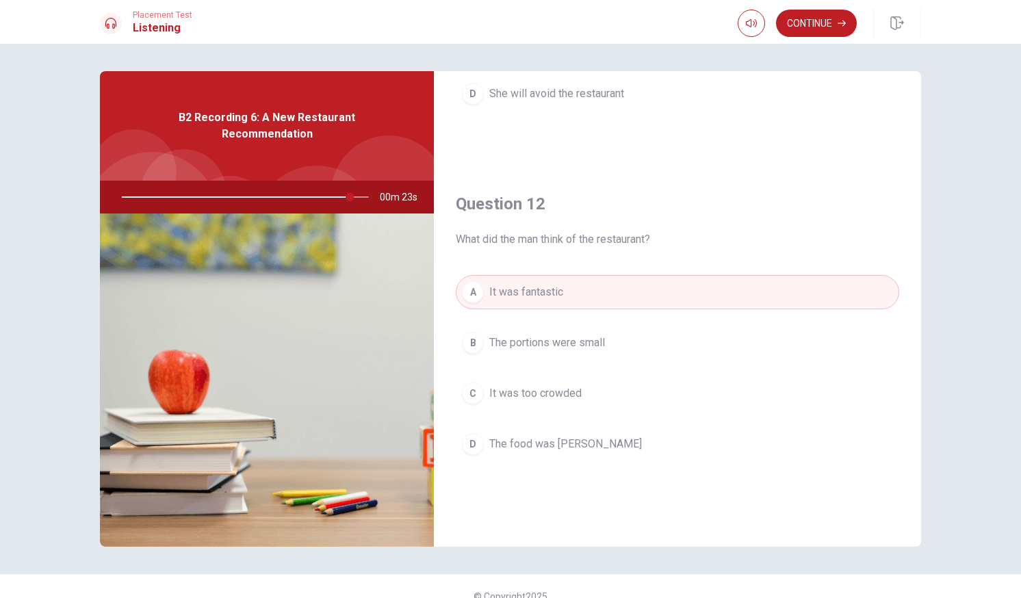
scroll to position [250, 0]
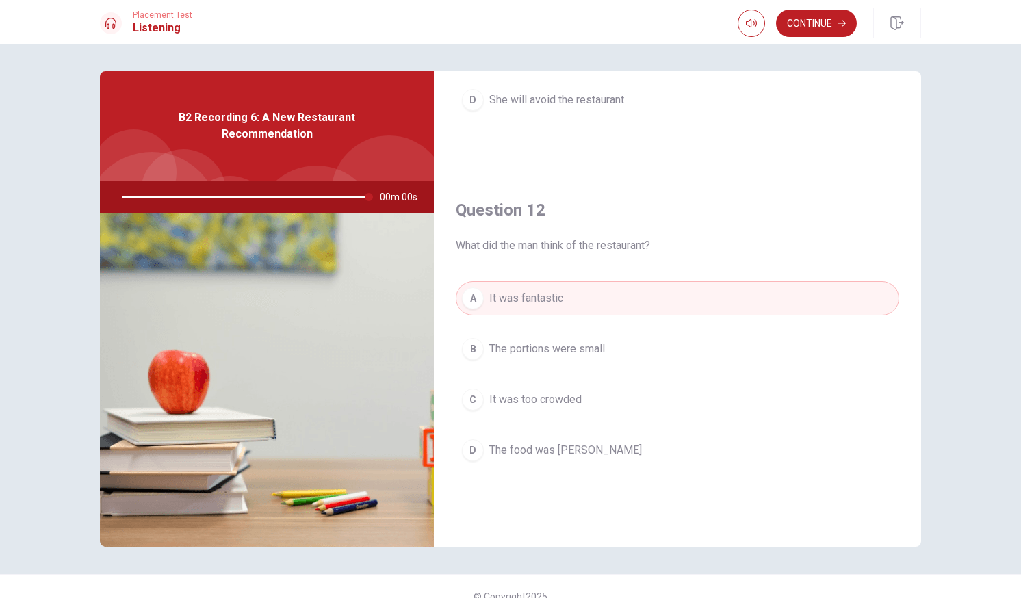
type input "0"
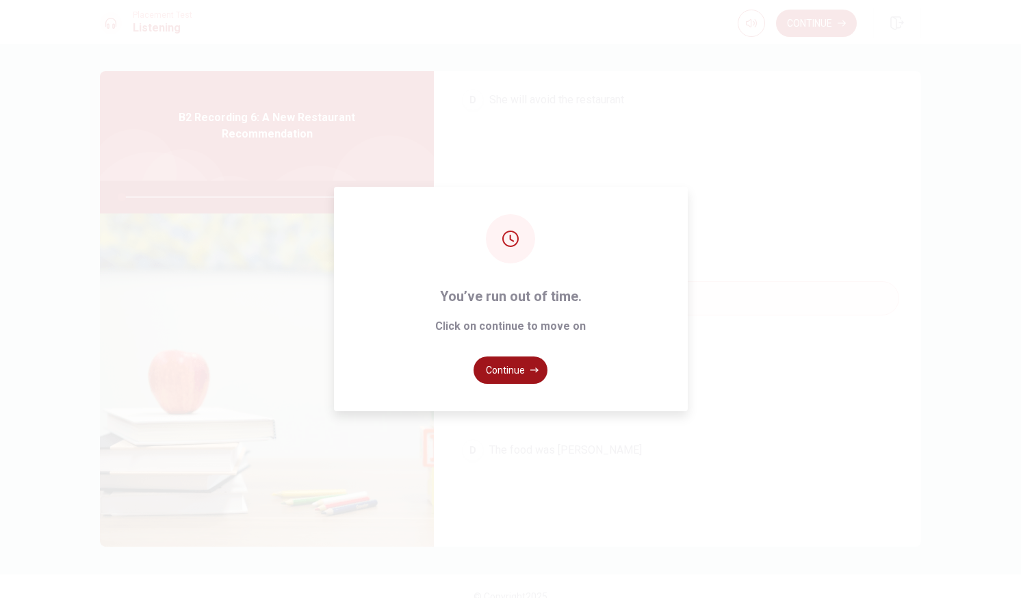
click at [504, 365] on button "Continue" at bounding box center [511, 370] width 74 height 27
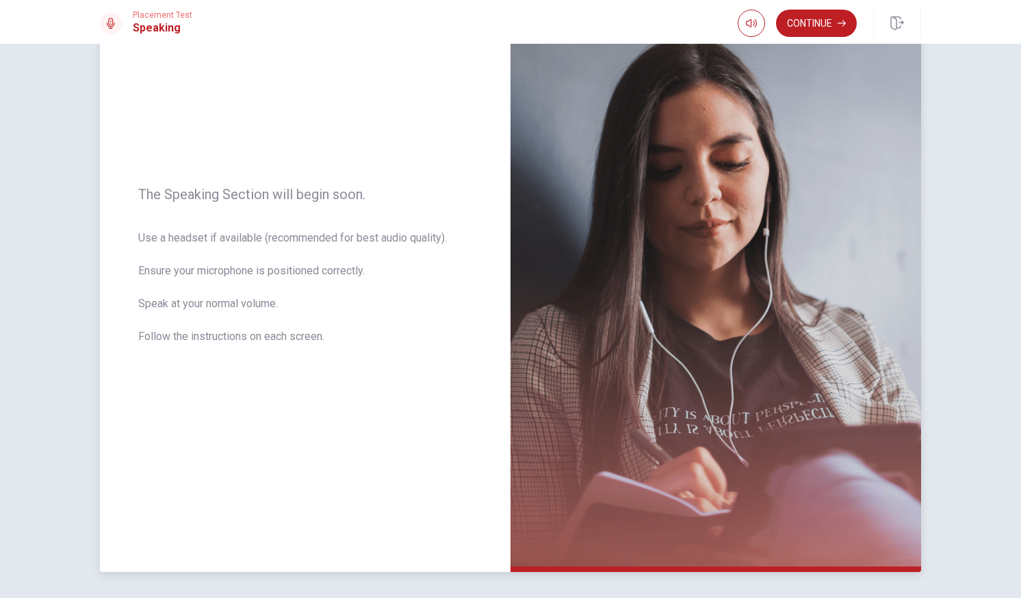
scroll to position [73, 0]
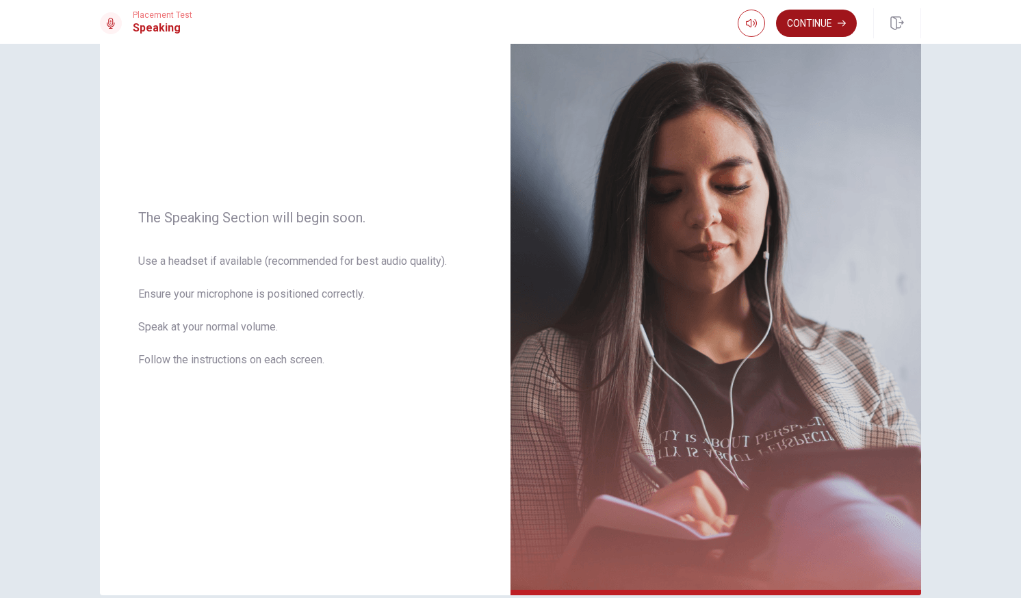
click at [822, 26] on button "Continue" at bounding box center [816, 23] width 81 height 27
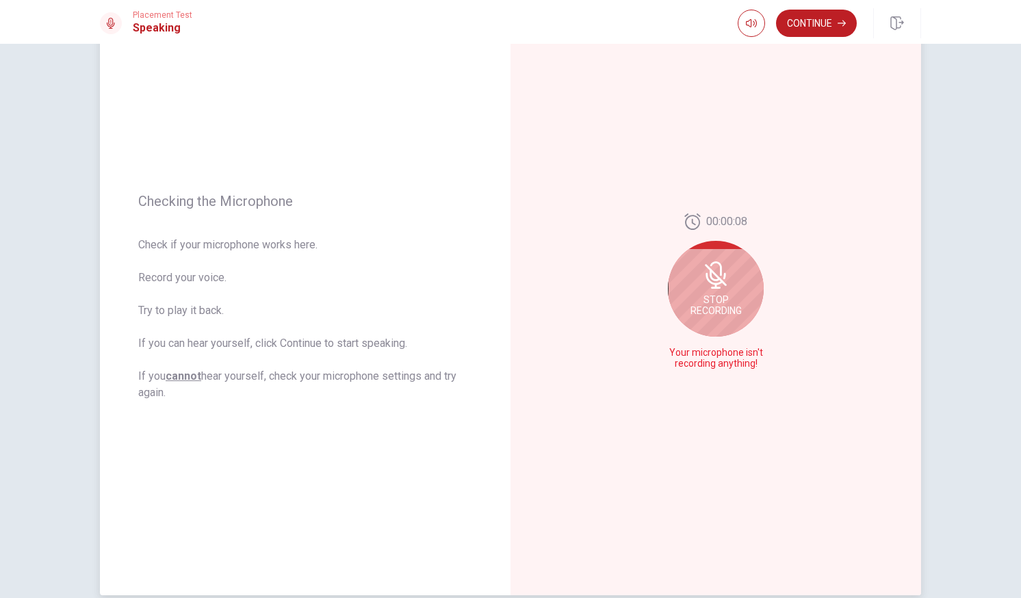
click at [713, 281] on icon at bounding box center [715, 275] width 11 height 12
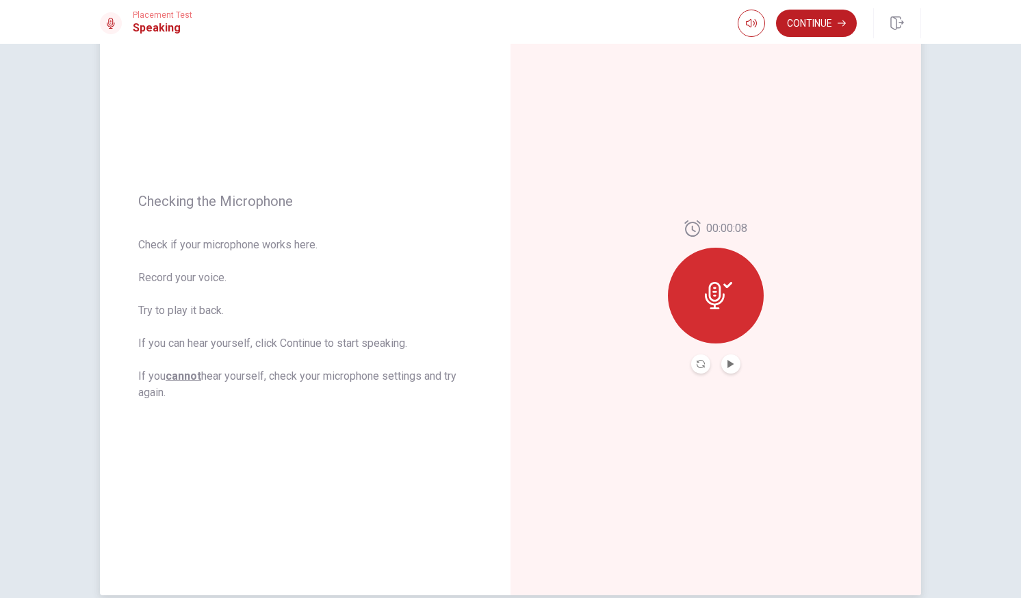
click at [714, 291] on icon at bounding box center [718, 295] width 27 height 27
click at [699, 360] on icon "Record Again" at bounding box center [701, 364] width 8 height 8
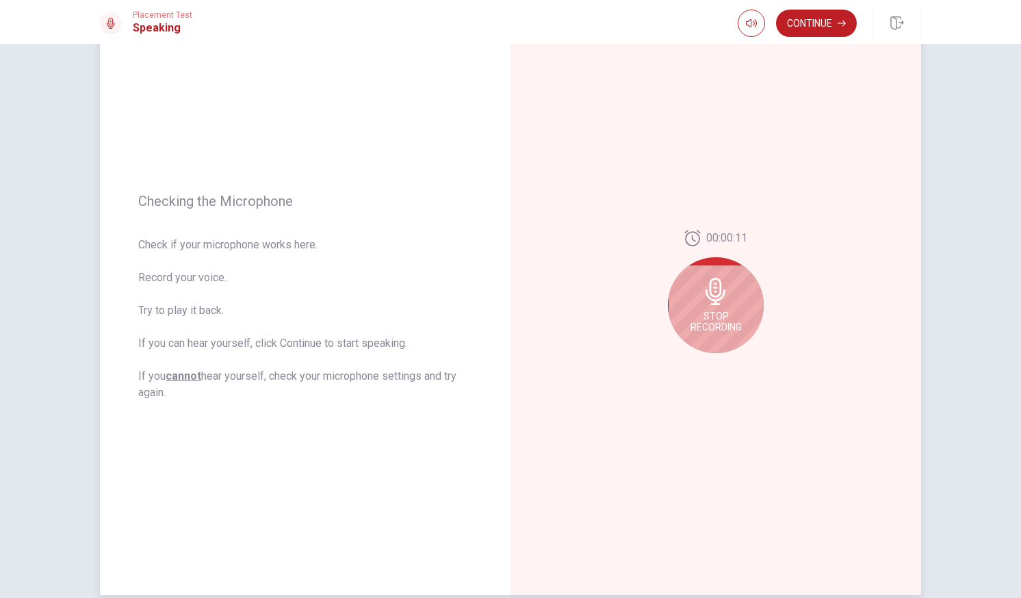
click at [709, 298] on icon at bounding box center [715, 291] width 27 height 27
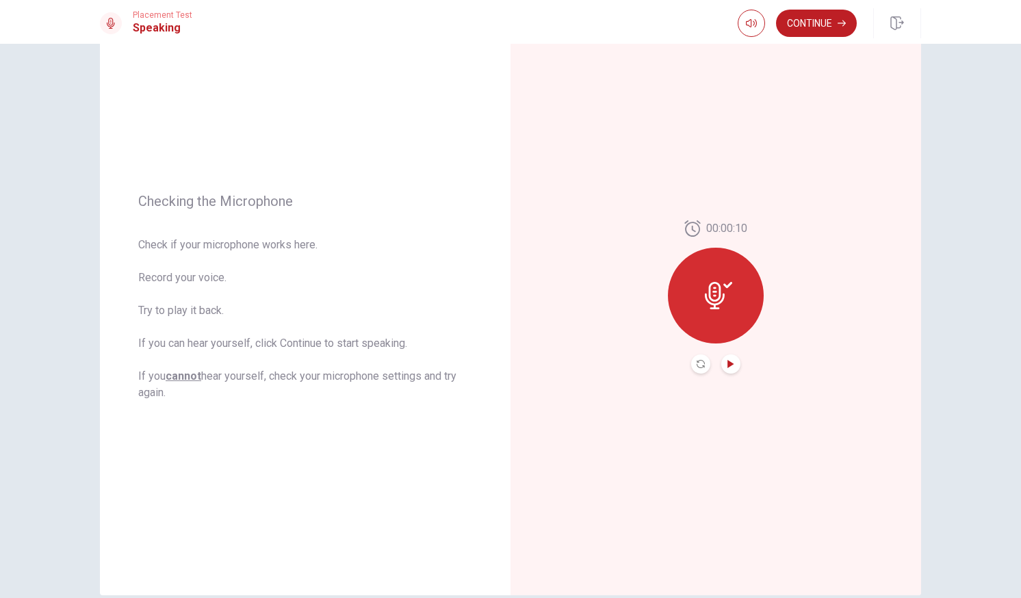
click at [727, 362] on icon "Play Audio" at bounding box center [730, 364] width 6 height 8
click at [810, 25] on button "Continue" at bounding box center [816, 23] width 81 height 27
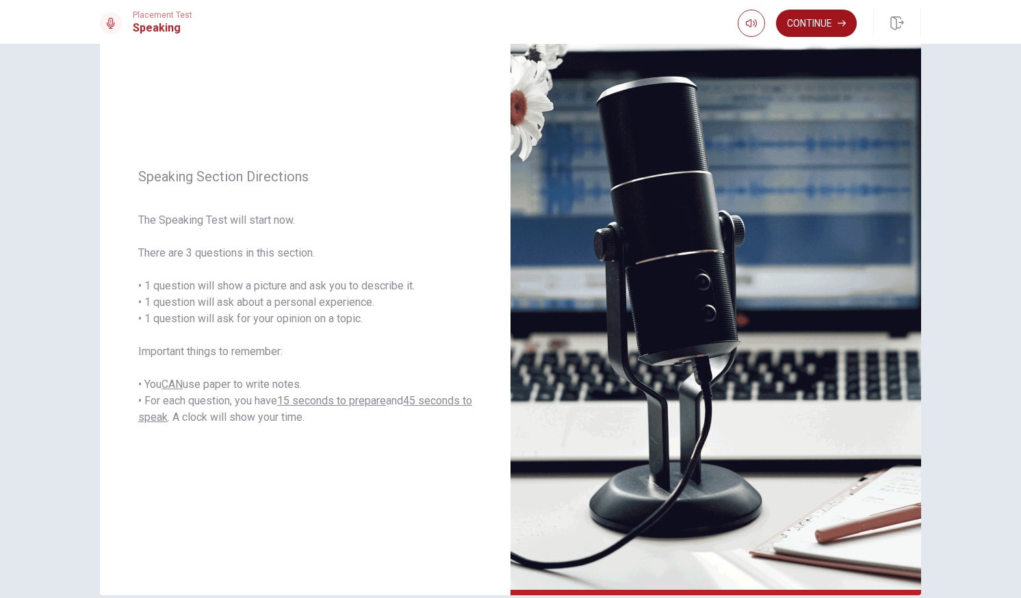
click at [816, 28] on button "Continue" at bounding box center [816, 23] width 81 height 27
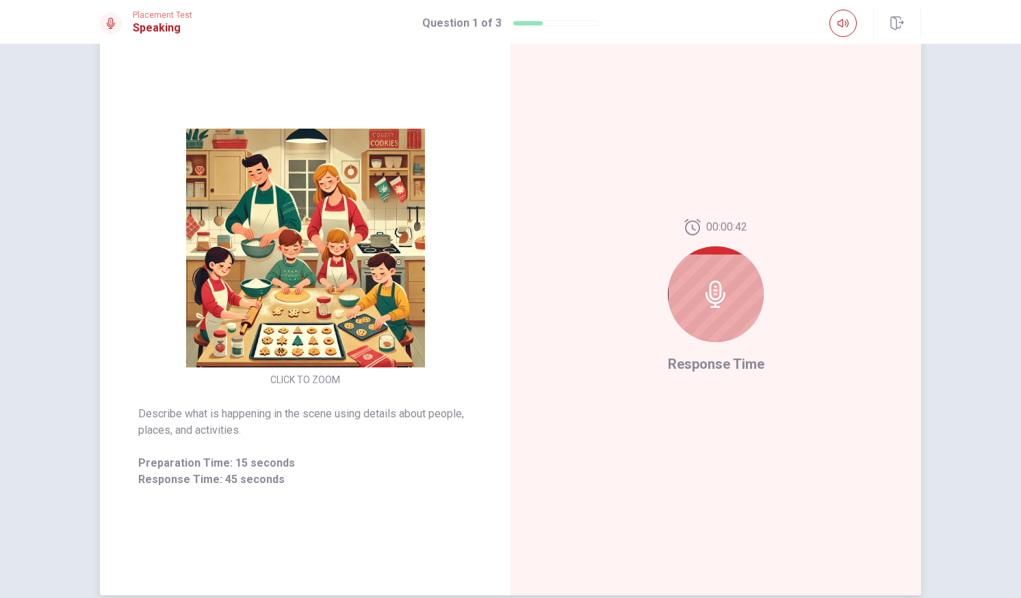
click at [712, 297] on icon at bounding box center [715, 294] width 27 height 27
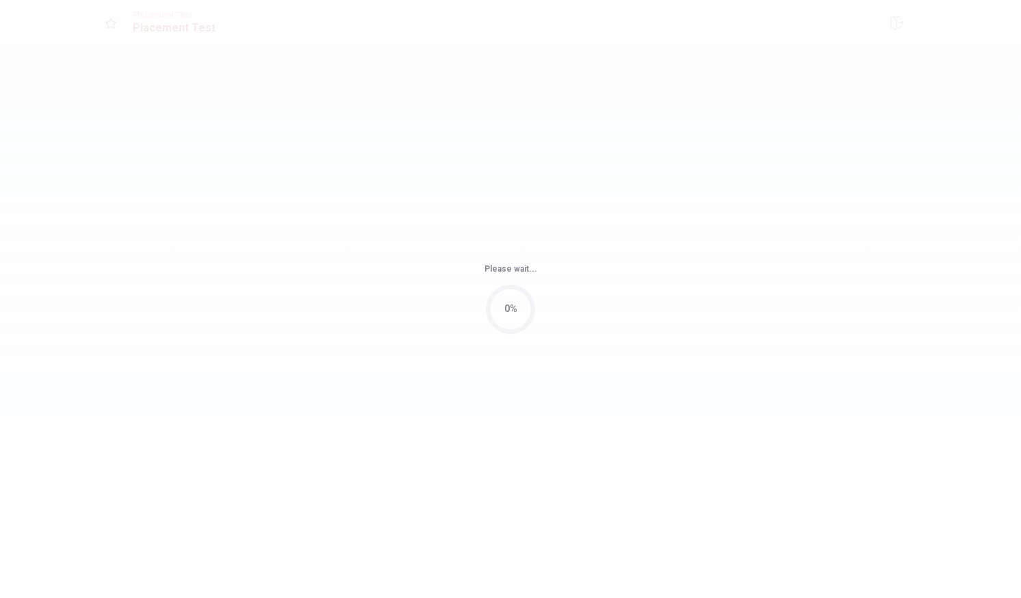
scroll to position [0, 0]
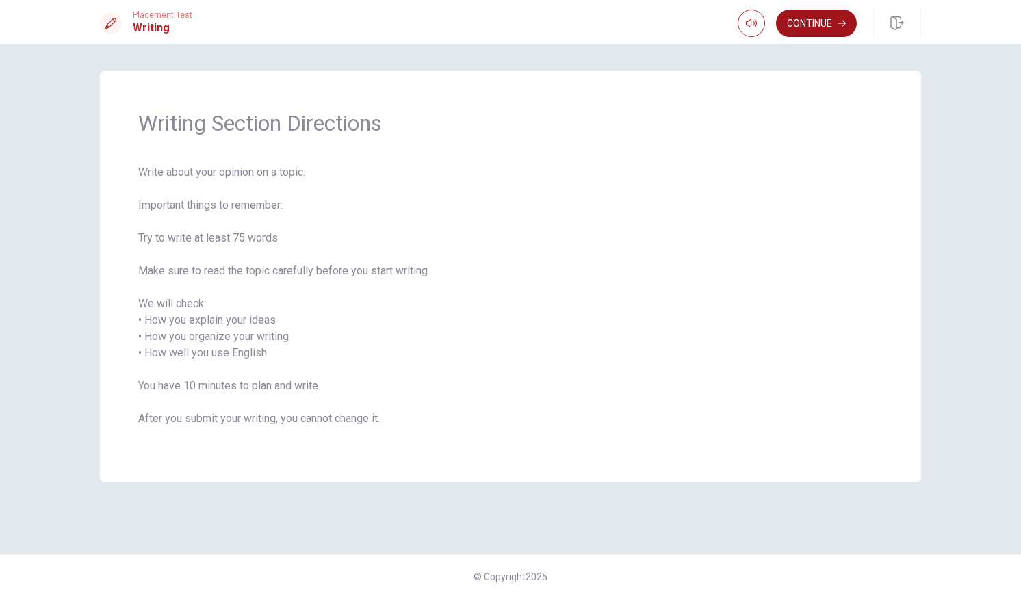
click at [803, 23] on button "Continue" at bounding box center [816, 23] width 81 height 27
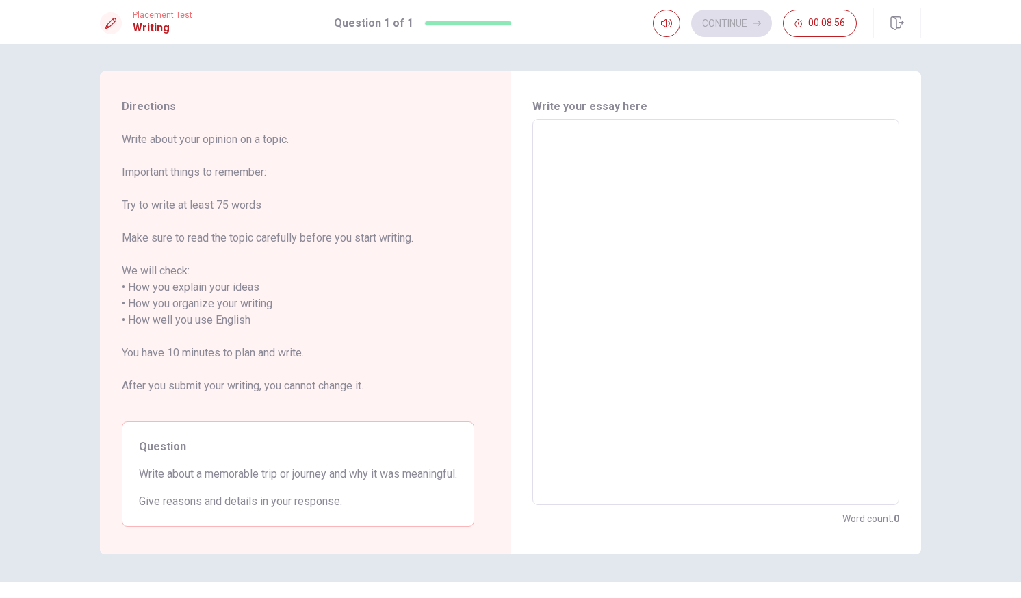
click at [574, 140] on textarea at bounding box center [716, 312] width 348 height 363
type textarea "O"
type textarea "x"
type textarea "On"
type textarea "x"
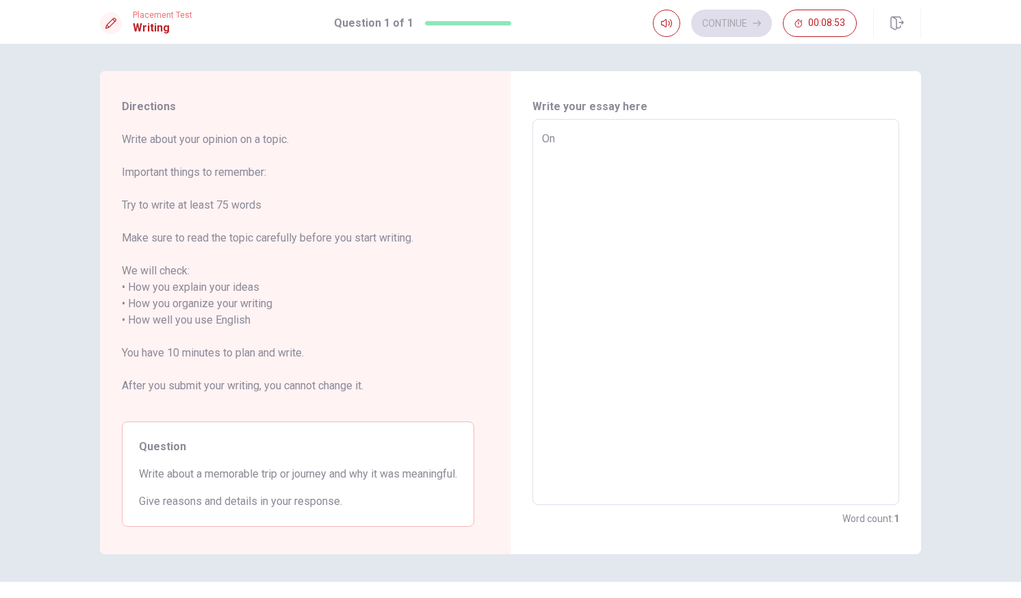
type textarea "One"
type textarea "x"
type textarea "One"
type textarea "x"
type textarea "One o"
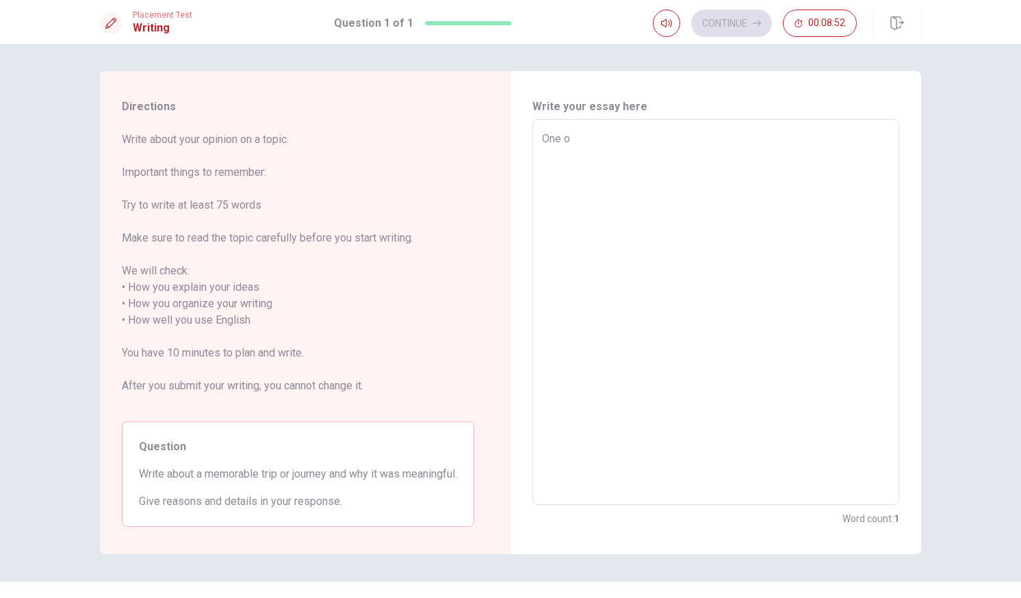
type textarea "x"
type textarea "One of"
type textarea "x"
type textarea "One of"
type textarea "x"
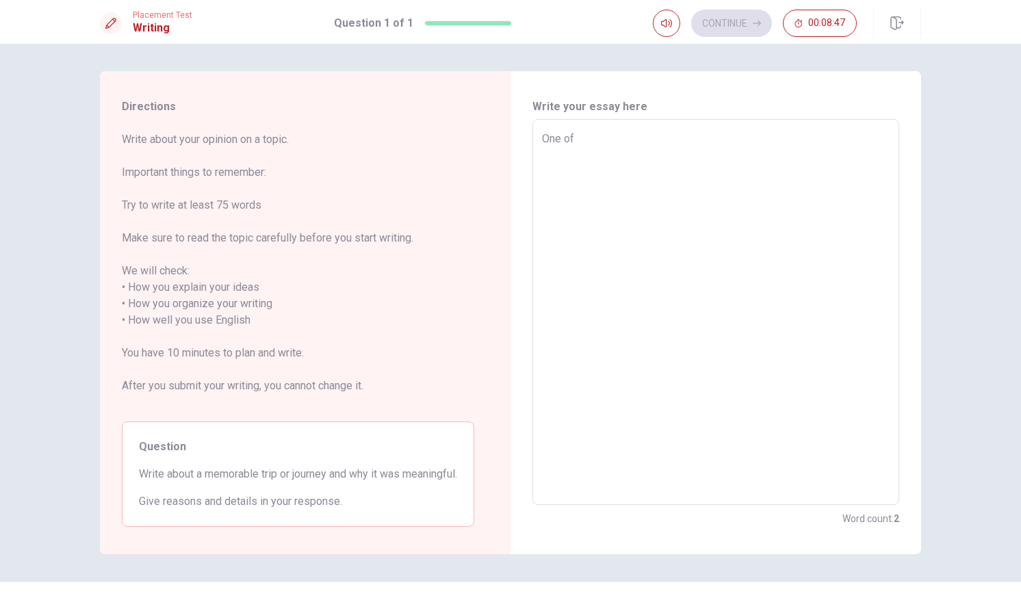
type textarea "One of m"
type textarea "x"
type textarea "One of my"
type textarea "x"
type textarea "One of m"
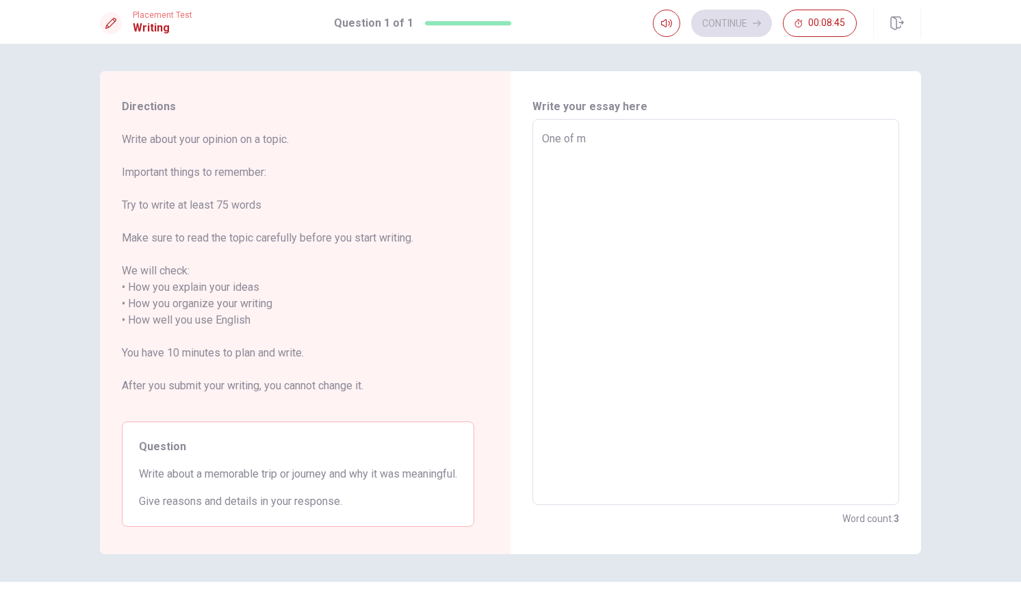
type textarea "x"
type textarea "One of"
type textarea "x"
type textarea "One of t"
type textarea "x"
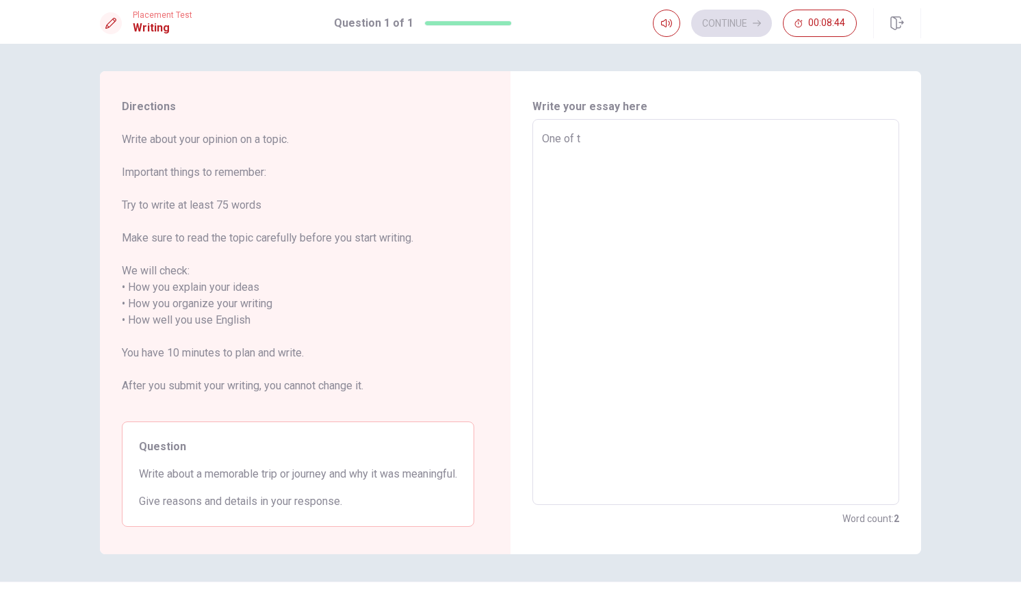
type textarea "One of th"
type textarea "x"
type textarea "One of the"
type textarea "x"
type textarea "One of the"
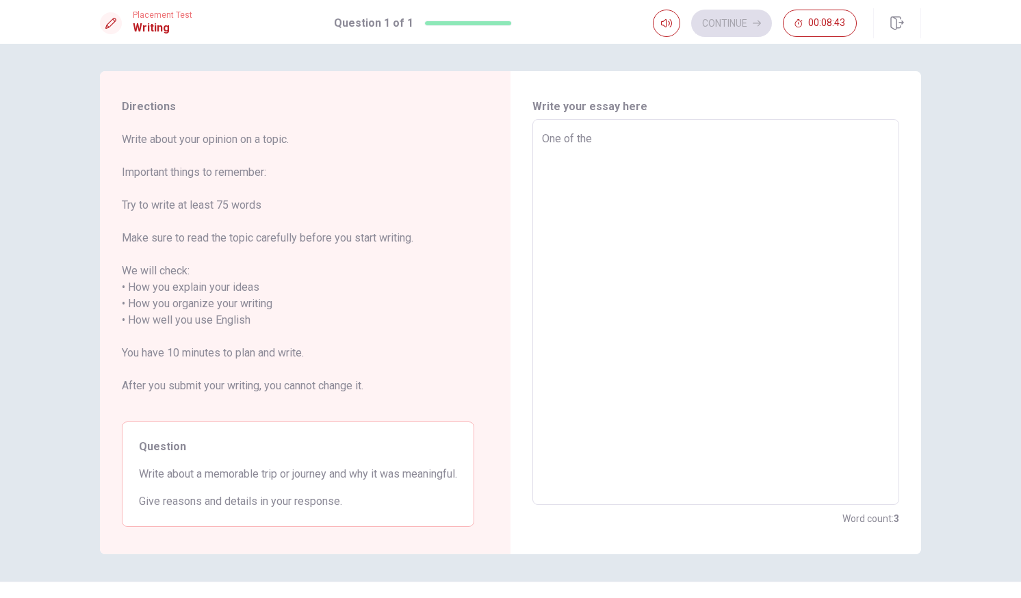
type textarea "x"
type textarea "One of the m"
type textarea "x"
type textarea "One of the mo"
type textarea "x"
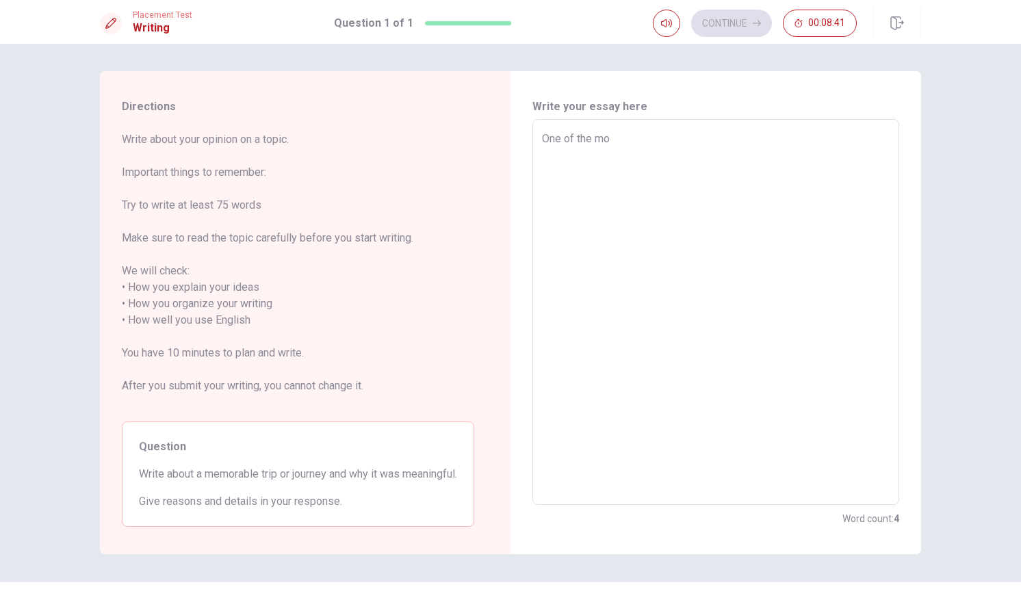
type textarea "One of the [DEMOGRAPHIC_DATA]"
type textarea "x"
type textarea "One of the most"
type textarea "x"
type textarea "One of the most"
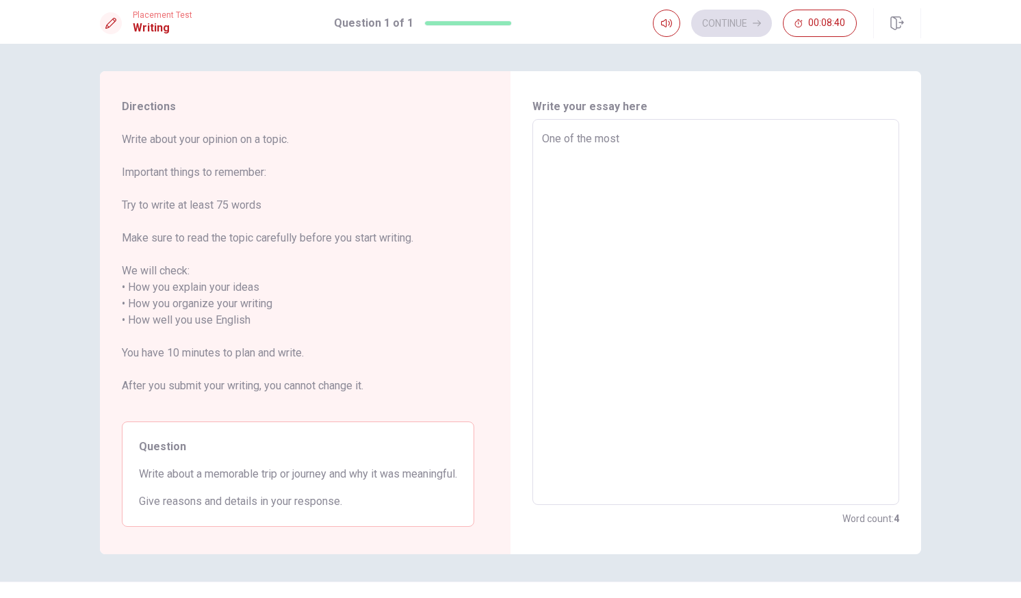
type textarea "x"
type textarea "One of the most i"
type textarea "x"
type textarea "One of the most in"
type textarea "x"
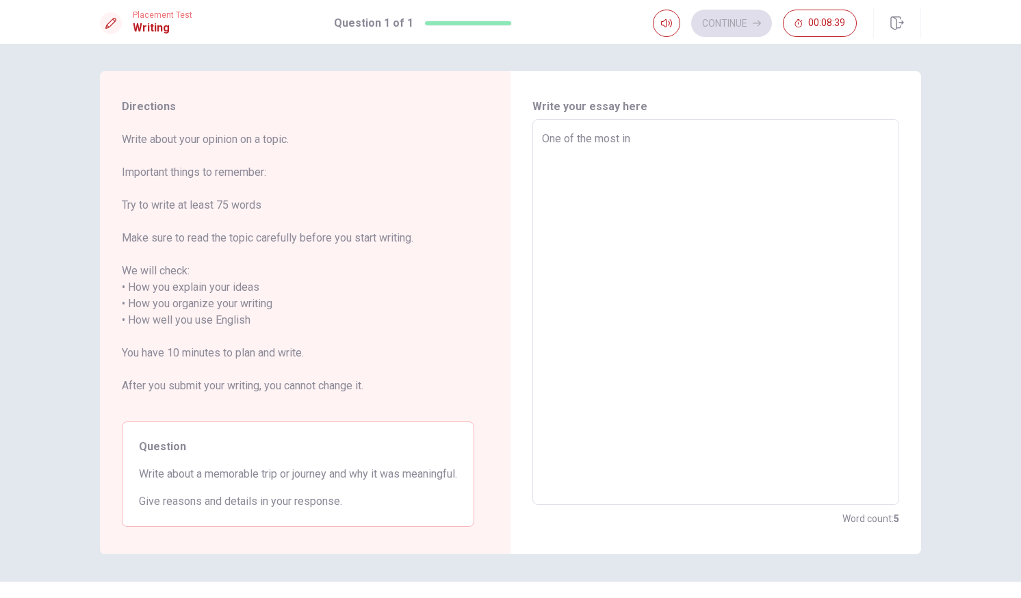
type textarea "One of the most int"
type textarea "x"
type textarea "One of the most inte"
type textarea "x"
type textarea "One of the most inter"
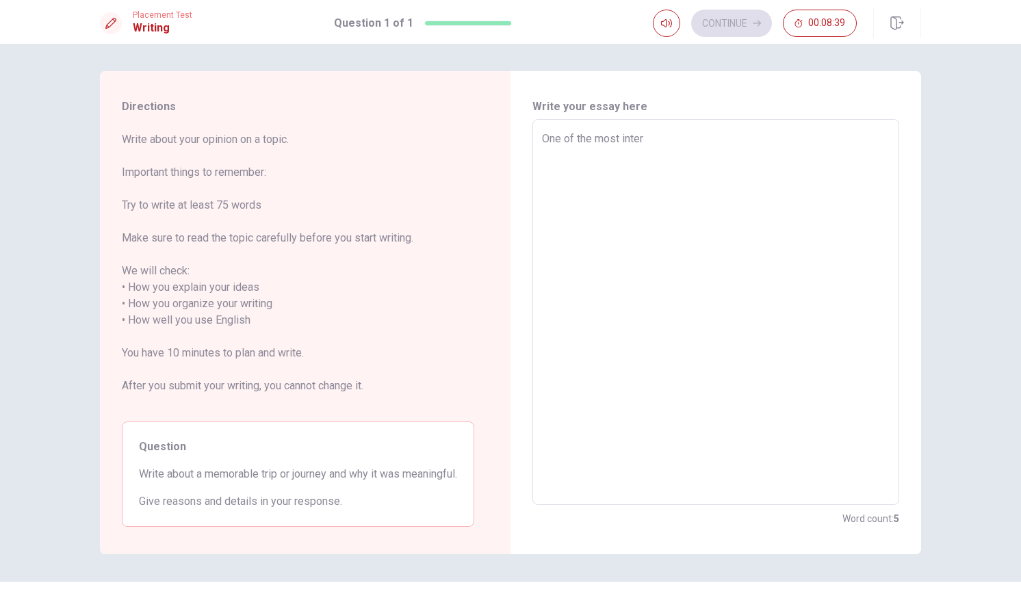
type textarea "x"
type textarea "One of the most inters"
type textarea "x"
type textarea "One of the most interse"
type textarea "x"
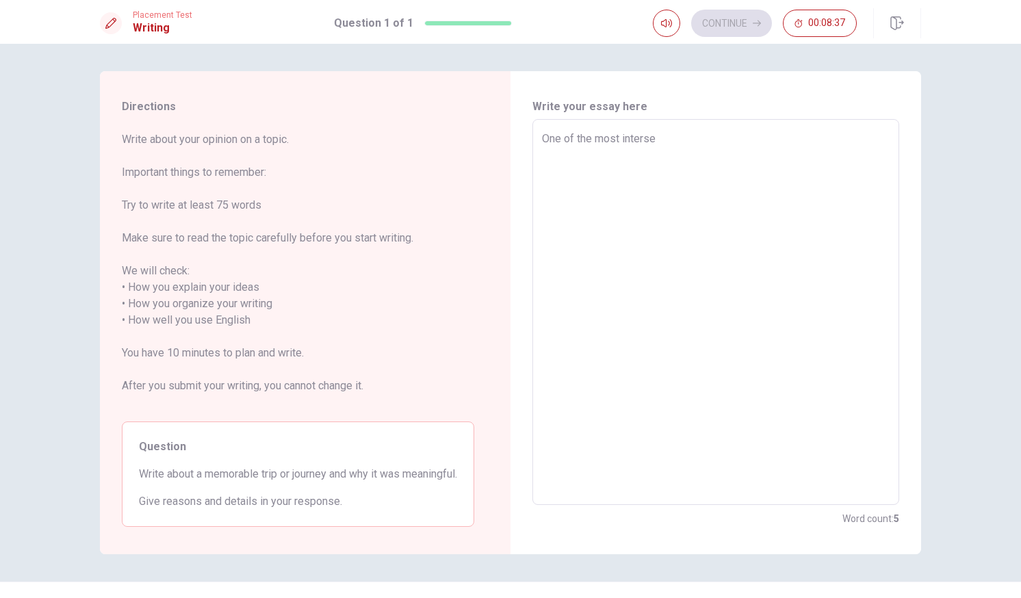
type textarea "One of the most interset"
type textarea "x"
type textarea "One of the most interseti"
type textarea "x"
type textarea "One of the most intersetin"
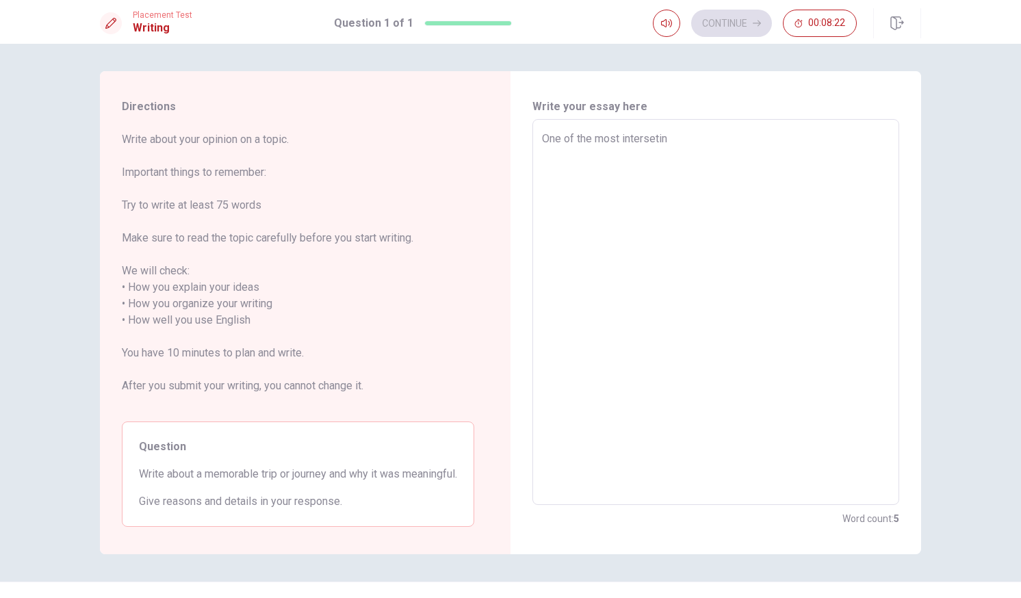
type textarea "x"
type textarea "One of the most interseting"
type textarea "x"
type textarea "One of the most interseting"
type textarea "x"
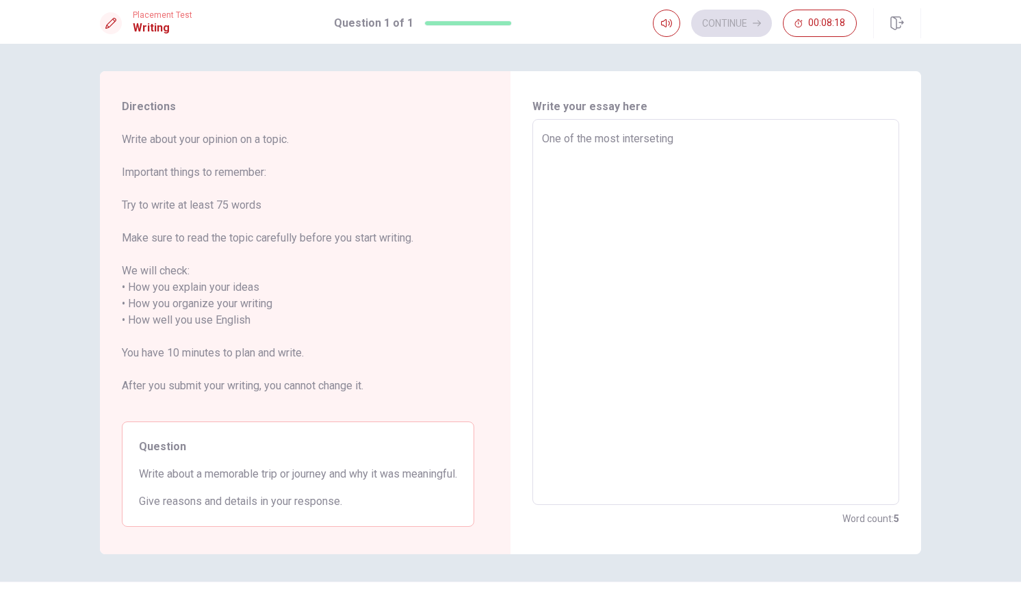
type textarea "One of the most interseting t"
type textarea "x"
type textarea "One of the most interseting tr"
type textarea "x"
type textarea "One of the most interseting tri"
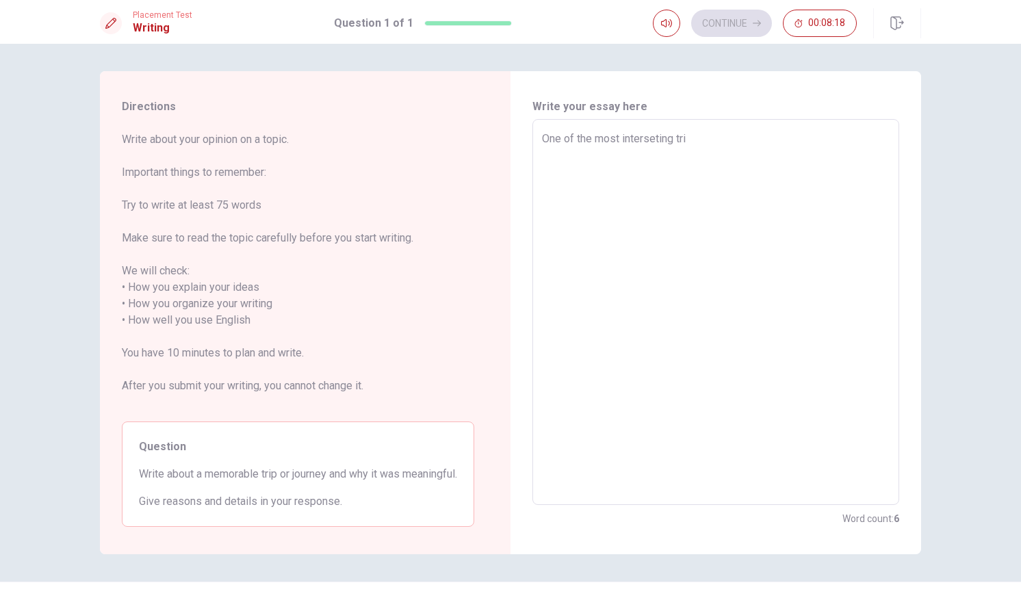
type textarea "x"
type textarea "One of the most interseting trip"
type textarea "x"
type textarea "One of the most interseting trips"
type textarea "x"
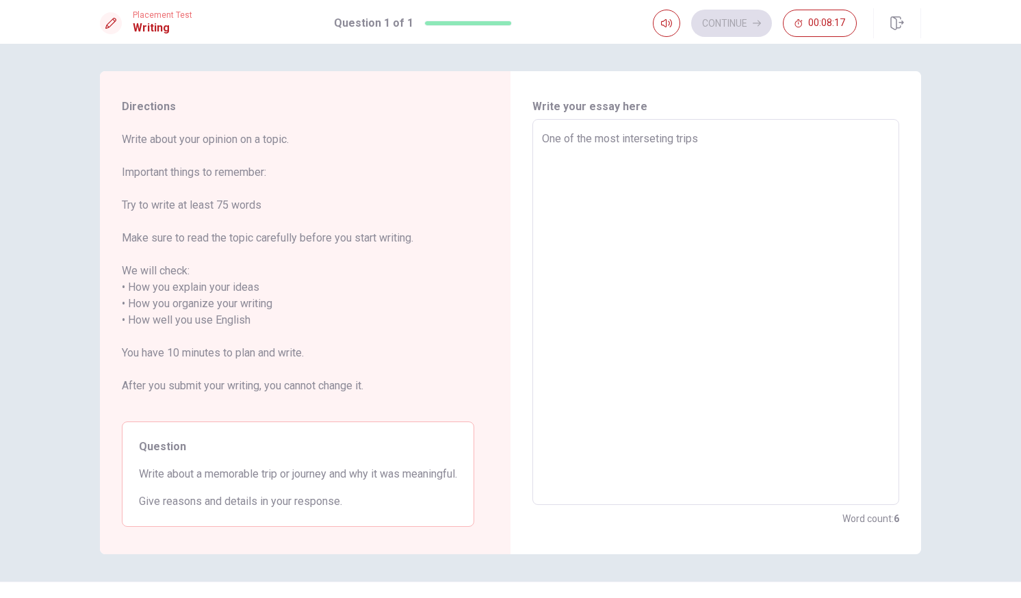
type textarea "One of the most interseting trips"
type textarea "x"
type textarea "One of the most interseting trips I"
type textarea "x"
type textarea "One of the most interseting trips Ih"
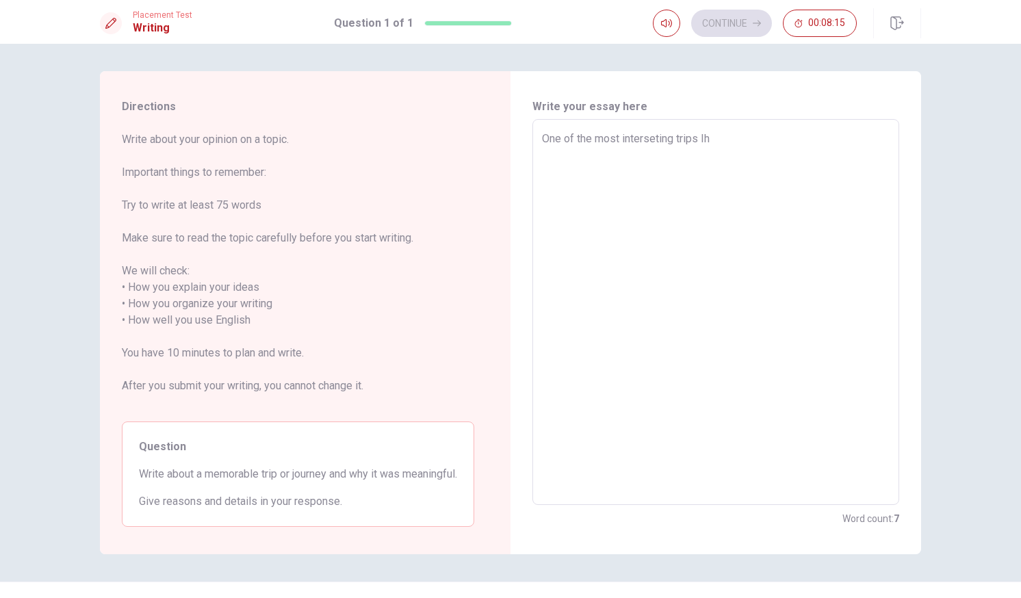
type textarea "x"
type textarea "One of the most interseting trips I"
type textarea "x"
type textarea "One of the most interseting trips I"
type textarea "x"
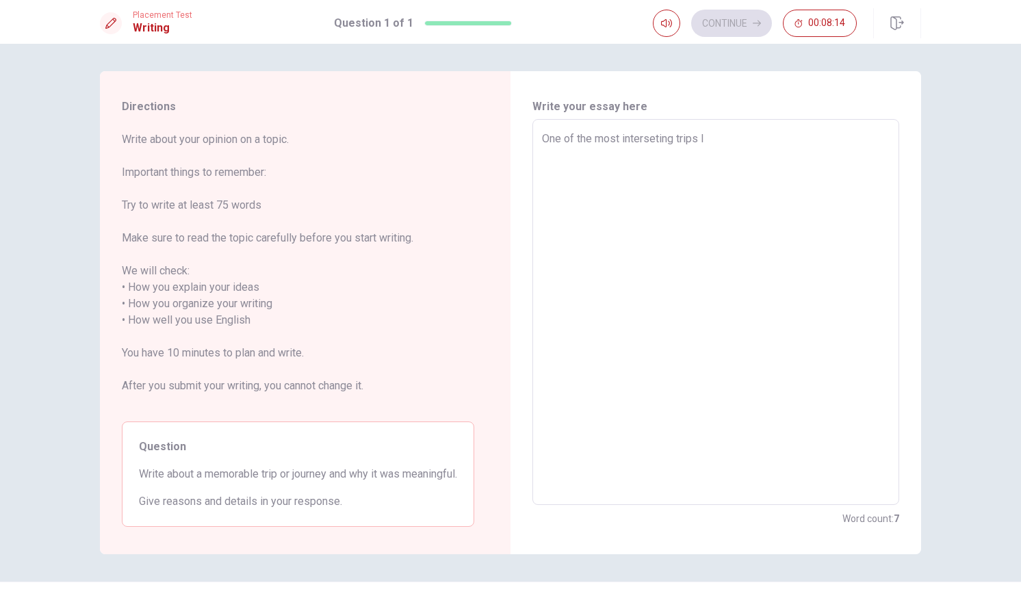
type textarea "One of the most interseting trips I h"
type textarea "x"
type textarea "One of the most interseting trips I ha"
type textarea "x"
type textarea "One of the most interseting trips I had"
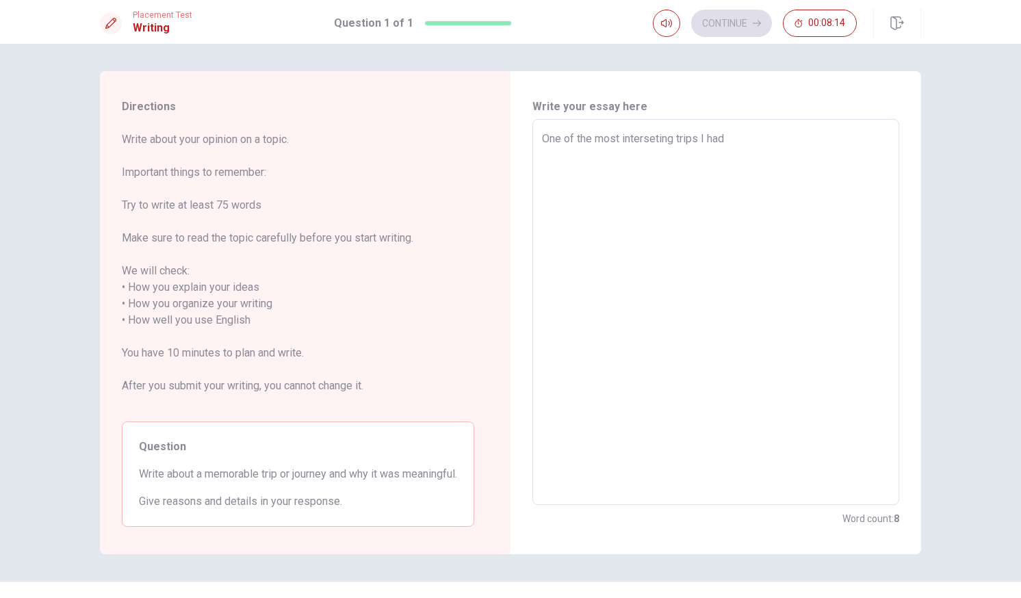
type textarea "x"
type textarea "One of the most interseting trips I had"
type textarea "x"
type textarea "One of the most interseting trips I had w"
type textarea "x"
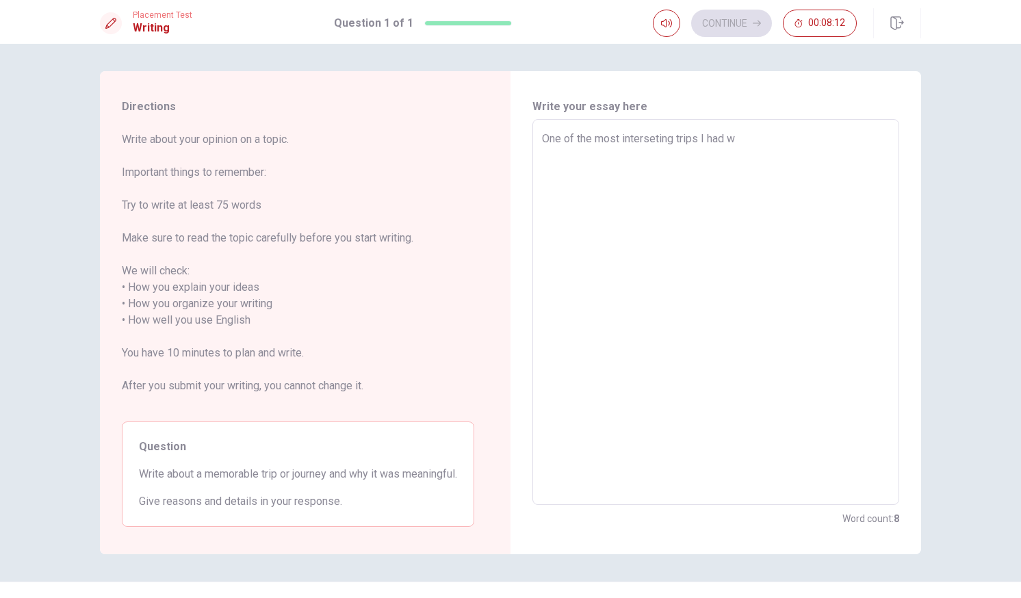
type textarea "One of the most interseting trips I had wa"
type textarea "x"
type textarea "One of the most interseting trips I had was"
type textarea "x"
type textarea "One of the most interseting trips I had was"
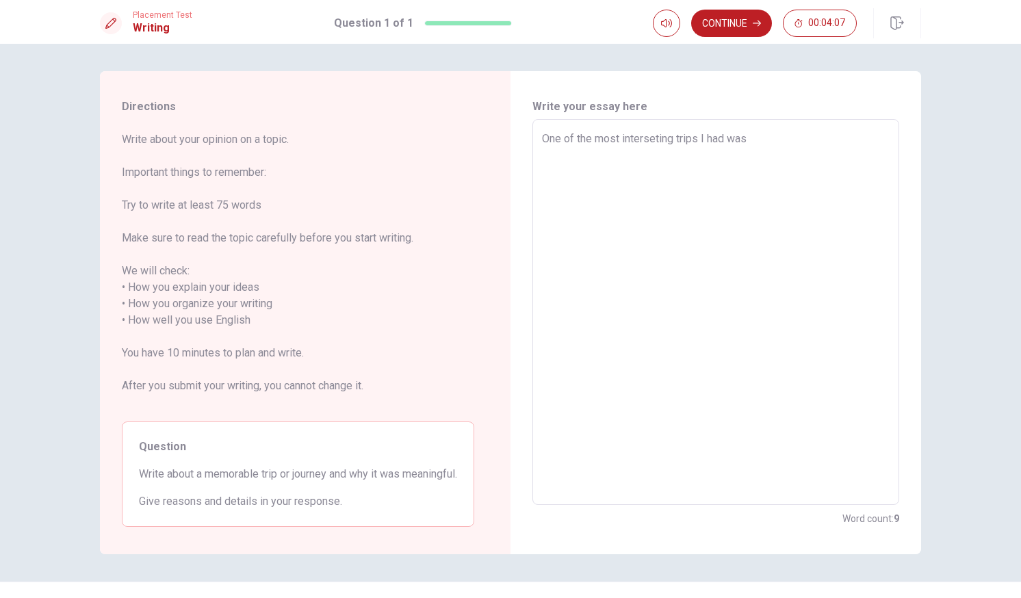
drag, startPoint x: 620, startPoint y: 138, endPoint x: 743, endPoint y: 136, distance: 123.2
click at [743, 136] on textarea "One of the most interseting trips I had was" at bounding box center [716, 312] width 348 height 363
type textarea "x"
type textarea "One of the most m"
type textarea "x"
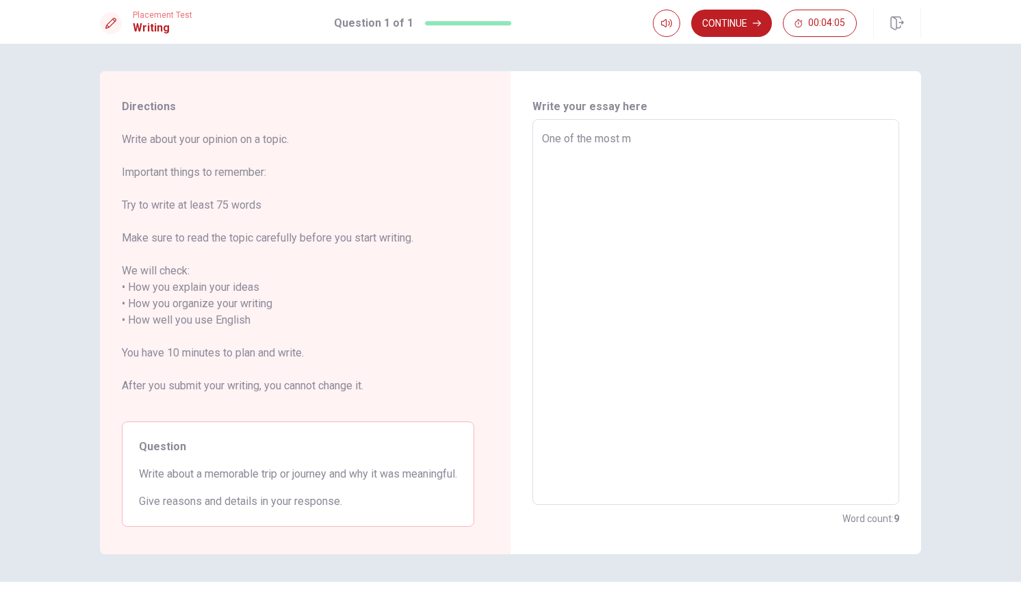
type textarea "One of the most me"
type textarea "x"
type textarea "One of the most mem"
type textarea "x"
type textarea "One of the most memo"
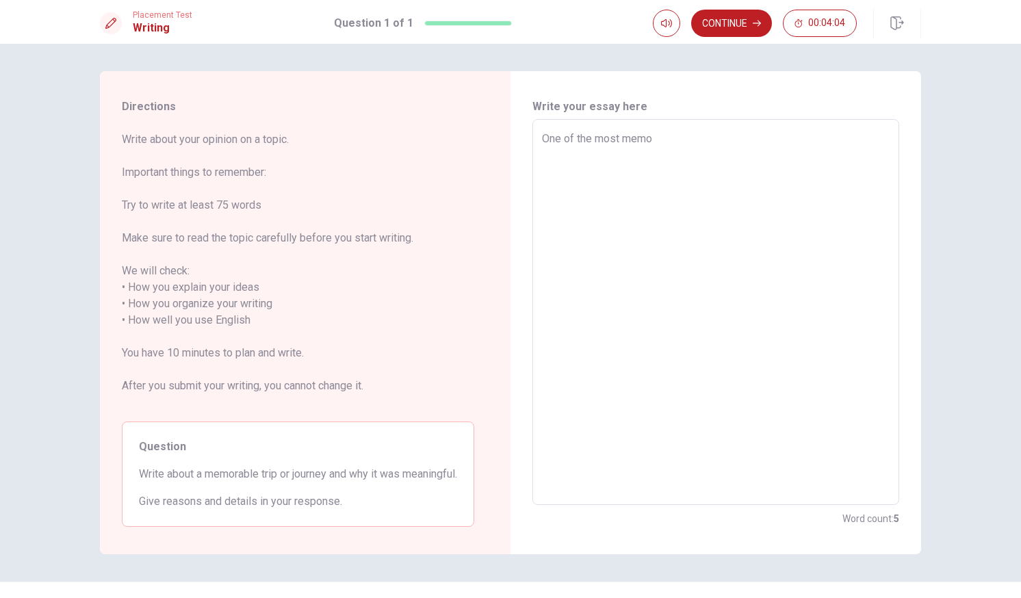
type textarea "x"
type textarea "One of the most memor"
type textarea "x"
type textarea "One of the most memora"
type textarea "x"
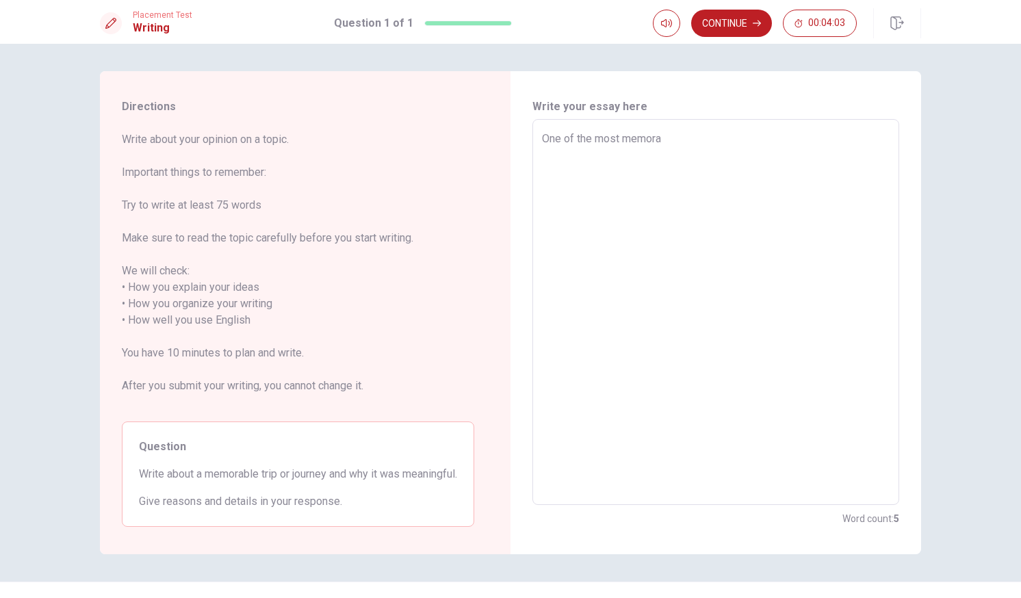
type textarea "One of the most memorab"
type textarea "x"
type textarea "One of the most memorabl"
type textarea "x"
type textarea "One of the most memorable"
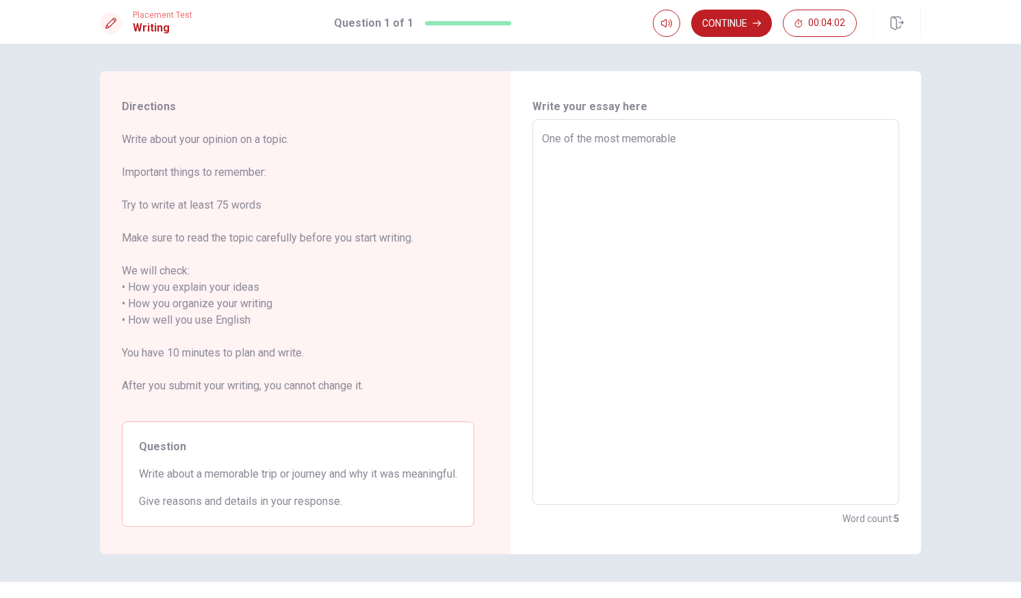
type textarea "x"
type textarea "One of the most memorable"
type textarea "x"
type textarea "One of the most memorable t"
type textarea "x"
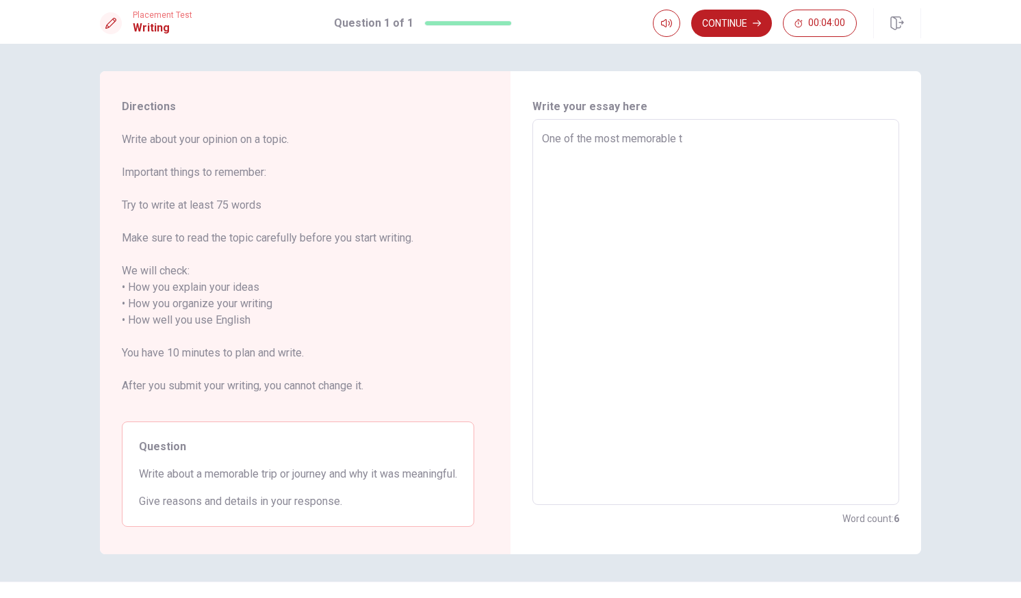
type textarea "One of the most memorable tr"
type textarea "x"
type textarea "One of the most memorable tri"
type textarea "x"
type textarea "One of the most memorable trip"
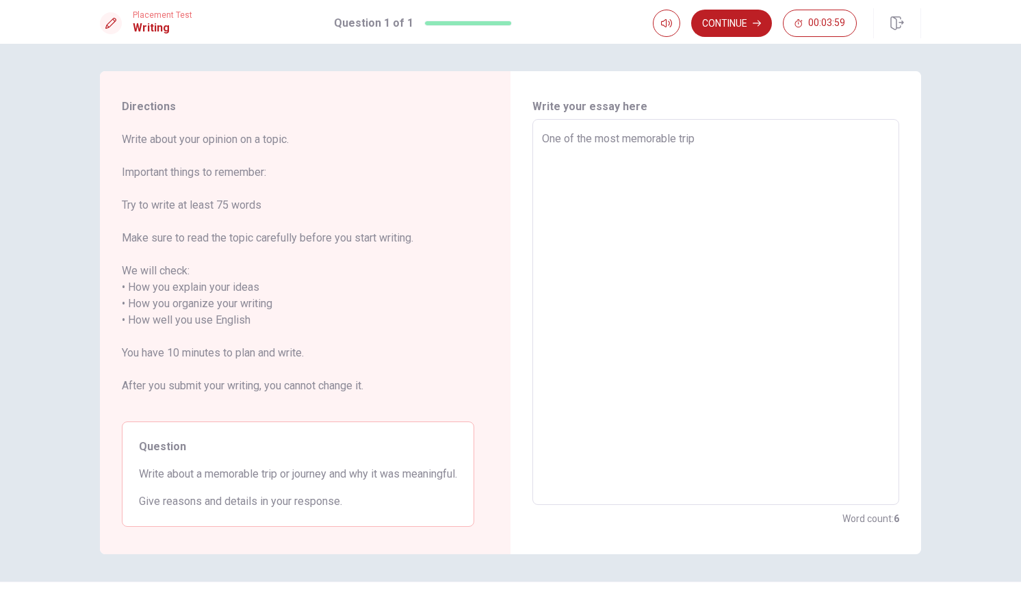
type textarea "x"
type textarea "One of the most memorable trips"
type textarea "x"
type textarea "One of the most memorable trips"
type textarea "x"
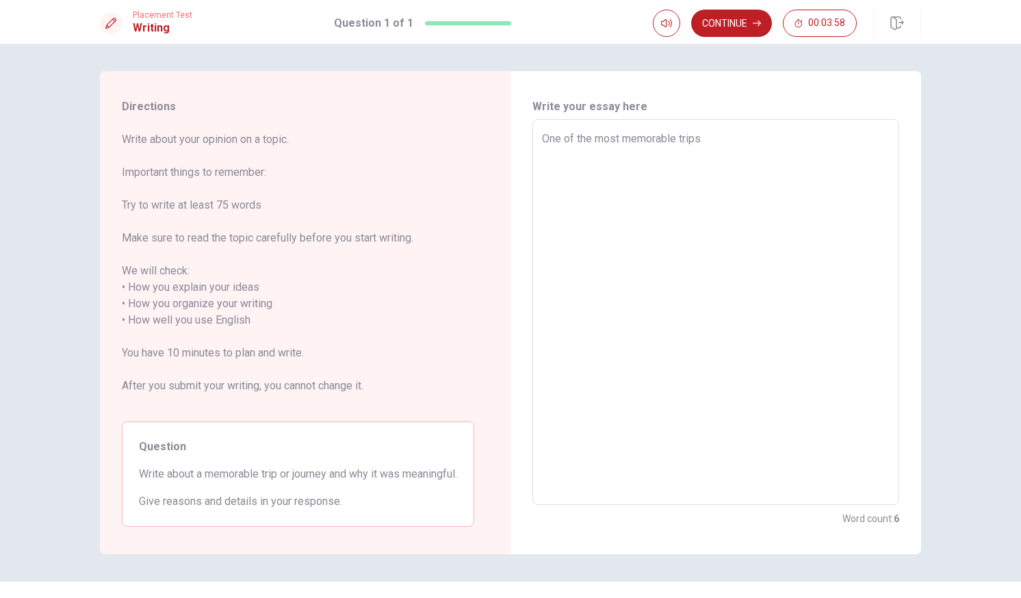
type textarea "One of the most memorable trips w"
type textarea "x"
type textarea "One of the most memorable trips wa"
type textarea "x"
type textarea "One of the most memorable trips was"
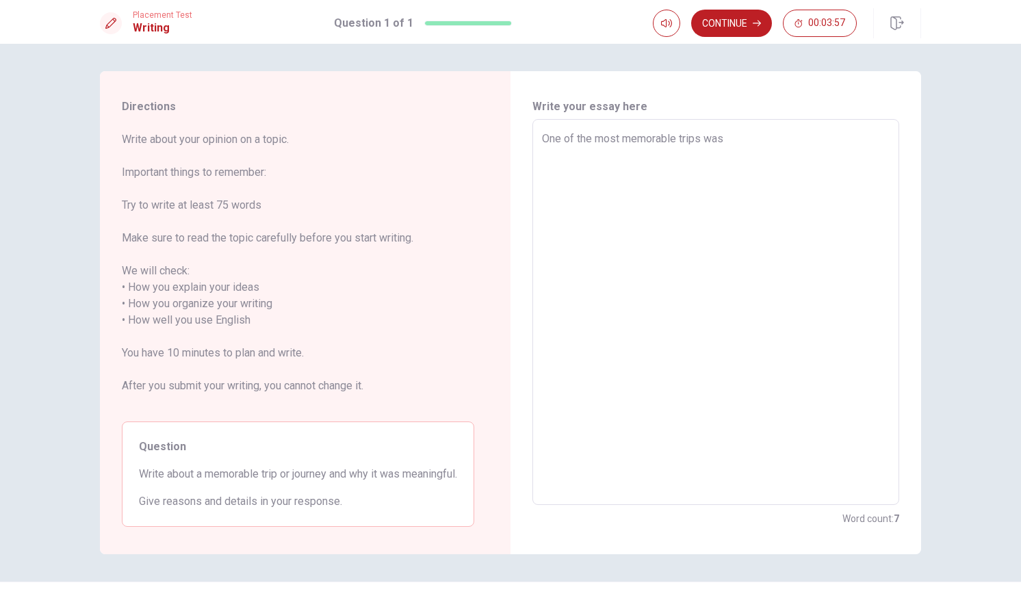
type textarea "x"
type textarea "One of the most memorable trips was"
type textarea "x"
type textarea "One of the most memorable trips was d"
type textarea "x"
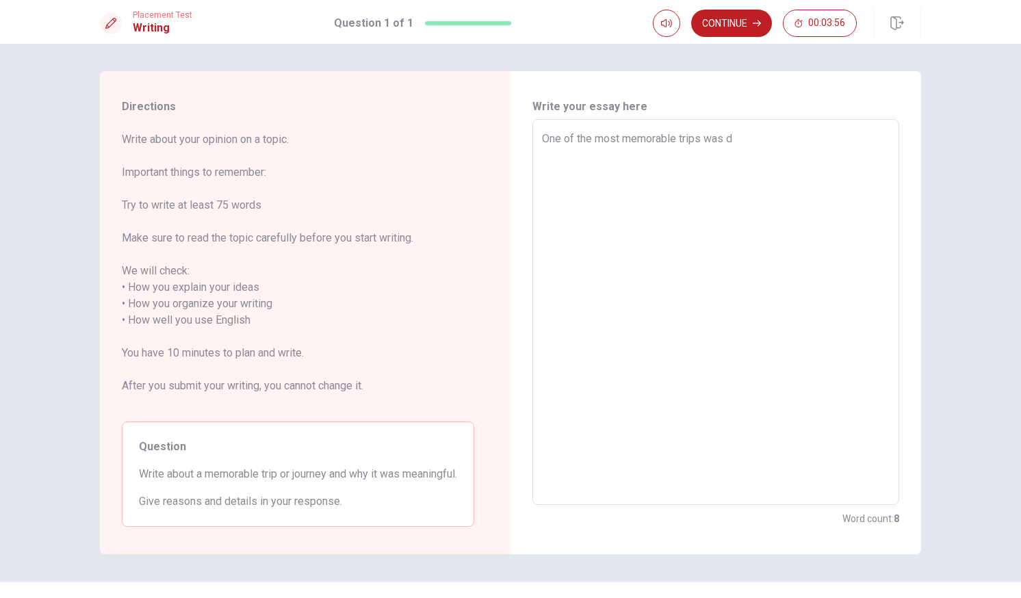
type textarea "One of the most memorable trips was du"
type textarea "x"
type textarea "One of the most memorable trips was dur"
type textarea "x"
type textarea "One of the most memorable trips was duri"
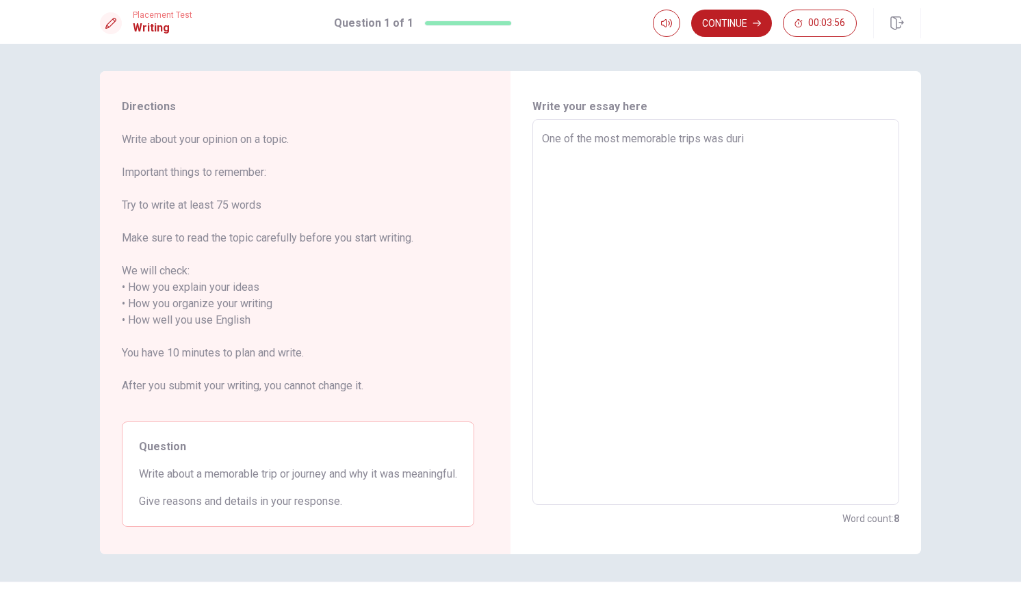
type textarea "x"
type textarea "One of the most memorable trips was durin"
type textarea "x"
type textarea "One of the most memorable trips was during"
type textarea "x"
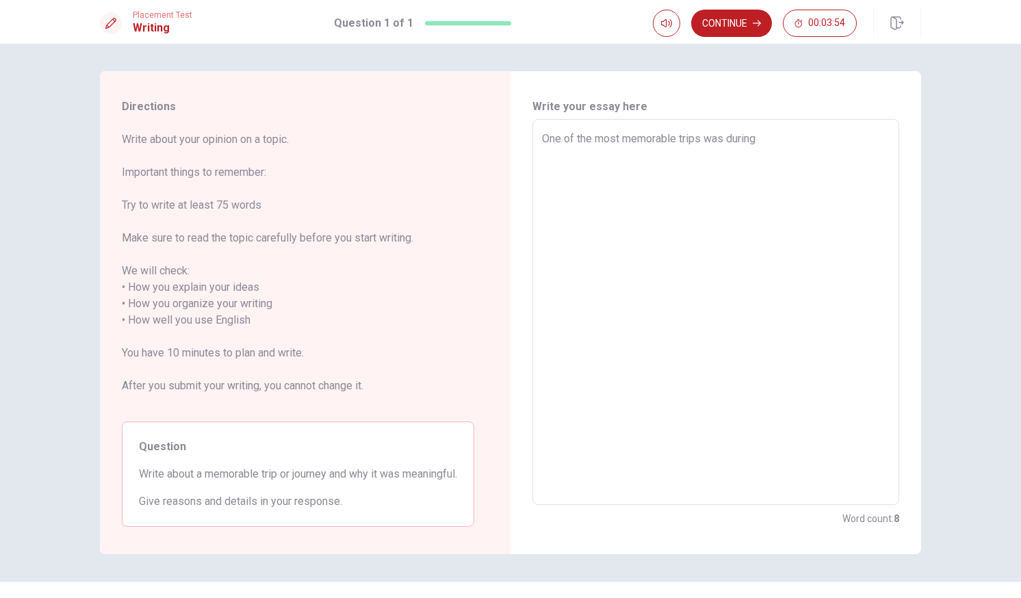
type textarea "One of the most memorable trips was during"
type textarea "x"
type textarea "One of the most memorable trips was during m"
type textarea "x"
type textarea "One of the most memorable trips was during mi"
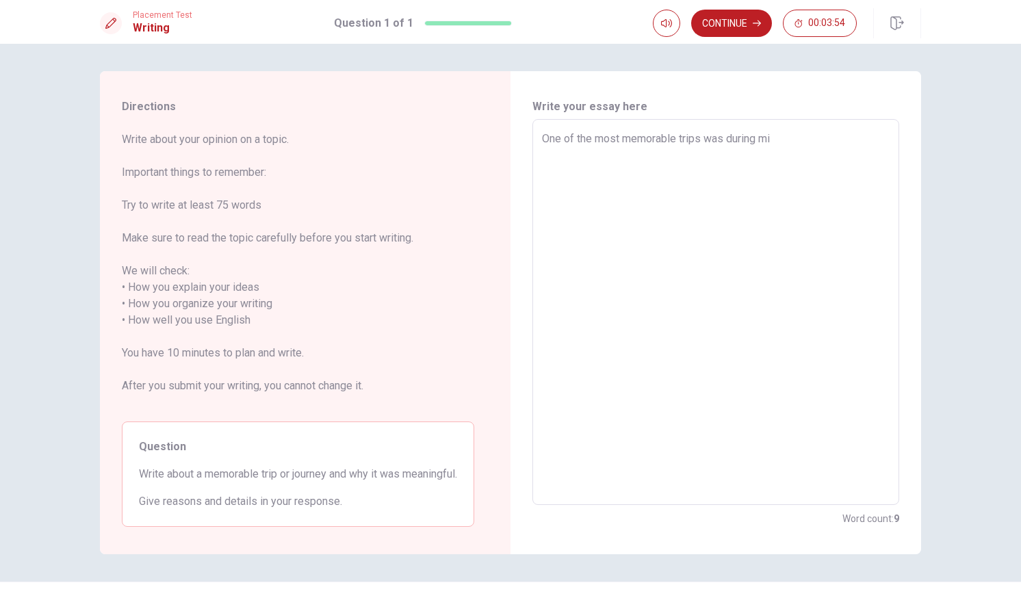
type textarea "x"
type textarea "One of the most memorable trips was during mid"
type textarea "x"
type textarea "One of the most memorable trips was during midd"
type textarea "x"
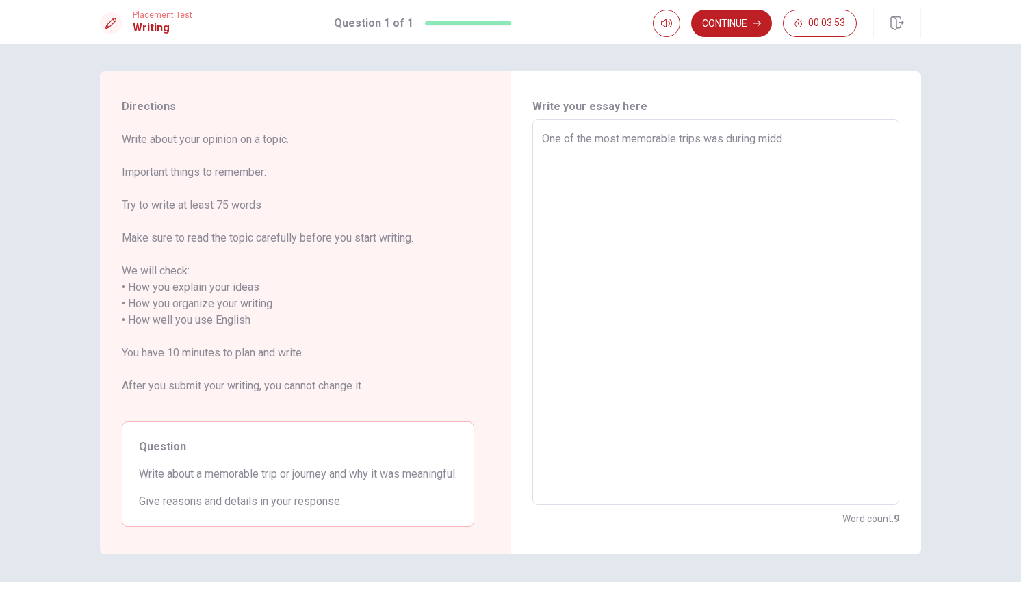
type textarea "One of the most memorable trips was during middl"
type textarea "x"
type textarea "One of the most memorable trips was during middle"
type textarea "x"
type textarea "One of the most memorable trips was during middle"
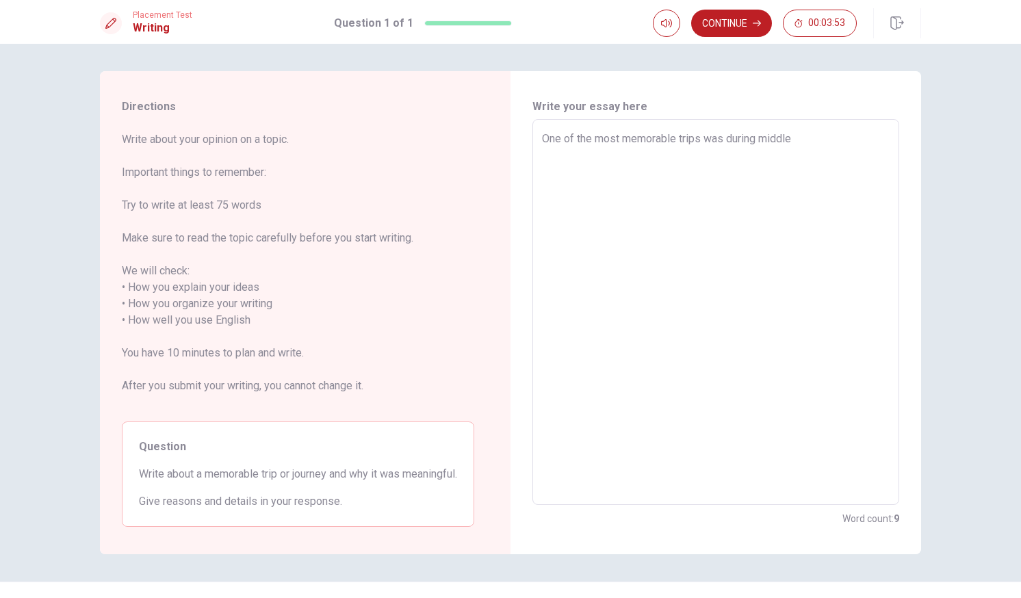
type textarea "x"
type textarea "One of the most memorable trips was during middle s"
type textarea "x"
type textarea "One of the most memorable trips was during middle sc"
type textarea "x"
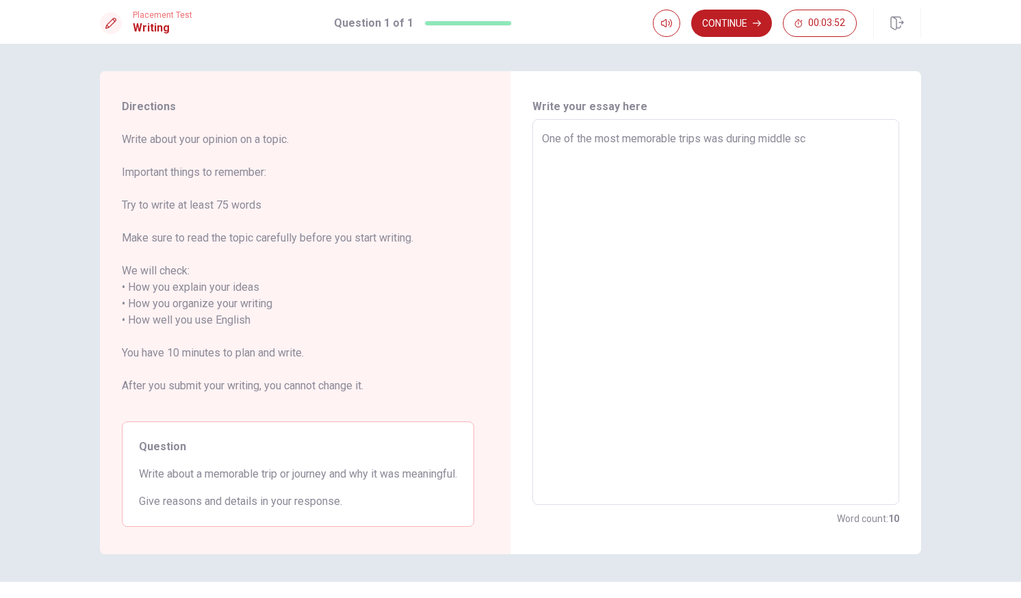
type textarea "One of the most memorable trips was during middle sch"
type textarea "x"
type textarea "One of the most memorable trips was during middle scho"
type textarea "x"
type textarea "One of the most memorable trips was during middle schoo"
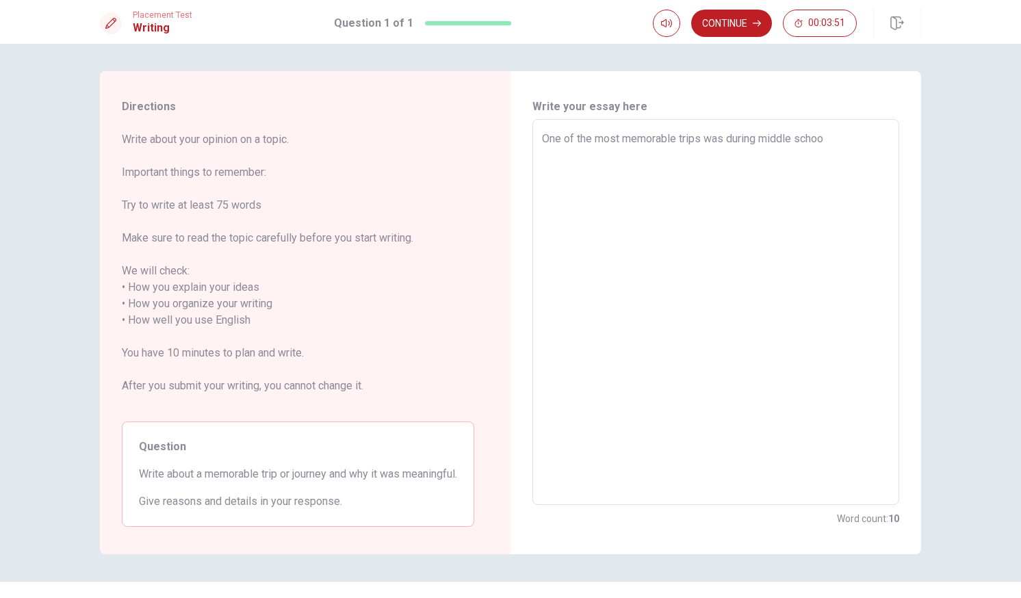
type textarea "x"
type textarea "One of the most memorable trips was during middle school"
type textarea "x"
type textarea "One of the most memorable trips was during middle school,"
type textarea "x"
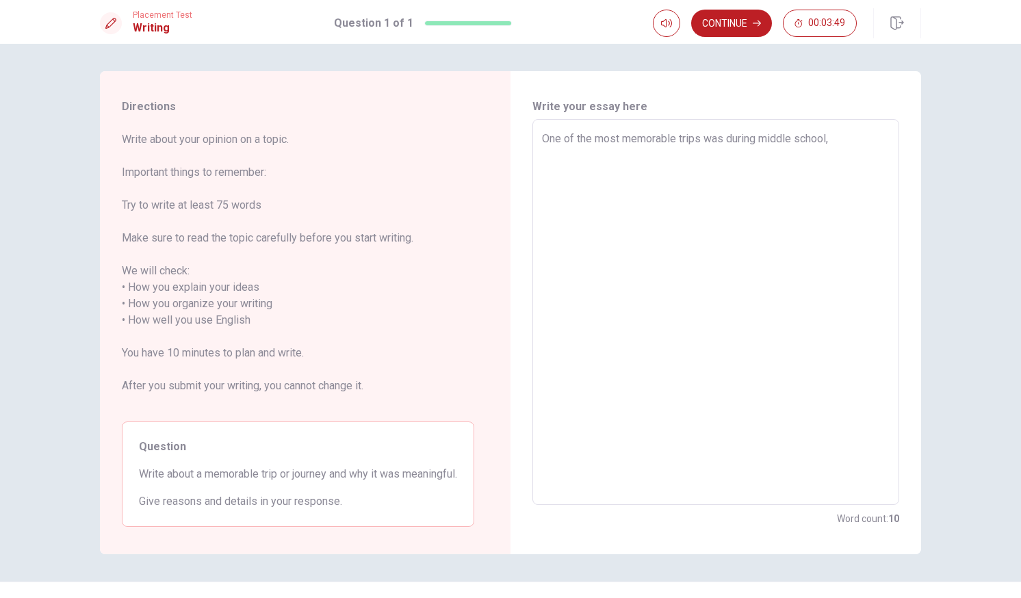
type textarea "One of the most memorable trips was during middle school,"
type textarea "x"
type textarea "One of the most memorable trips was during middle school, w"
type textarea "x"
type textarea "One of the most memorable trips was during middle school, we"
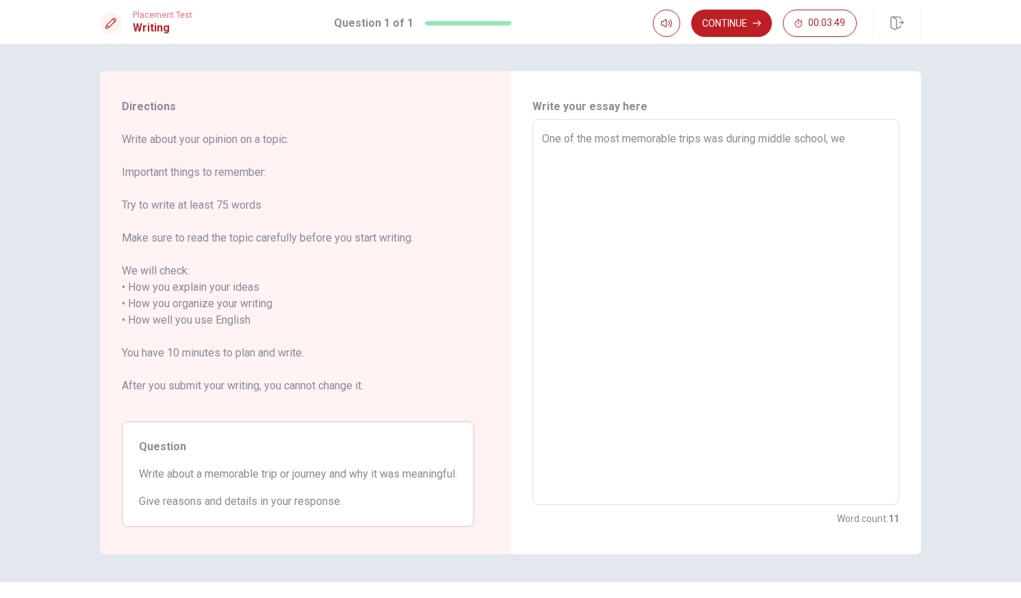
type textarea "x"
type textarea "One of the most memorable trips was during middle school, weh"
type textarea "x"
type textarea "One of the most memorable trips was during middle school, we"
type textarea "x"
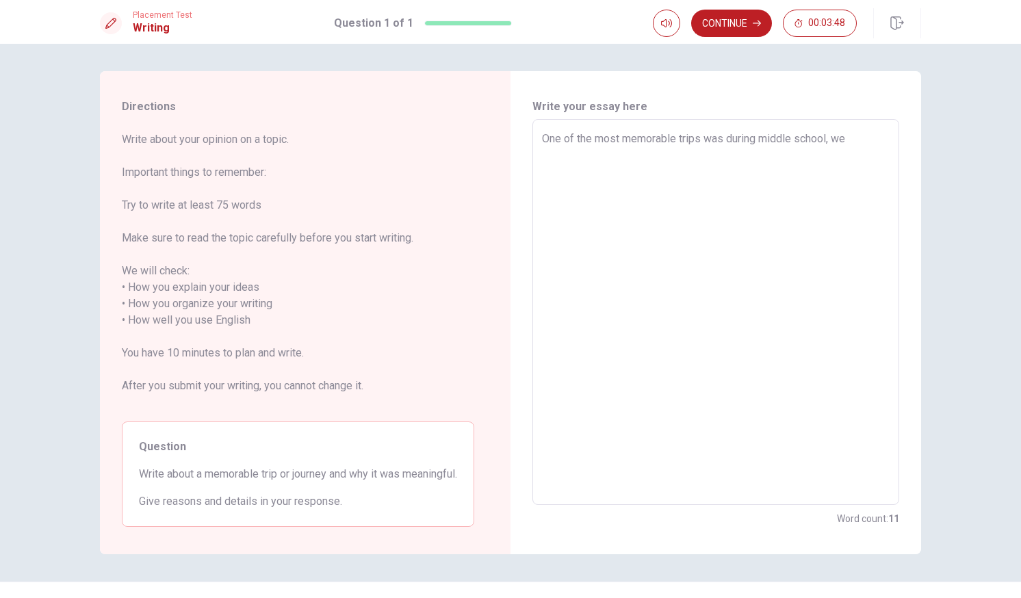
type textarea "One of the most memorable trips was during middle school, w"
type textarea "x"
type textarea "One of the most memorable trips was during middle school, wj"
type textarea "x"
type textarea "One of the most memorable trips was during middle school, wje"
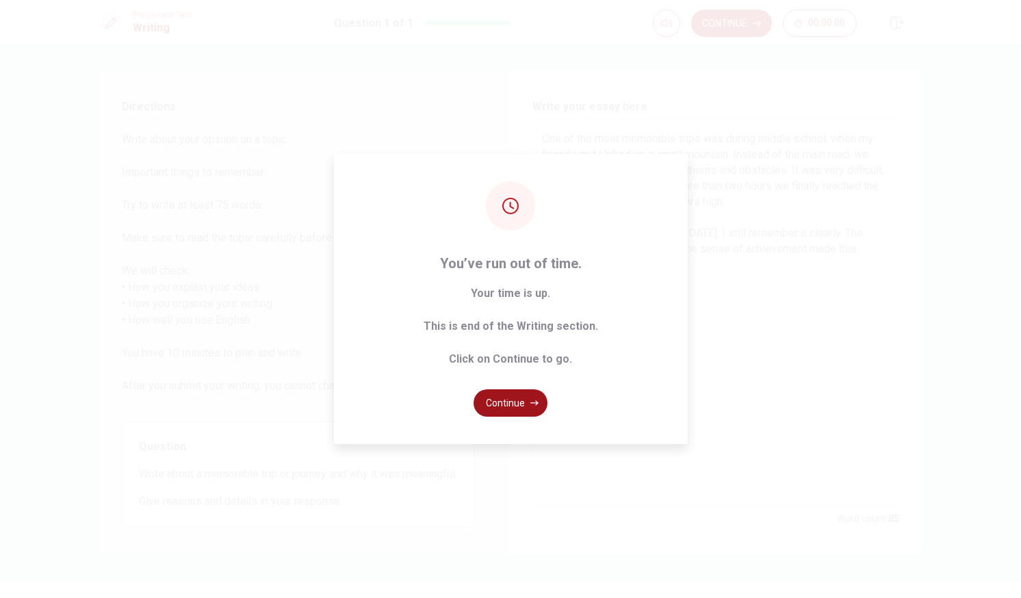
click at [502, 404] on button "Continue" at bounding box center [511, 402] width 74 height 27
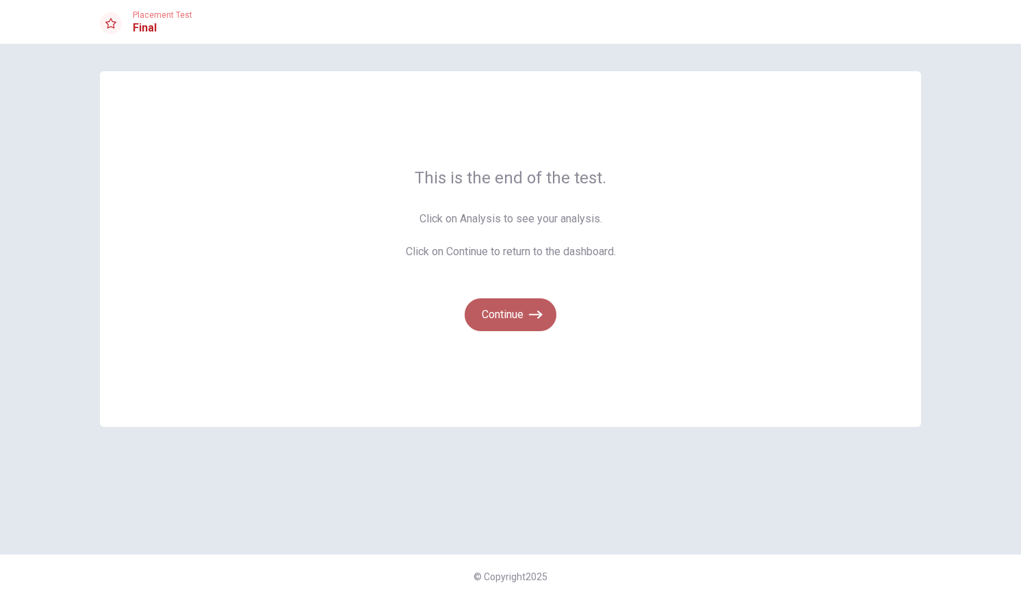
click at [508, 317] on button "Continue" at bounding box center [511, 314] width 92 height 33
